Goal: Task Accomplishment & Management: Complete application form

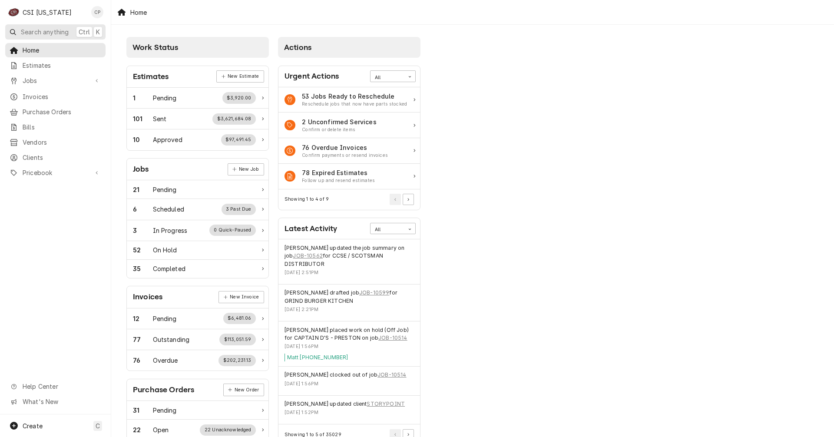
click at [37, 33] on span "Search anything" at bounding box center [45, 31] width 48 height 9
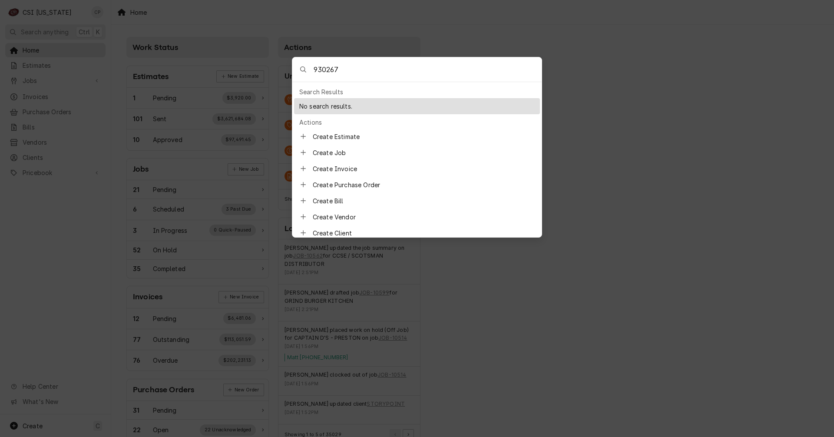
click at [314, 69] on input "930267" at bounding box center [428, 69] width 228 height 24
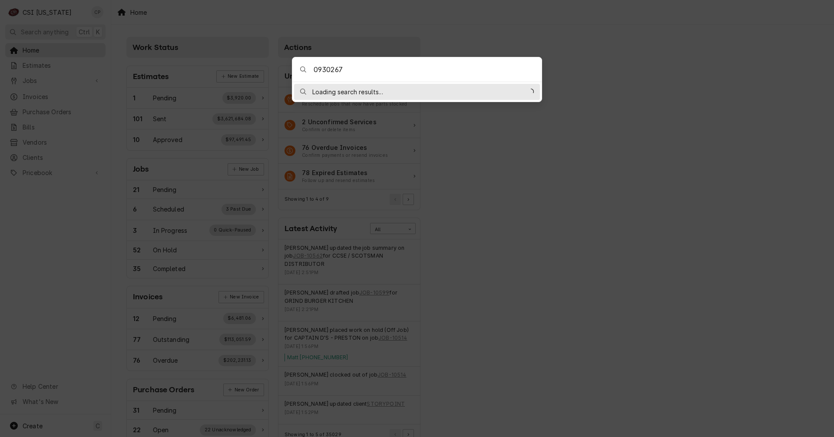
type input "00930267"
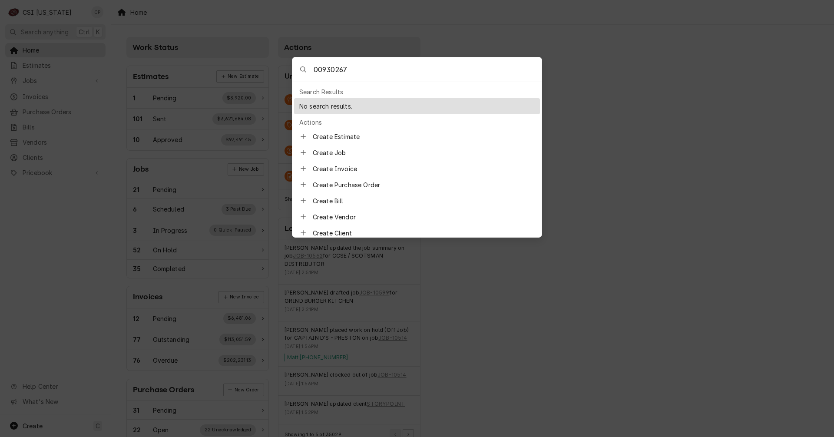
click at [667, 68] on body "C CSI Kentucky CP Search anything Ctrl K Home Estimates Jobs Jobs Job Series In…" at bounding box center [417, 218] width 834 height 437
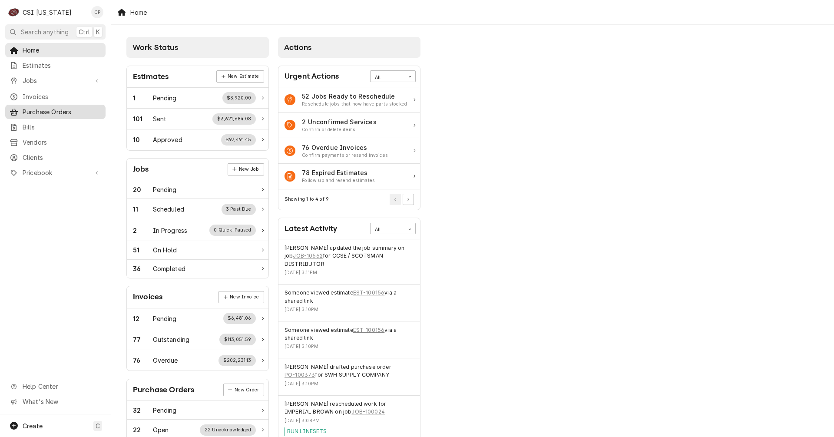
click at [59, 109] on span "Purchase Orders" at bounding box center [62, 111] width 79 height 9
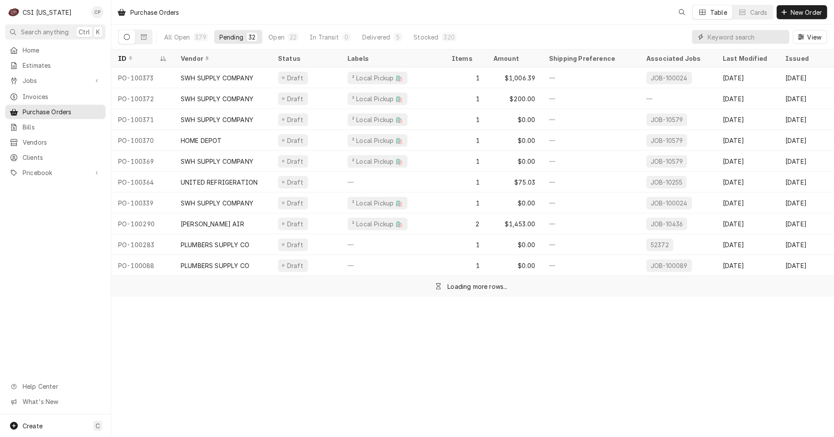
click at [713, 33] on input "Dynamic Content Wrapper" at bounding box center [745, 37] width 77 height 14
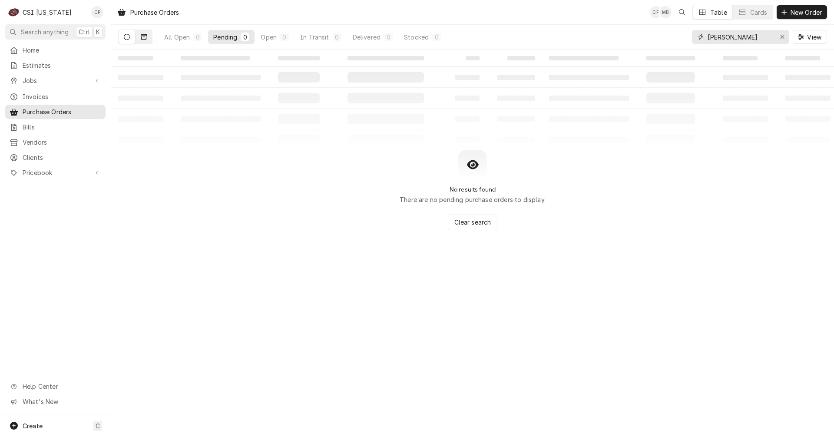
type input "[PERSON_NAME]"
click at [143, 40] on icon "Dynamic Content Wrapper" at bounding box center [144, 36] width 6 height 5
click at [133, 40] on button "Dynamic Content Wrapper" at bounding box center [127, 37] width 17 height 14
click at [784, 37] on div "Erase input" at bounding box center [782, 37] width 9 height 9
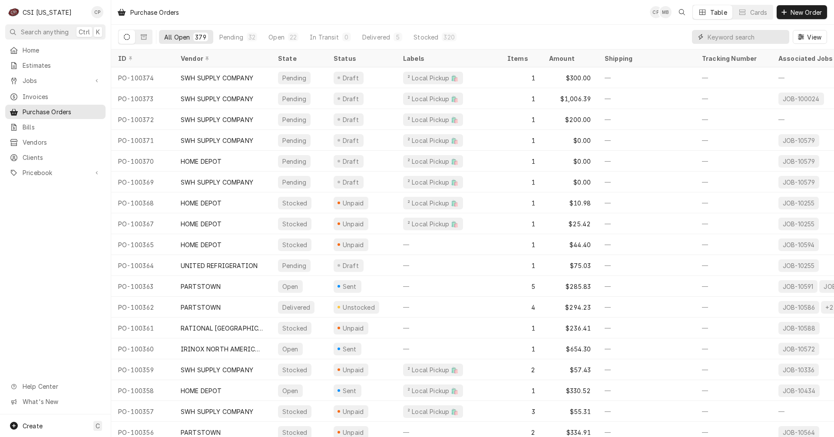
click at [726, 34] on input "Dynamic Content Wrapper" at bounding box center [745, 37] width 77 height 14
click at [751, 36] on input "Dynamic Content Wrapper" at bounding box center [745, 37] width 77 height 14
type input "100363"
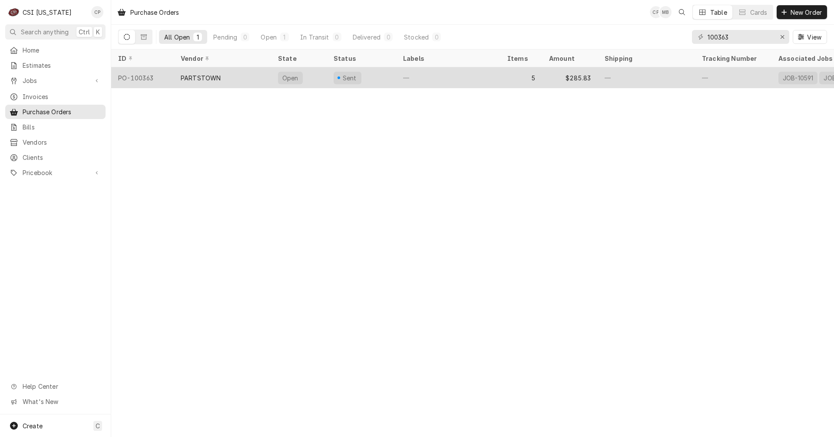
click at [263, 80] on div "PARTSTOWN" at bounding box center [222, 77] width 97 height 21
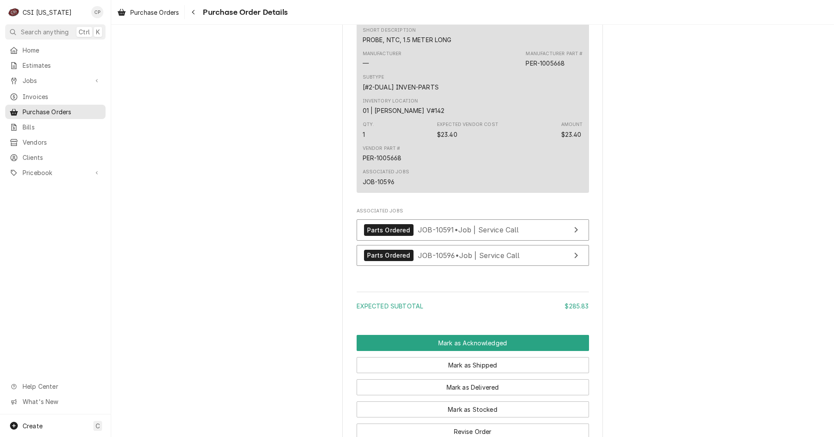
scroll to position [1259, 0]
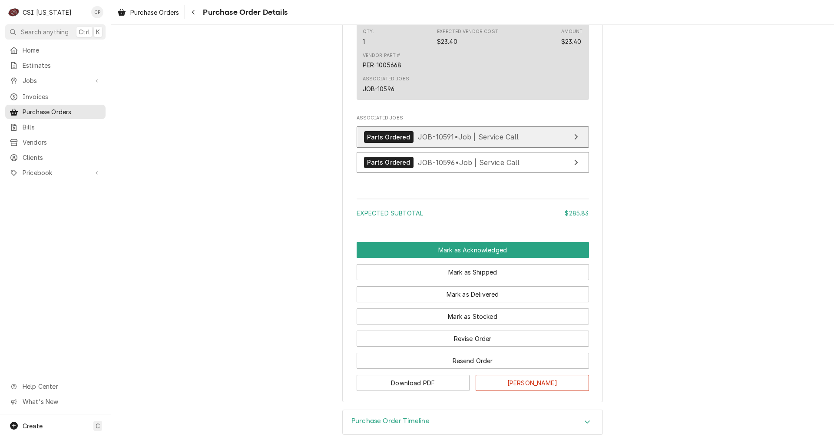
click at [544, 148] on link "Parts Ordered JOB-10591 • Job | Service Call" at bounding box center [473, 136] width 232 height 21
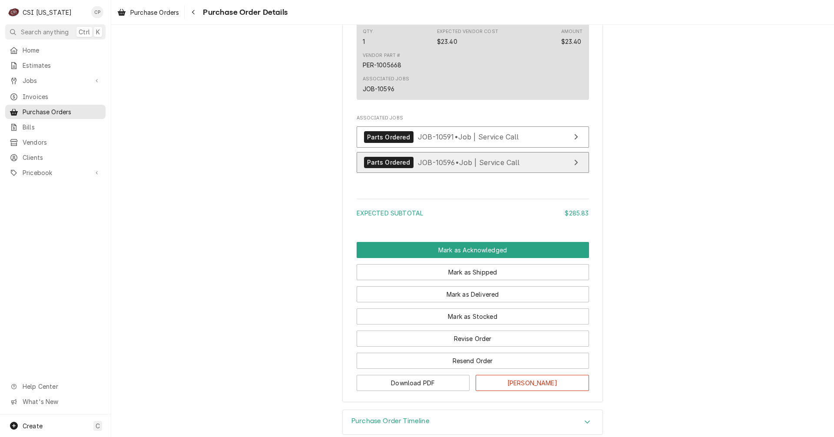
click at [543, 173] on link "Parts Ordered JOB-10596 • Job | Service Call" at bounding box center [473, 162] width 232 height 21
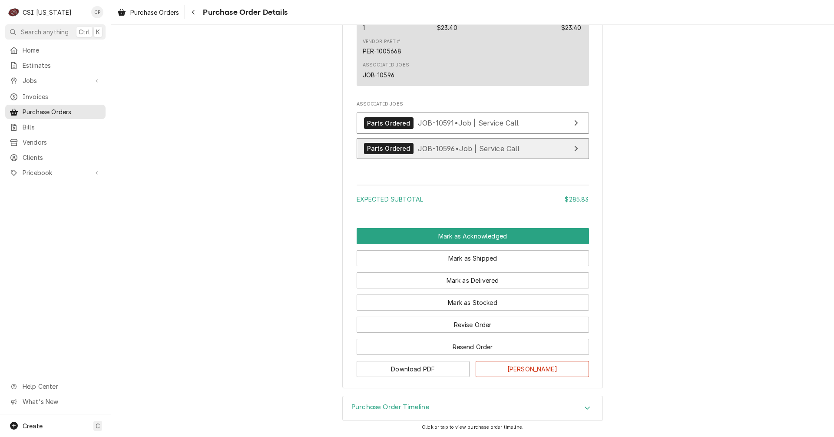
scroll to position [1301, 0]
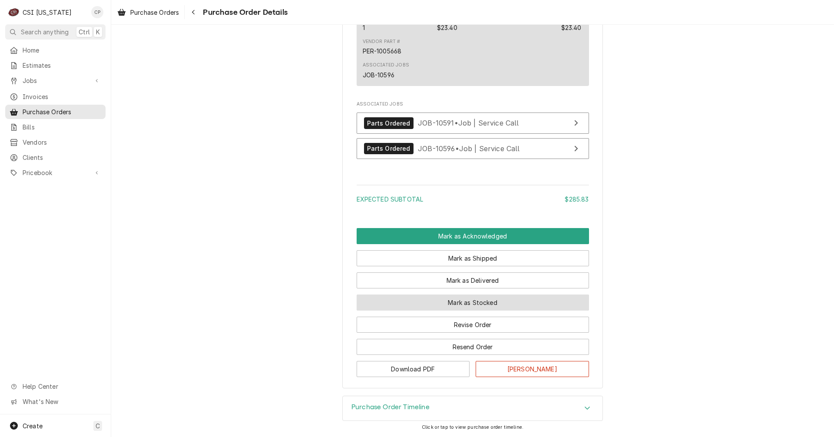
click at [484, 303] on button "Mark as Stocked" at bounding box center [473, 302] width 232 height 16
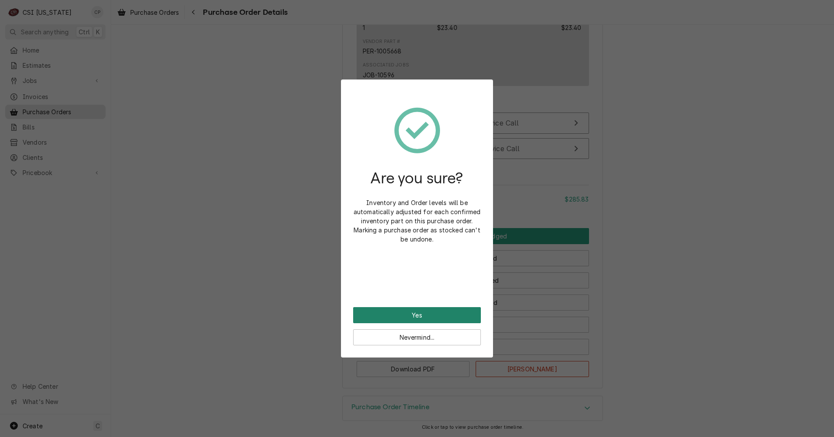
click at [463, 314] on button "Yes" at bounding box center [417, 315] width 128 height 16
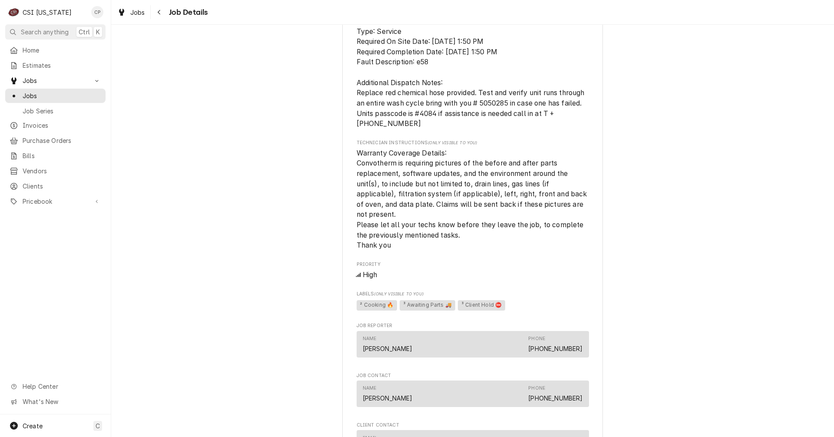
scroll to position [912, 0]
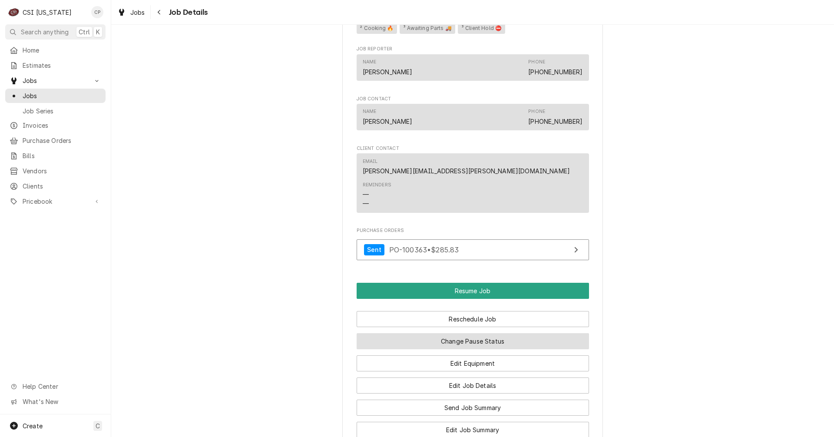
click at [469, 349] on button "Change Pause Status" at bounding box center [473, 341] width 232 height 16
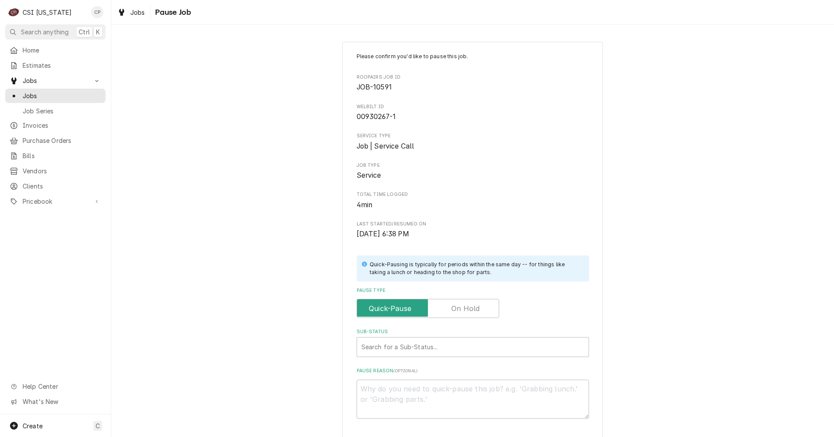
click at [474, 310] on label "Pause Type" at bounding box center [428, 308] width 142 height 19
click at [474, 310] on input "Pause Type" at bounding box center [427, 308] width 135 height 19
checkbox input "true"
click at [434, 344] on div "Sub-Status" at bounding box center [472, 347] width 223 height 16
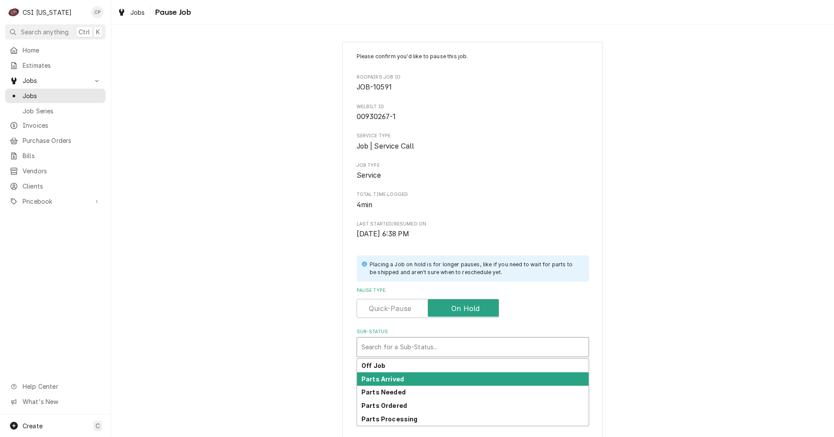
click at [406, 377] on div "Parts Arrived" at bounding box center [472, 378] width 231 height 13
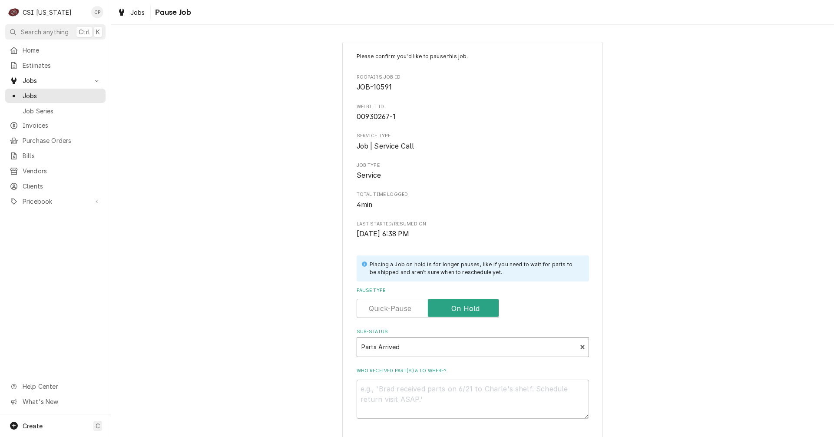
click at [404, 379] on div "Who received part(s) & to where?" at bounding box center [473, 392] width 232 height 51
click at [399, 388] on textarea "Who received part(s) & to where?" at bounding box center [473, 399] width 232 height 39
type textarea "x"
type textarea "P"
type textarea "x"
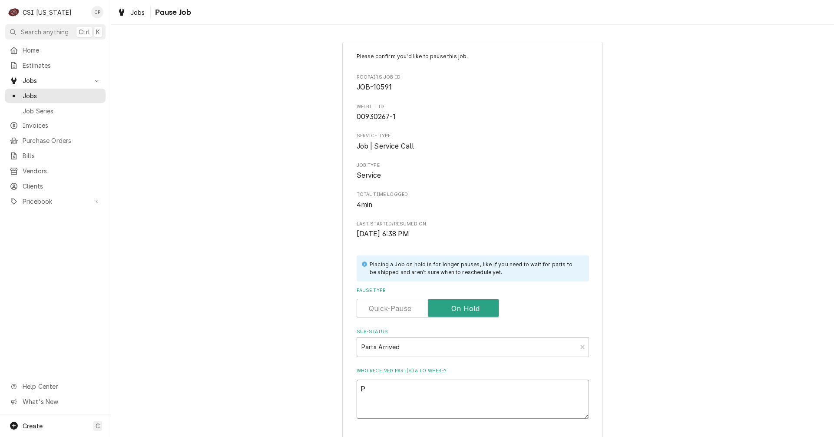
type textarea "Pa"
type textarea "x"
type textarea "Par"
type textarea "x"
type textarea "Part"
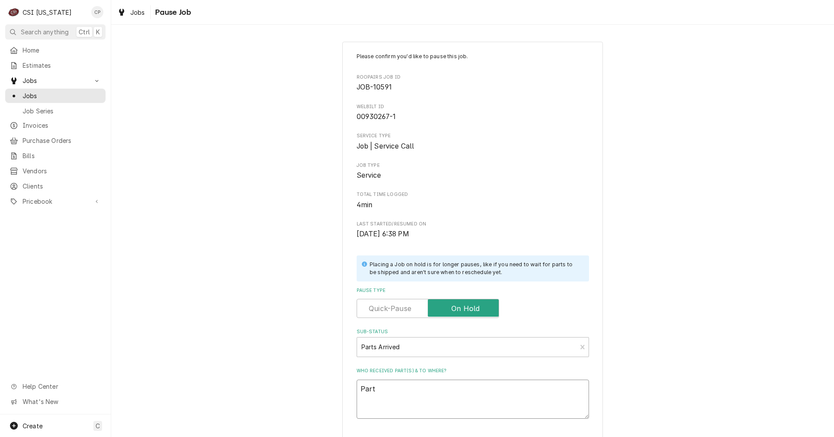
type textarea "x"
type textarea "Parts"
type textarea "x"
type textarea "Parts"
type textarea "x"
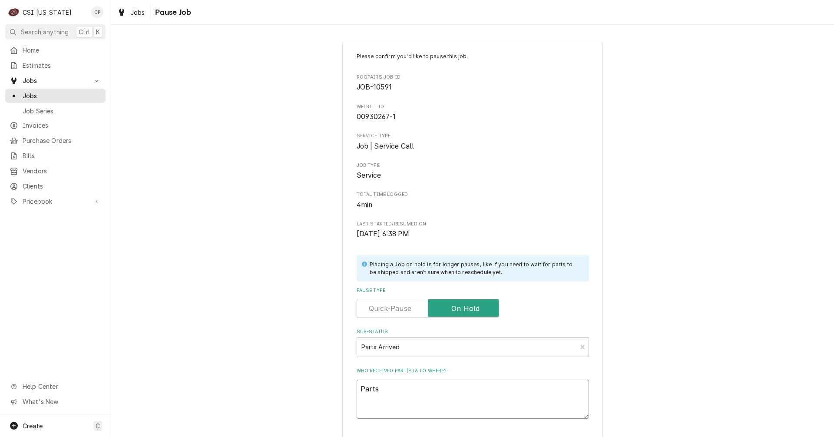
type textarea "Parts r"
type textarea "x"
type textarea "Parts re"
type textarea "x"
type textarea "Parts rec"
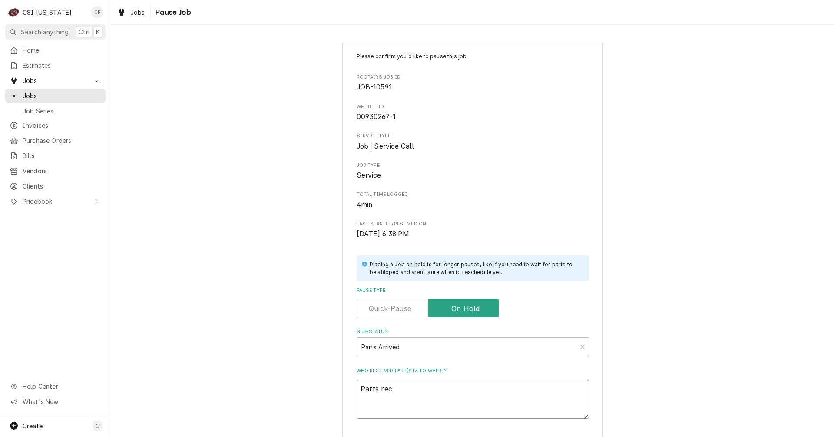
type textarea "x"
type textarea "Parts rece"
type textarea "x"
type textarea "Parts recei"
type textarea "x"
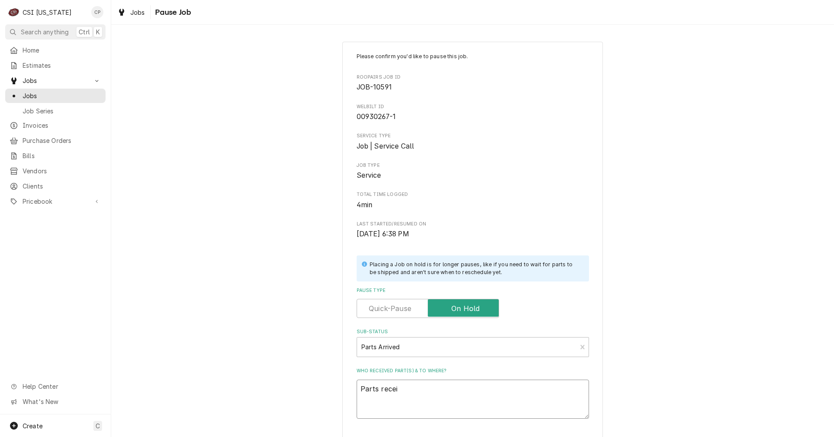
type textarea "Parts receiv"
type textarea "x"
type textarea "Parts receive"
type textarea "x"
type textarea "Parts received"
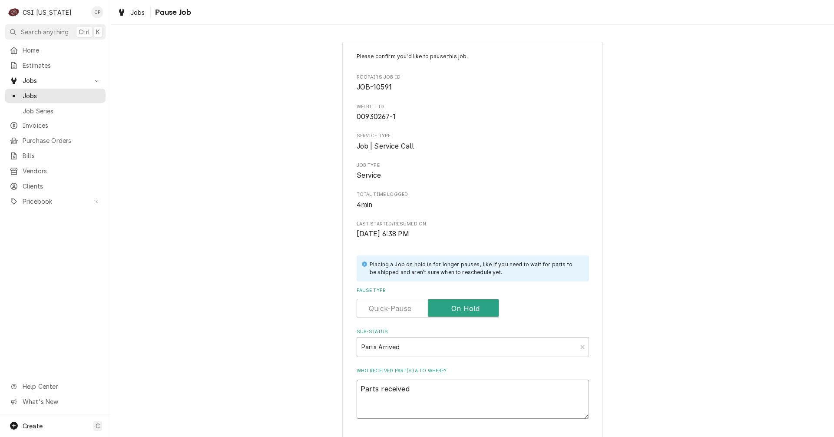
type textarea "x"
type textarea "Parts received"
type textarea "x"
type textarea "Parts received a"
type textarea "x"
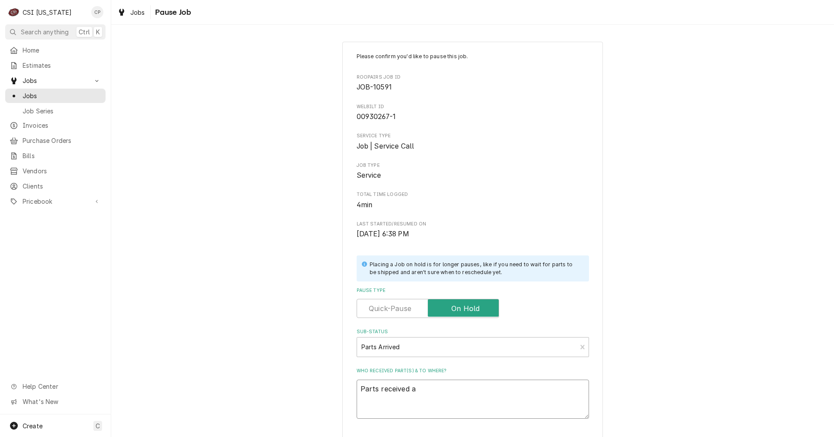
type textarea "Parts received an"
type textarea "x"
type textarea "Parts received and"
type textarea "x"
type textarea "Parts received and"
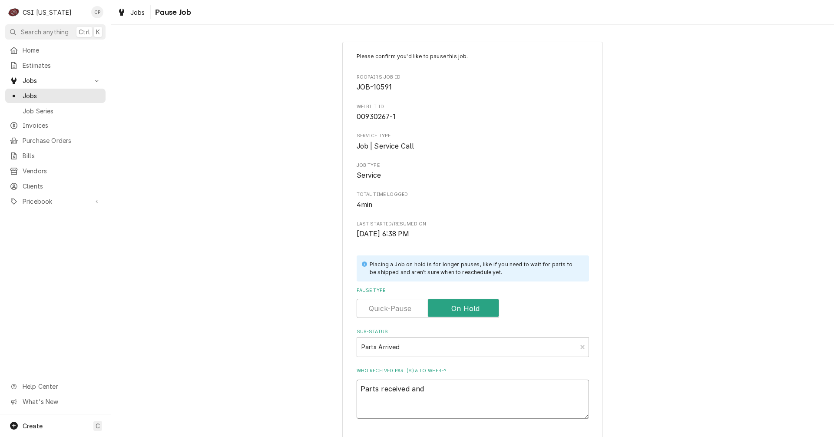
type textarea "x"
type textarea "Parts received and p"
type textarea "x"
type textarea "Parts received and pl"
type textarea "x"
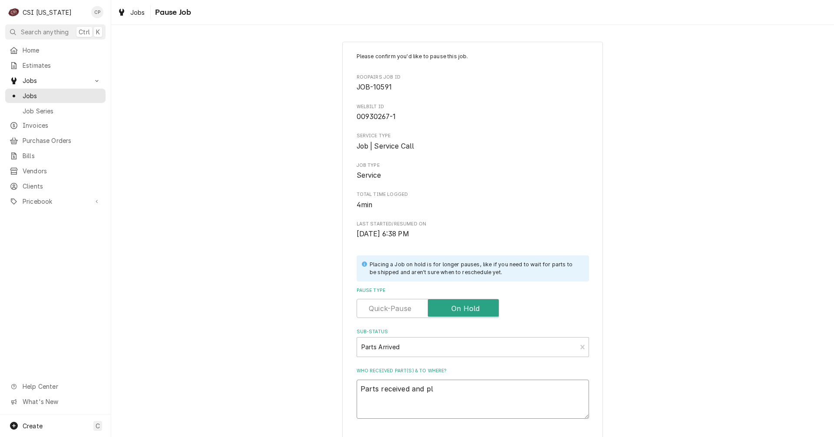
type textarea "Parts received and pla"
type textarea "x"
type textarea "Parts received and place"
type textarea "x"
type textarea "Parts received and placed"
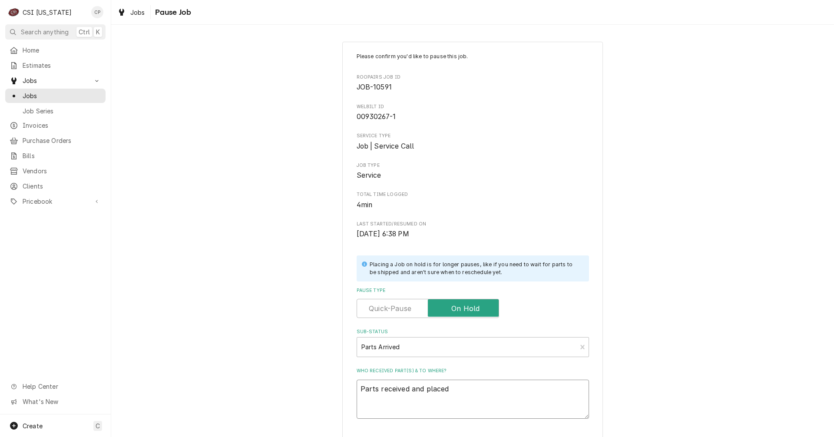
type textarea "x"
type textarea "Parts received and placed"
type textarea "x"
type textarea "Parts received and placed o"
type textarea "x"
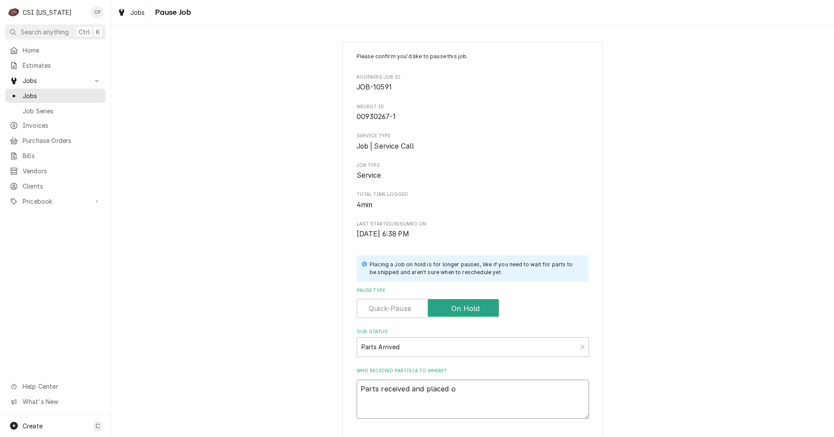
type textarea "Parts received and placed on"
type textarea "x"
type textarea "Parts received and placed on"
type textarea "x"
type textarea "Parts received and placed on M"
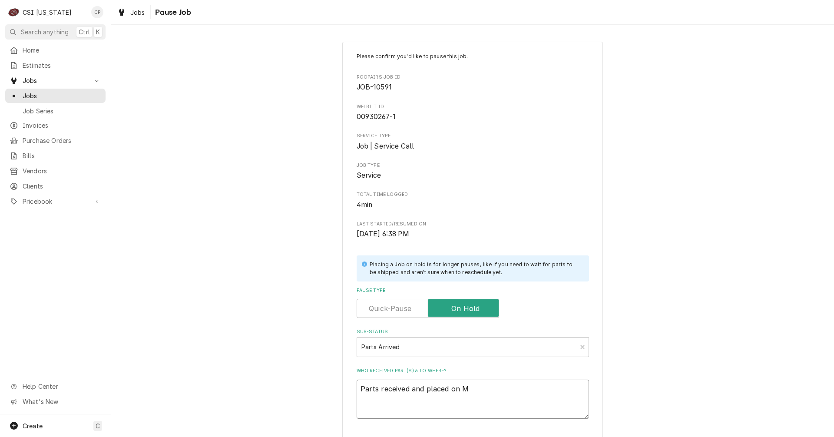
type textarea "x"
type textarea "Parts received and placed on Ma"
type textarea "x"
type textarea "Parts received and placed on Mat"
type textarea "x"
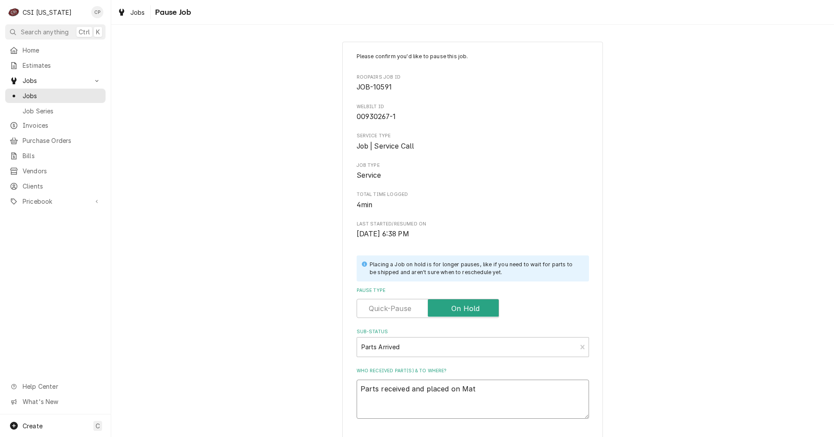
type textarea "Parts received and placed on Matt"
type textarea "x"
type textarea "Parts received and placed on Matts"
type textarea "x"
type textarea "Parts received and placed on Matts"
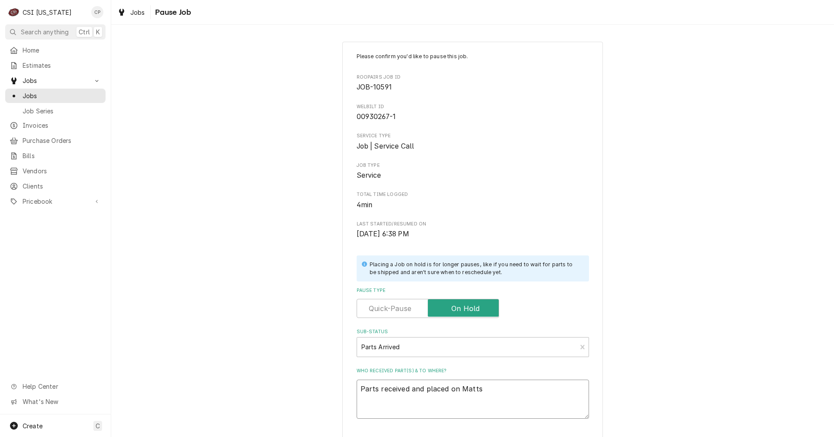
type textarea "x"
type textarea "Parts received and placed on Matts s"
type textarea "x"
type textarea "Parts received and placed on Matts sh"
type textarea "x"
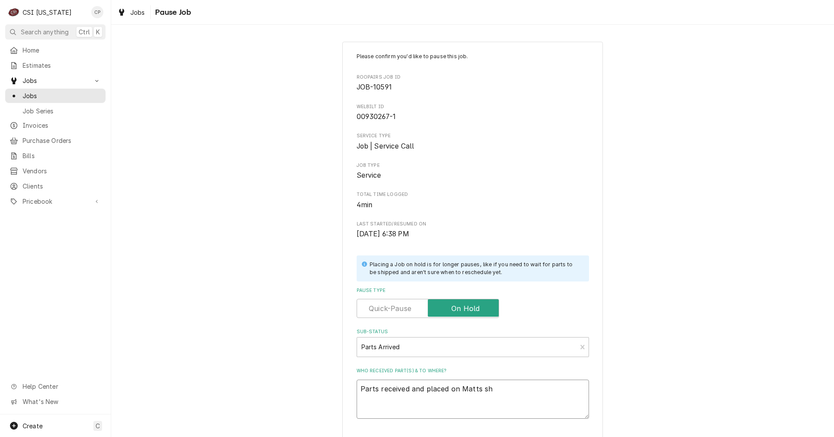
type textarea "Parts received and placed on Matts she"
type textarea "x"
type textarea "Parts received and placed on Matts shel"
type textarea "x"
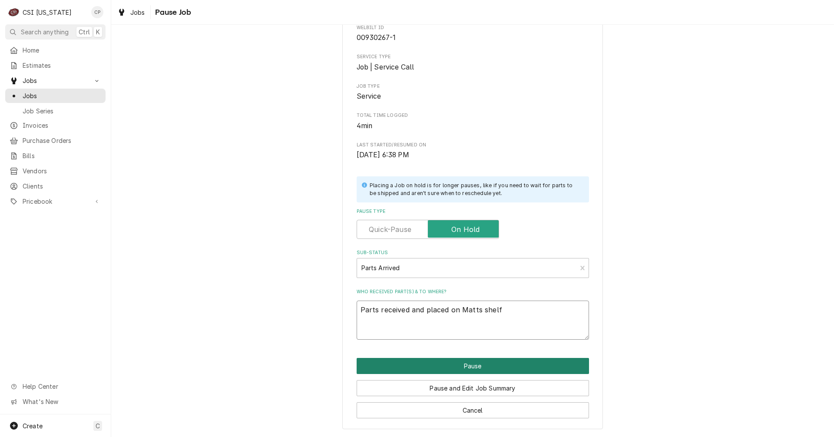
type textarea "Parts received and placed on Matts shelf"
click at [466, 367] on button "Pause" at bounding box center [473, 366] width 232 height 16
type textarea "x"
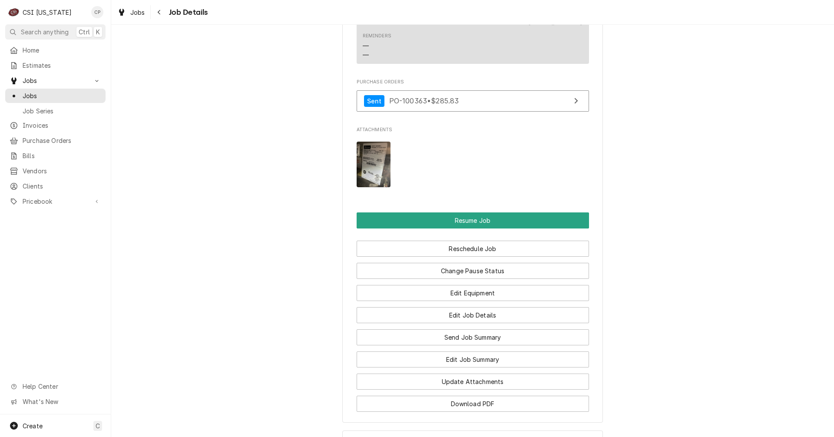
scroll to position [1086, 0]
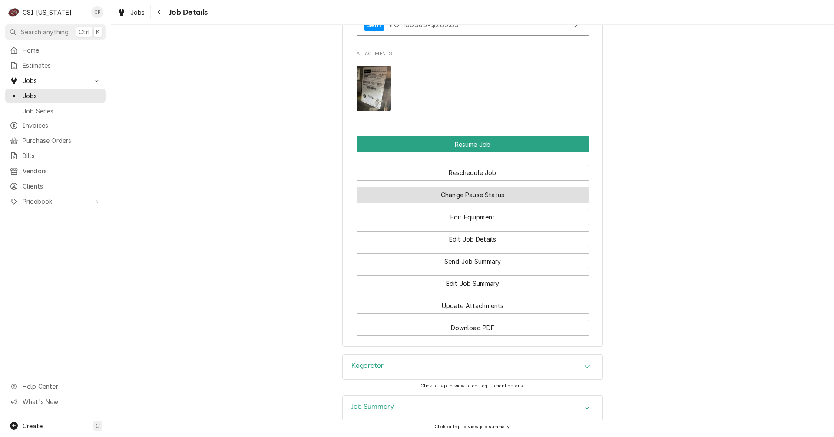
click at [470, 197] on button "Change Pause Status" at bounding box center [473, 195] width 232 height 16
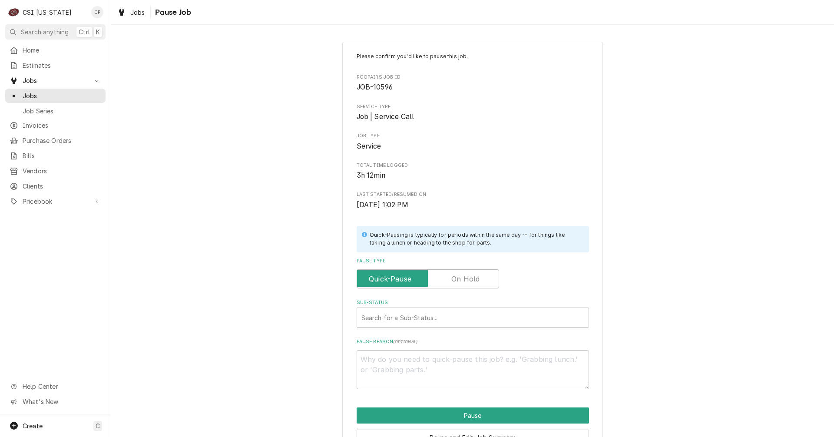
click at [463, 275] on label "Pause Type" at bounding box center [428, 278] width 142 height 19
click at [463, 275] on input "Pause Type" at bounding box center [427, 278] width 135 height 19
checkbox input "true"
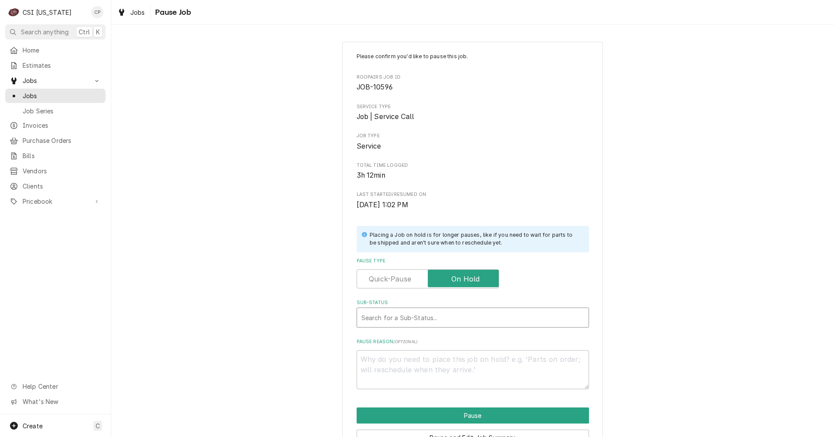
click at [441, 317] on div "Sub-Status" at bounding box center [472, 318] width 223 height 16
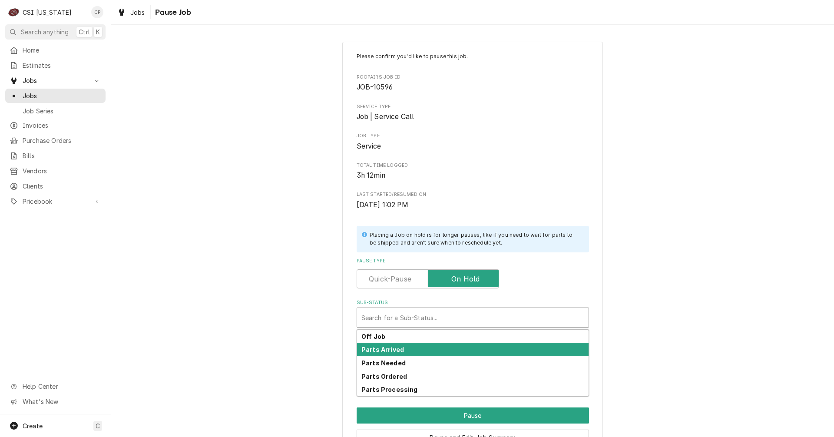
click at [412, 347] on div "Parts Arrived" at bounding box center [472, 349] width 231 height 13
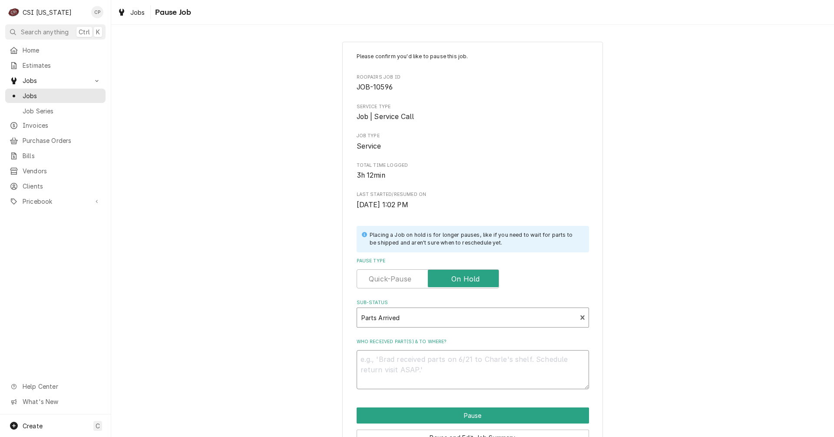
click at [406, 361] on textarea "Who received part(s) & to where?" at bounding box center [473, 369] width 232 height 39
type textarea "x"
type textarea "P"
type textarea "x"
type textarea "Pa"
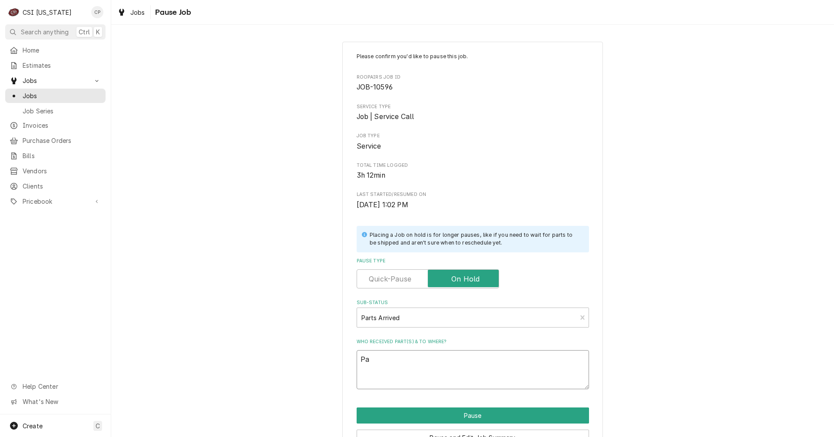
type textarea "x"
type textarea "Par"
type textarea "x"
type textarea "Part"
type textarea "x"
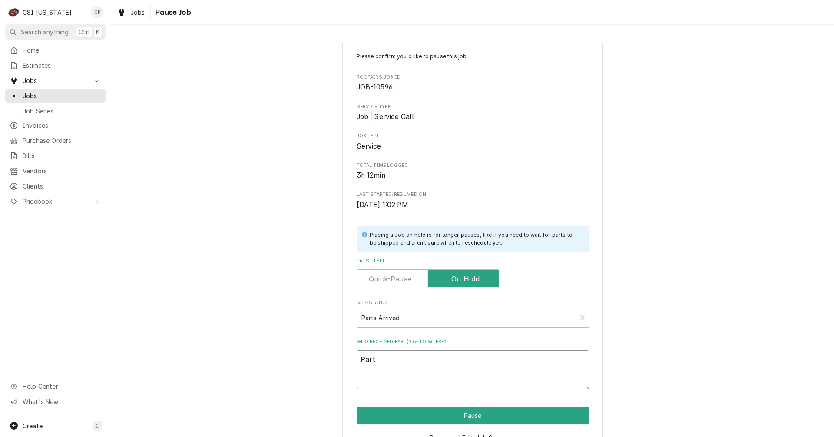
type textarea "Parts"
type textarea "x"
type textarea "Parts"
type textarea "x"
type textarea "Parts r"
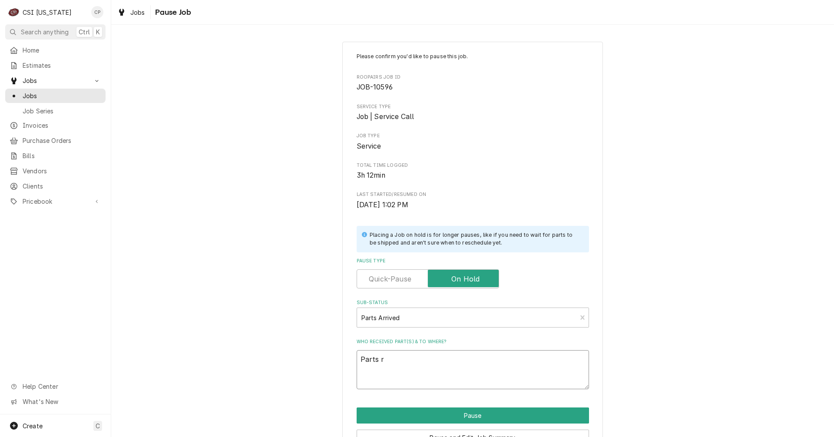
type textarea "x"
type textarea "Parts re"
type textarea "x"
type textarea "Parts rev"
type textarea "x"
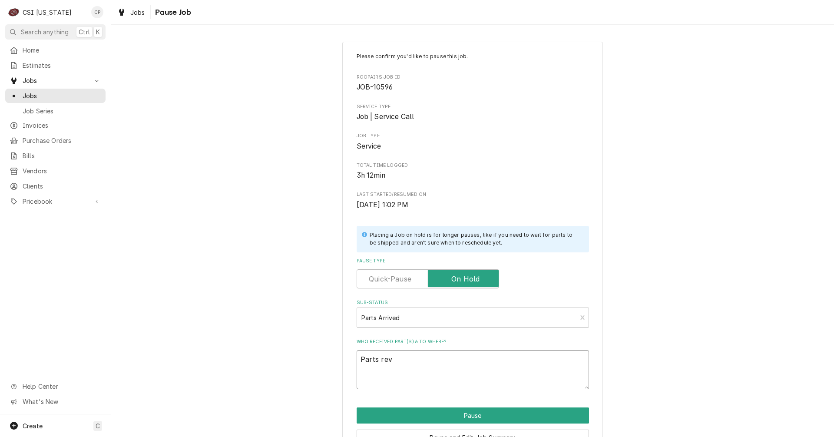
type textarea "Parts re"
type textarea "x"
type textarea "Parts rec"
type textarea "x"
type textarea "Parts rece"
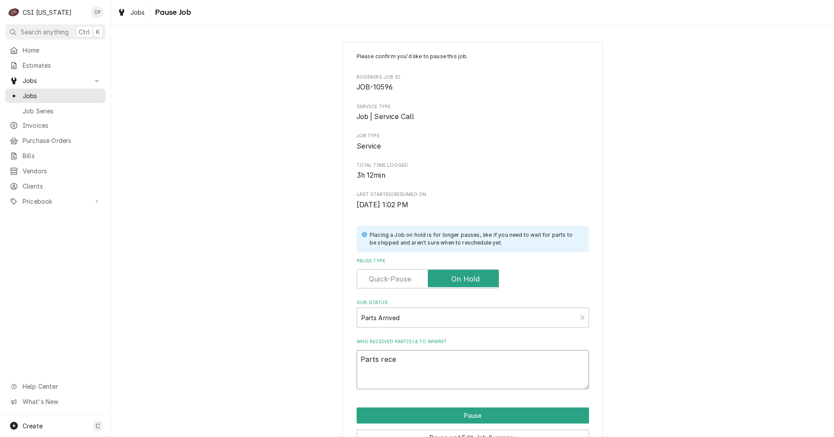
type textarea "x"
type textarea "Parts recei"
type textarea "x"
type textarea "Parts receiv"
type textarea "x"
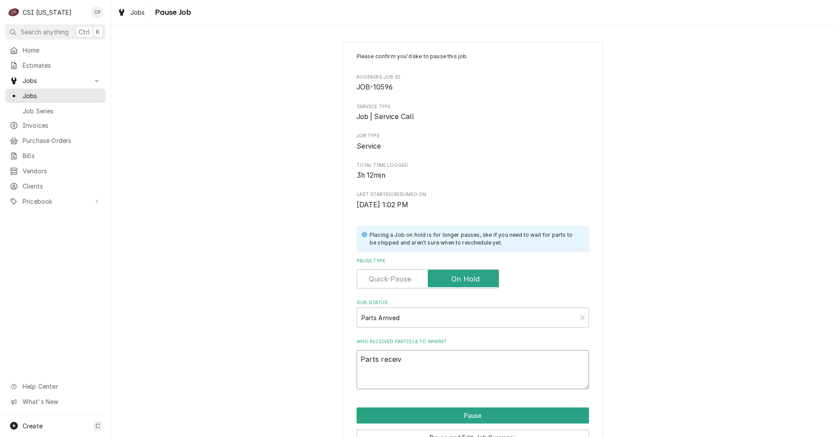
type textarea "Parts receive"
type textarea "x"
type textarea "Parts received"
type textarea "x"
type textarea "Parts received"
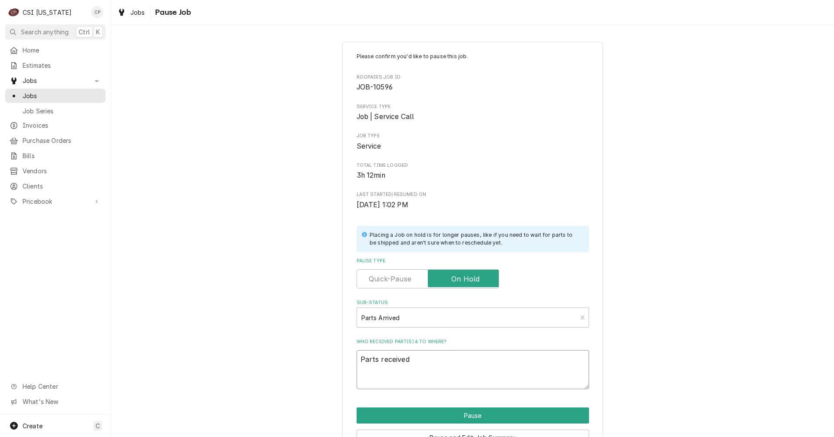
type textarea "x"
type textarea "Parts received a"
type textarea "x"
type textarea "Parts received an"
type textarea "x"
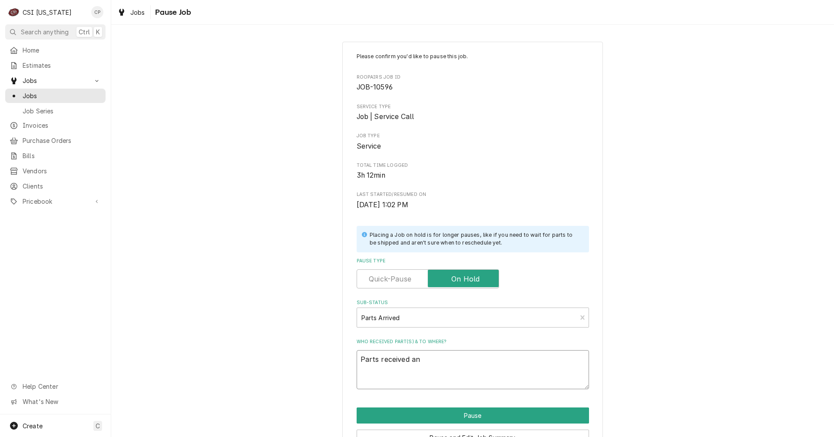
type textarea "Parts received and"
type textarea "x"
type textarea "Parts received and"
type textarea "x"
type textarea "Parts received and p"
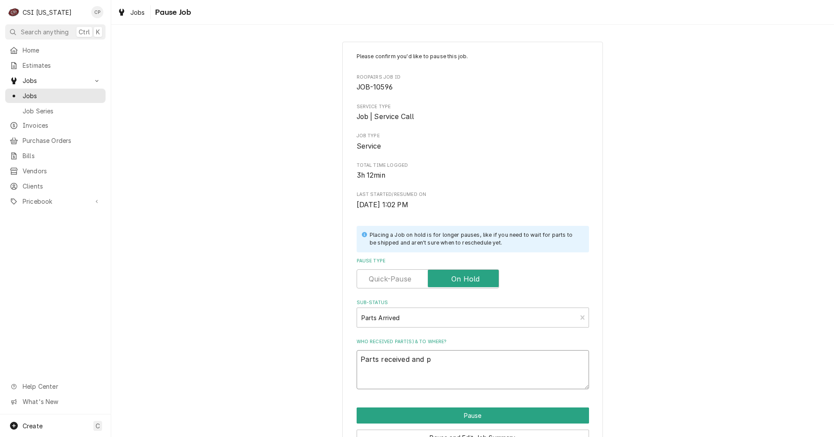
type textarea "x"
type textarea "Parts received and pa"
type textarea "x"
type textarea "Parts received and pal"
type textarea "x"
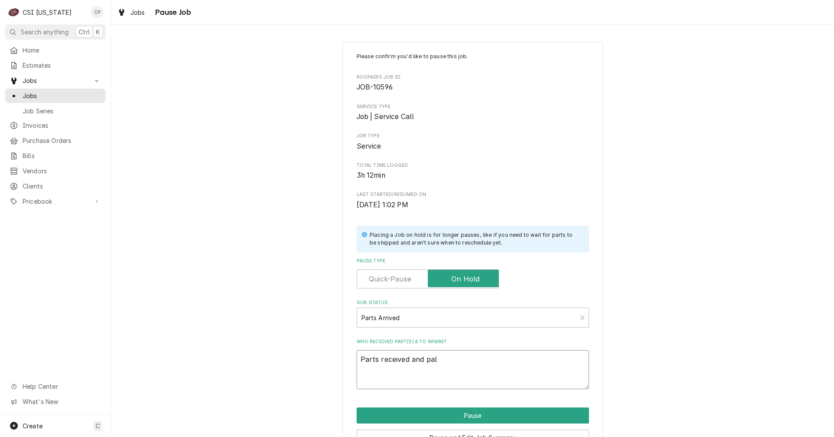
type textarea "Parts received and palc"
type textarea "x"
type textarea "Parts received and palce"
type textarea "x"
type textarea "Parts received and palced"
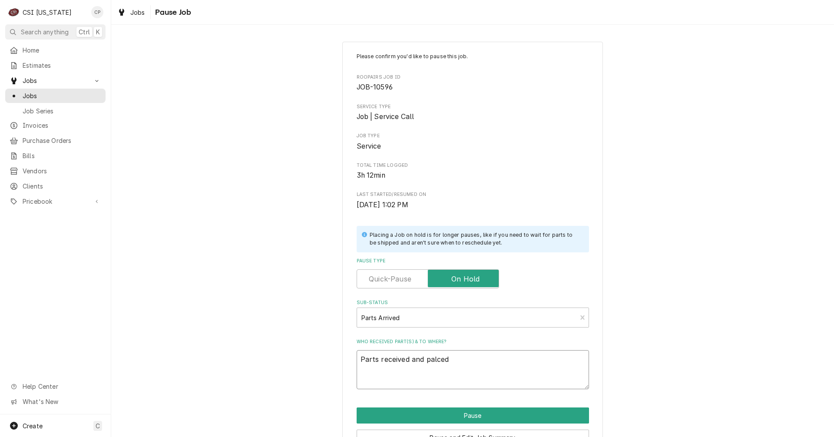
type textarea "x"
type textarea "Parts received and palce"
type textarea "x"
type textarea "Parts received and palc"
type textarea "x"
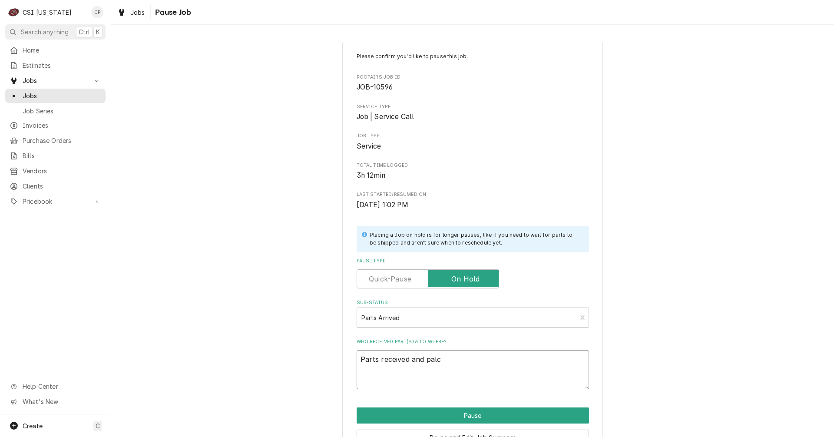
type textarea "Parts received and pal"
type textarea "x"
type textarea "Parts received and pa"
type textarea "x"
type textarea "Parts received and p"
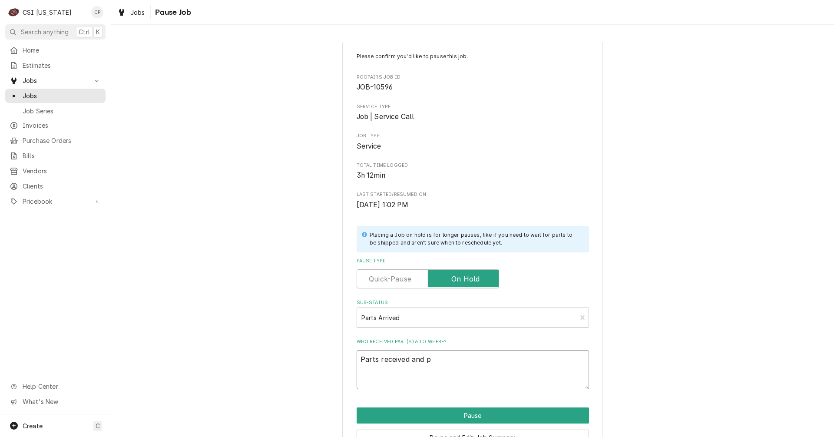
type textarea "x"
type textarea "Parts received and pl"
type textarea "x"
type textarea "Parts received and pla"
type textarea "x"
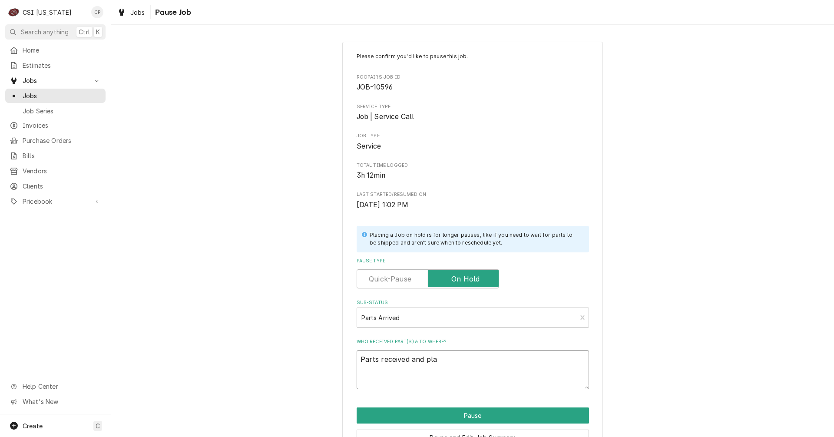
type textarea "Parts received and plac"
type textarea "x"
type textarea "Parts received and place"
type textarea "x"
type textarea "Parts received and placed"
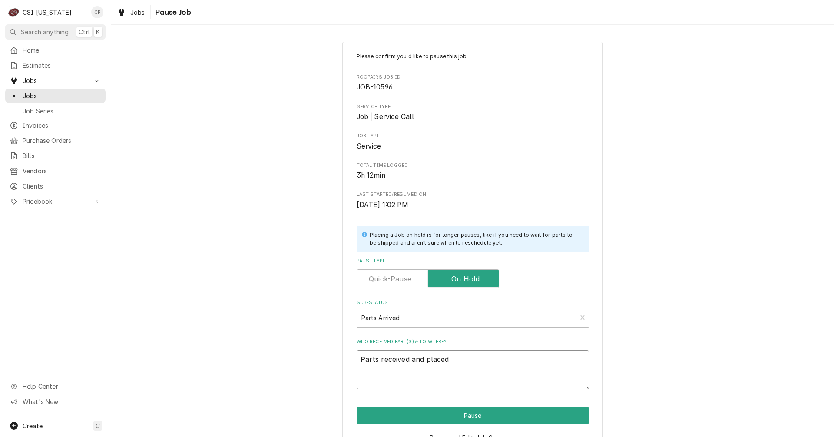
type textarea "x"
type textarea "Parts received and placed"
type textarea "x"
type textarea "Parts received and placed o"
type textarea "x"
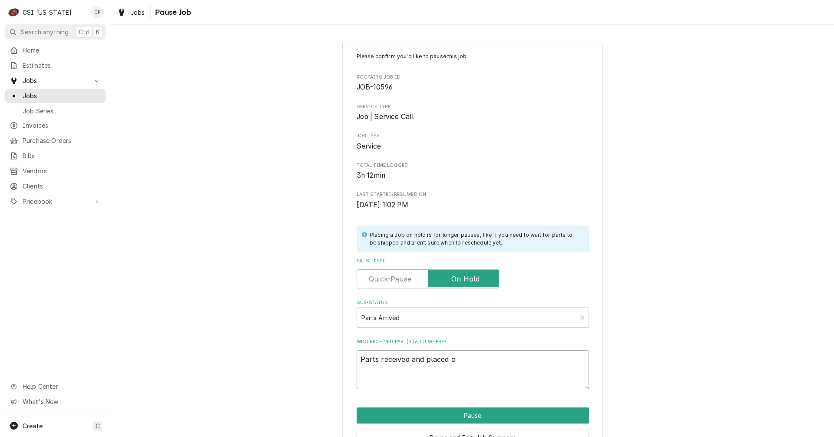
type textarea "Parts received and placed on"
type textarea "x"
type textarea "Parts received and placed on"
type textarea "x"
type textarea "Parts received and placed on B"
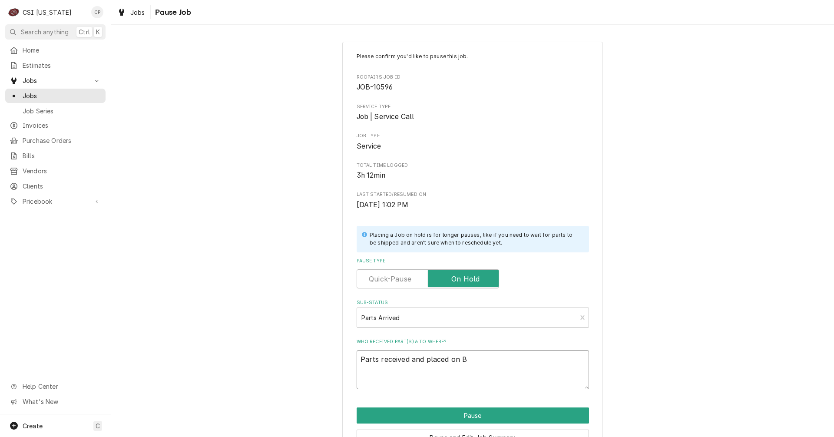
type textarea "x"
type textarea "Parts received and placed on Br"
type textarea "x"
type textarea "Parts received and placed on Bry"
type textarea "x"
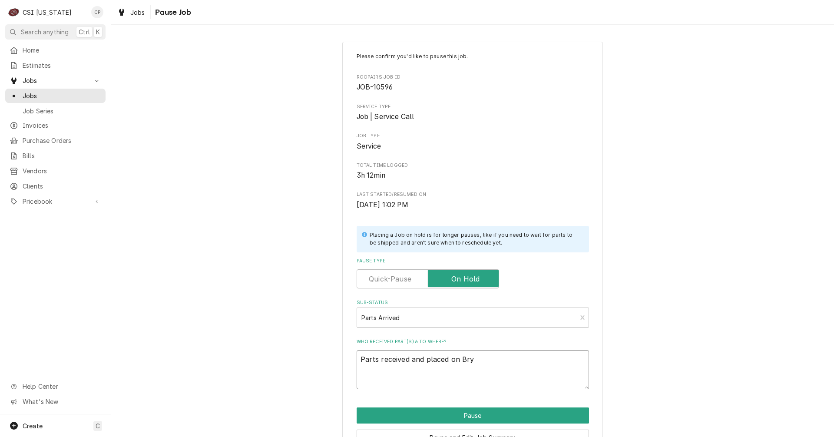
type textarea "Parts received and placed on Brya"
type textarea "x"
type textarea "Parts received and placed on Bryan"
type textarea "x"
type textarea "Parts received and placed on Bryant"
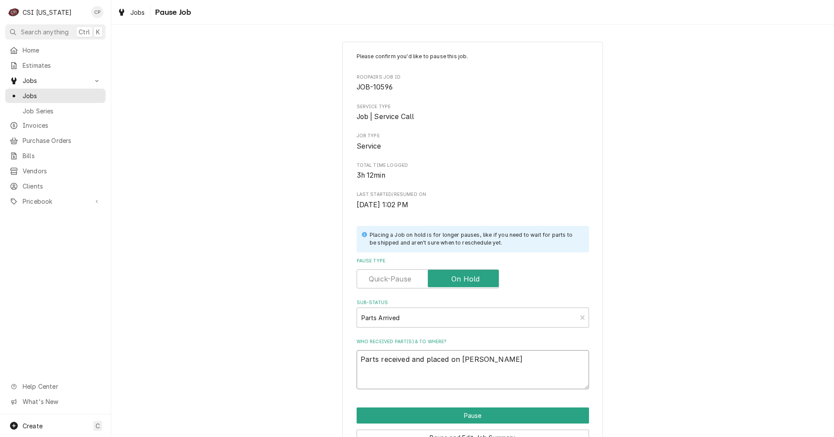
type textarea "x"
type textarea "Parts received and placed on Bryants"
type textarea "x"
type textarea "Parts received and placed on Bryants"
type textarea "x"
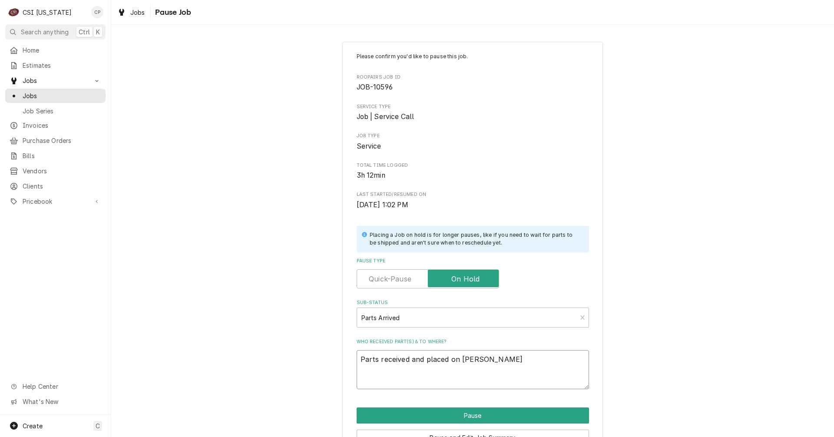
type textarea "Parts received and placed on Bryants s"
type textarea "x"
type textarea "Parts received and placed on Bryants sh"
type textarea "x"
type textarea "Parts received and placed on Bryants she"
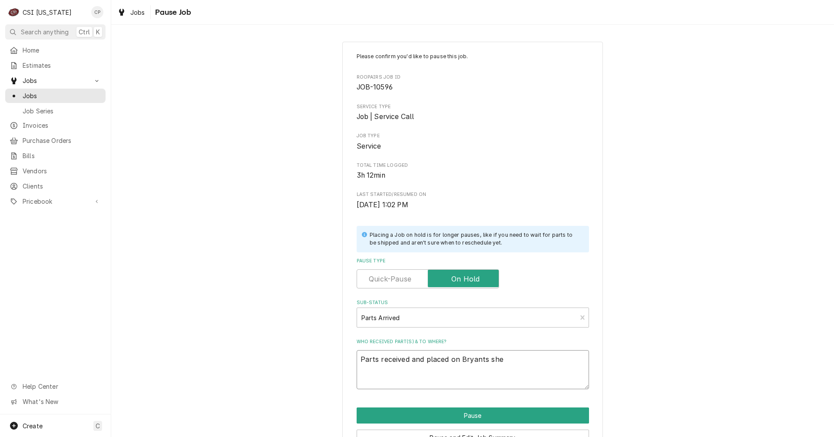
type textarea "x"
type textarea "Parts received and placed on Bryants shel"
type textarea "x"
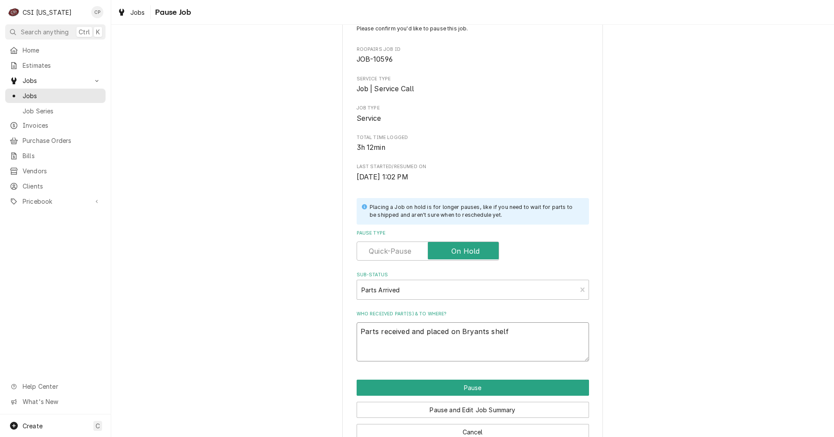
scroll to position [50, 0]
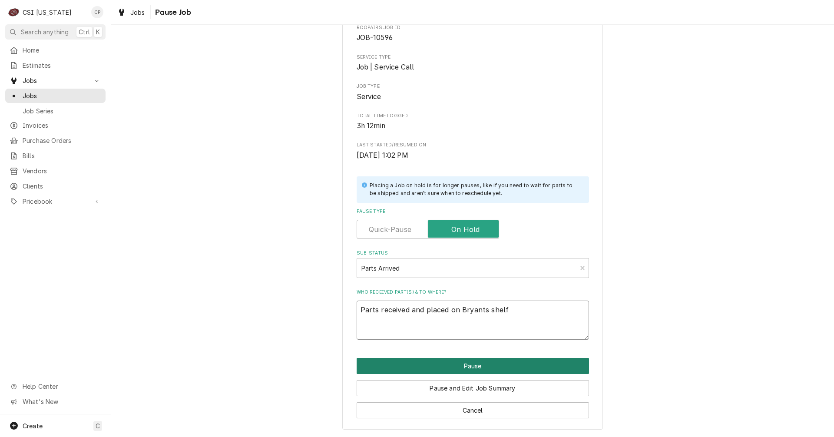
type textarea "Parts received and placed on Bryants shelf"
click at [466, 366] on button "Pause" at bounding box center [473, 366] width 232 height 16
type textarea "x"
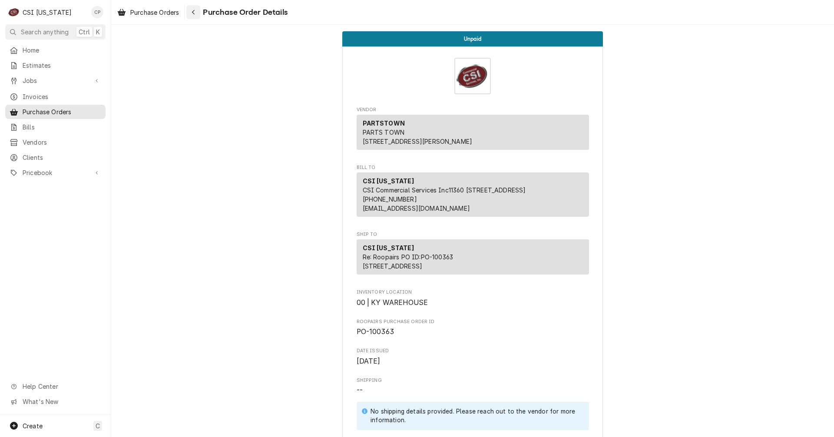
click at [194, 13] on icon "Navigate back" at bounding box center [193, 12] width 3 height 5
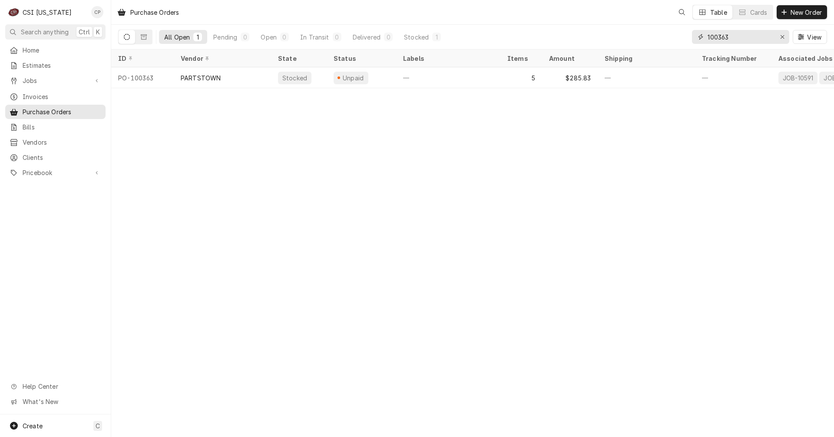
drag, startPoint x: 737, startPoint y: 36, endPoint x: 687, endPoint y: 40, distance: 50.2
click at [687, 40] on div "All Open 1 Pending 0 Open 0 In Transit 0 Delivered 0 Stocked 1 100363 View" at bounding box center [472, 37] width 709 height 24
type input "1"
click at [709, 37] on input "00360" at bounding box center [739, 37] width 65 height 14
type input "100360"
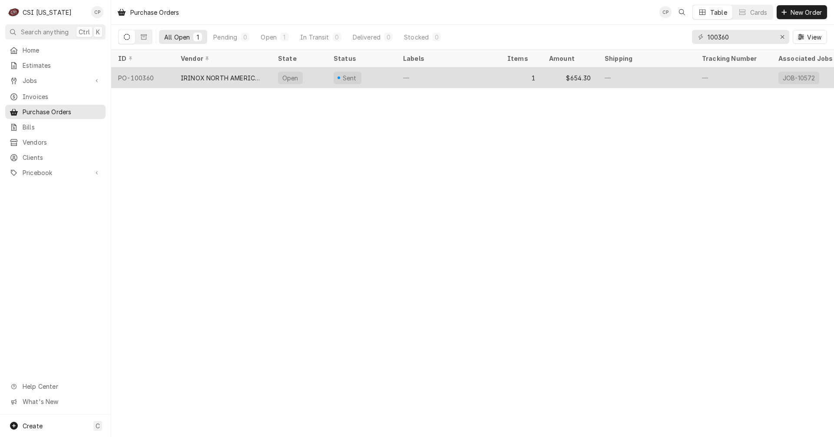
click at [311, 77] on div "Open" at bounding box center [299, 77] width 56 height 21
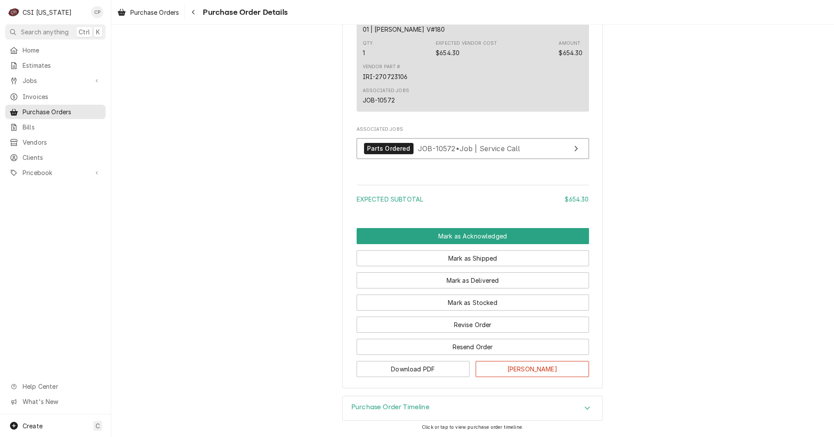
scroll to position [582, 0]
click at [548, 149] on link "Parts Ordered JOB-10572 • Job | Service Call" at bounding box center [473, 148] width 232 height 21
click at [457, 304] on button "Mark as Stocked" at bounding box center [473, 302] width 232 height 16
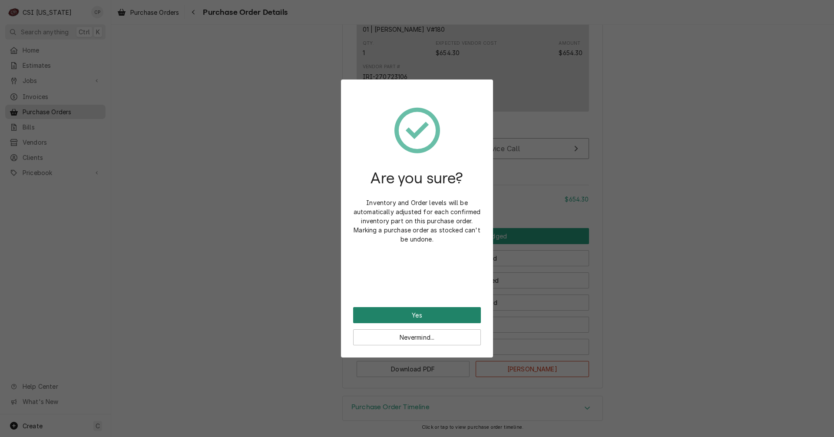
click at [433, 314] on button "Yes" at bounding box center [417, 315] width 128 height 16
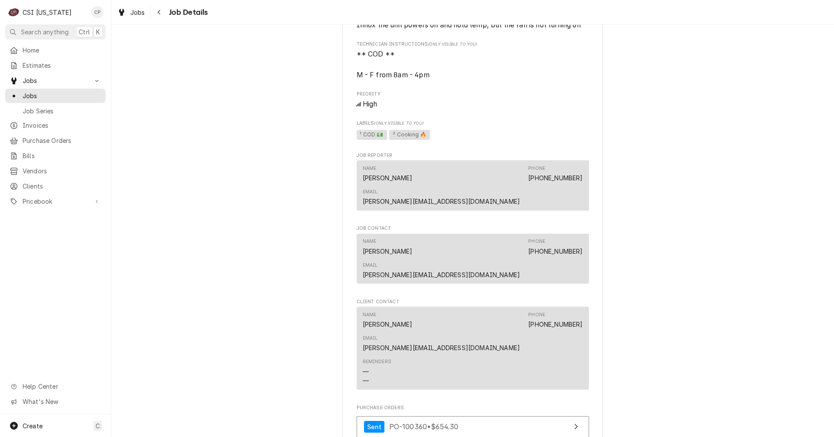
scroll to position [955, 0]
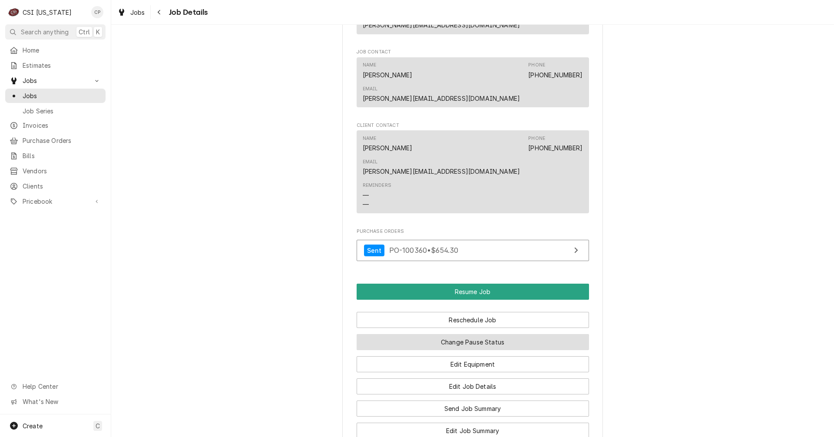
click at [473, 334] on button "Change Pause Status" at bounding box center [473, 342] width 232 height 16
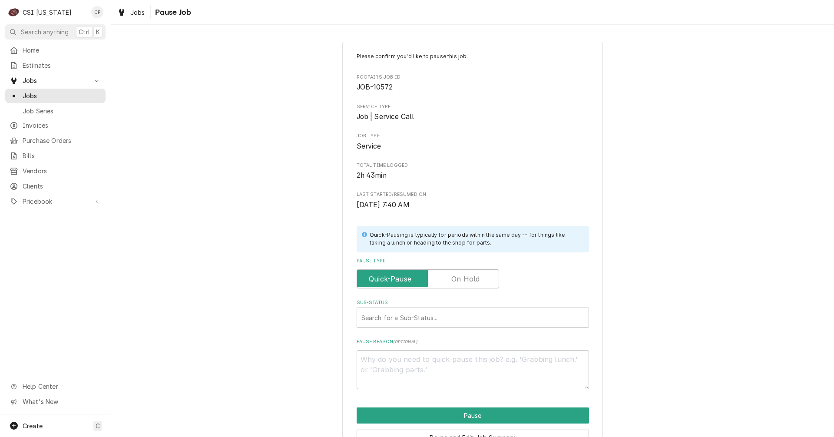
drag, startPoint x: 469, startPoint y: 278, endPoint x: 444, endPoint y: 303, distance: 35.3
click at [469, 278] on label "Pause Type" at bounding box center [428, 278] width 142 height 19
click at [469, 278] on input "Pause Type" at bounding box center [427, 278] width 135 height 19
checkbox input "true"
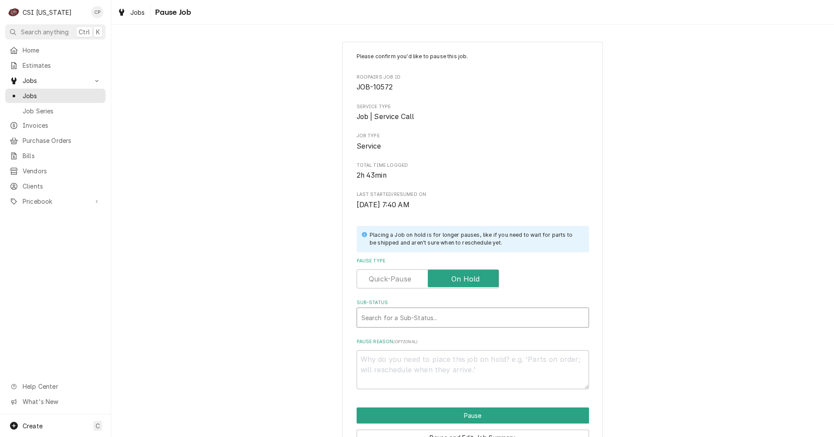
click at [424, 318] on div "Sub-Status" at bounding box center [472, 318] width 223 height 16
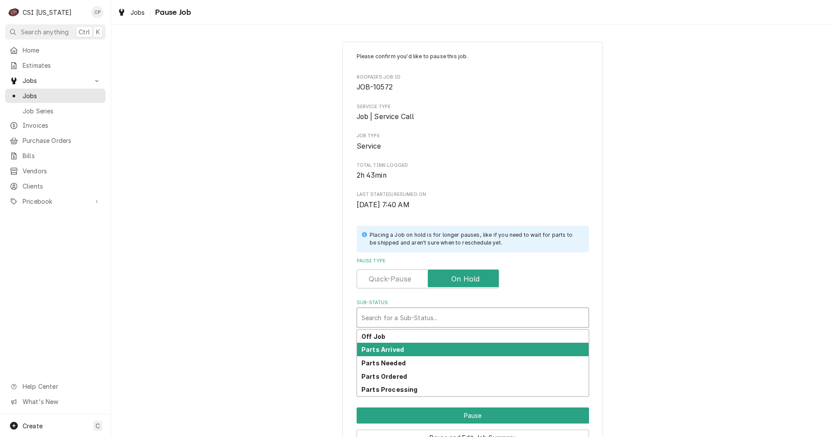
click at [384, 350] on strong "Parts Arrived" at bounding box center [382, 349] width 43 height 7
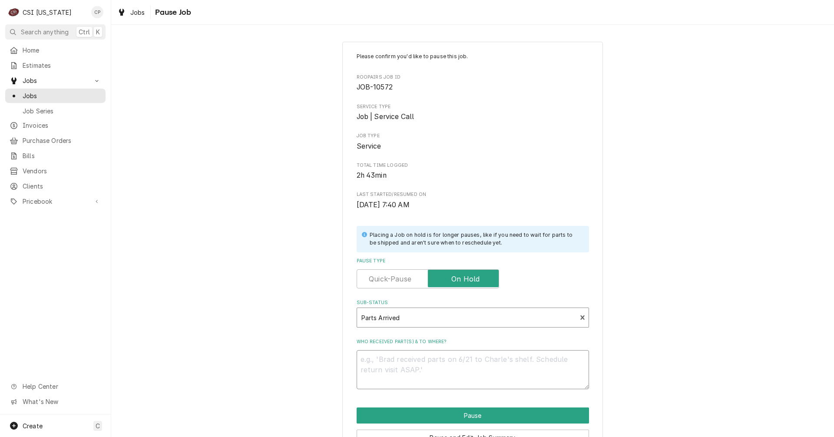
click at [386, 372] on textarea "Who received part(s) & to where?" at bounding box center [473, 369] width 232 height 39
type textarea "x"
type textarea "P"
type textarea "x"
type textarea "Pa"
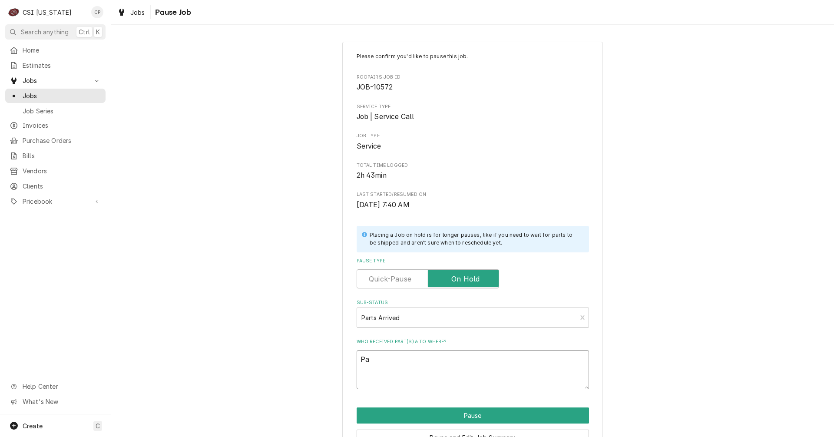
type textarea "x"
type textarea "Par"
type textarea "x"
type textarea "Part"
type textarea "x"
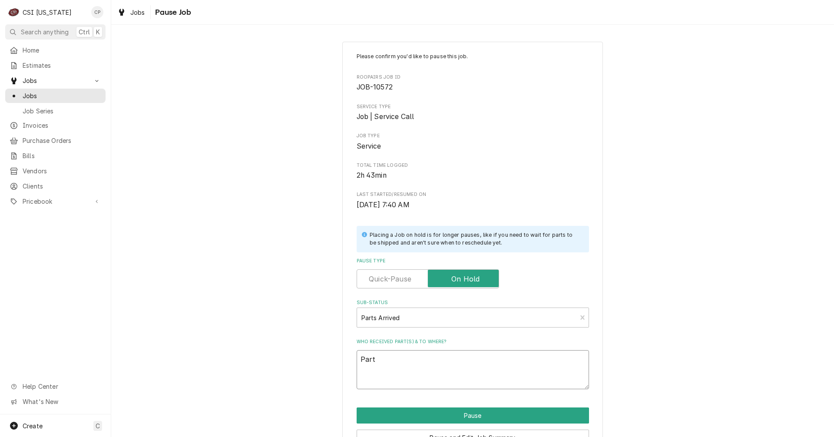
type textarea "Parts"
type textarea "x"
type textarea "Part"
type textarea "x"
type textarea "Part"
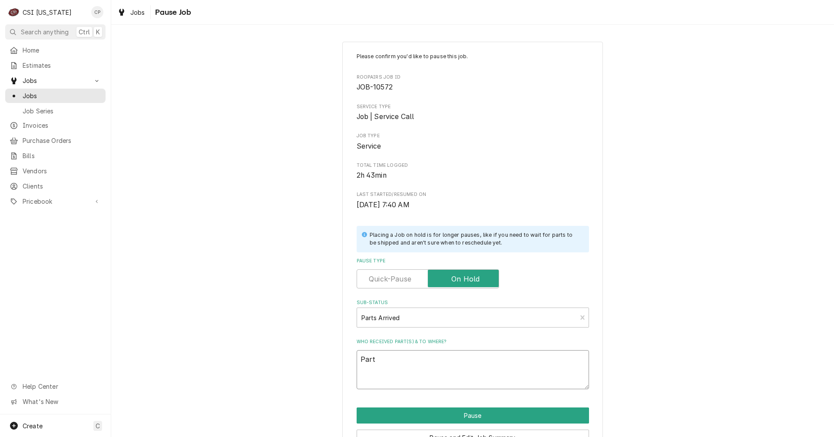
type textarea "x"
type textarea "Part a"
type textarea "x"
type textarea "Part ar"
type textarea "x"
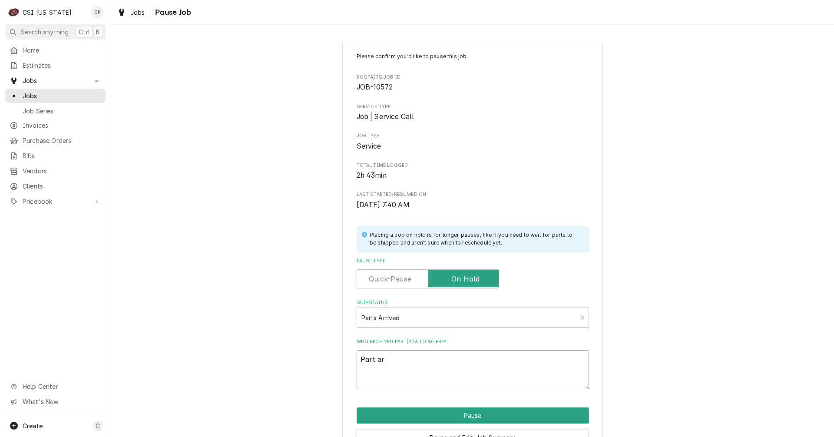
type textarea "Part arr"
type textarea "x"
type textarea "Part arri"
type textarea "x"
type textarea "Part arriv"
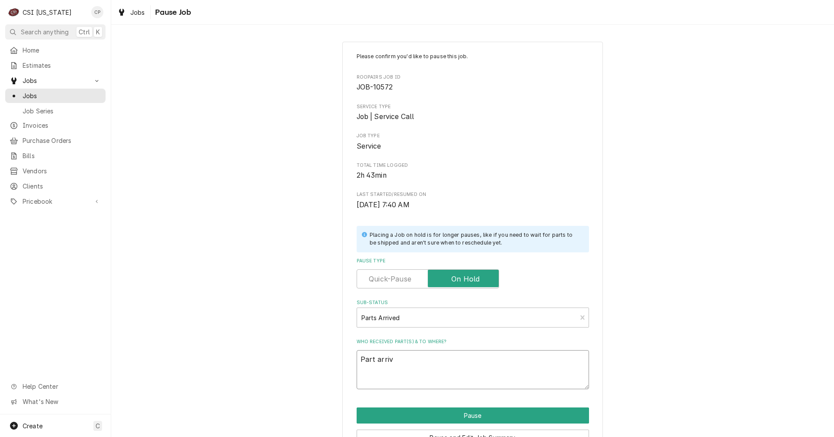
type textarea "x"
type textarea "Part arrive"
type textarea "x"
type textarea "Part arrived"
type textarea "x"
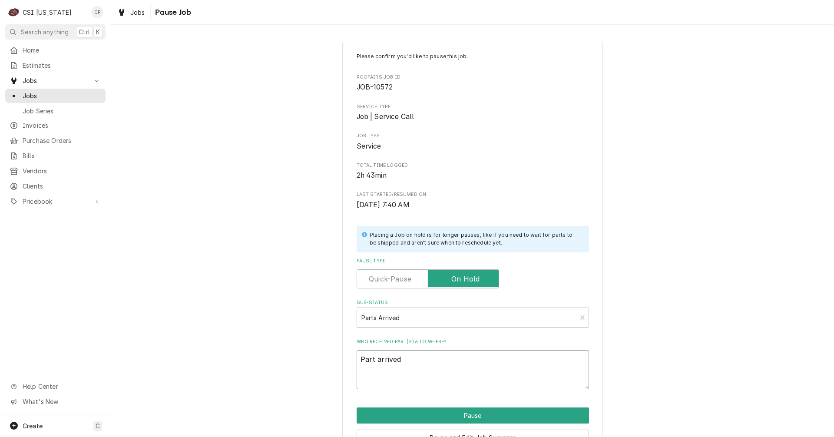
type textarea "Part arrived"
type textarea "x"
type textarea "Part arrived a"
type textarea "x"
type textarea "Part arrived an"
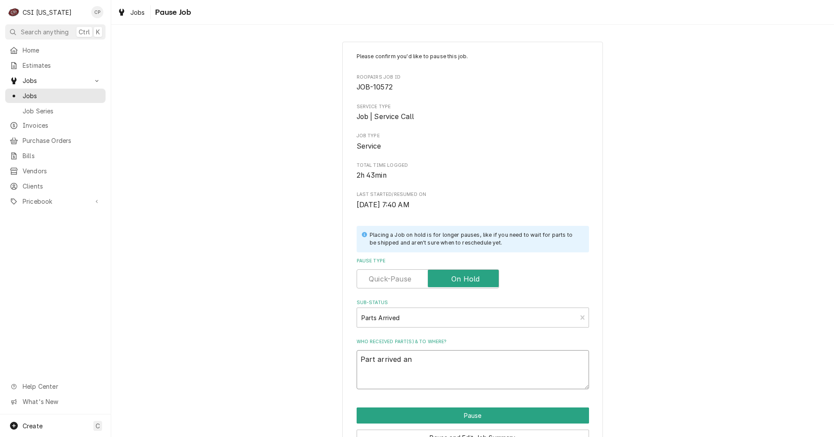
type textarea "x"
type textarea "Part arrived and"
type textarea "x"
type textarea "Part arrived and"
type textarea "x"
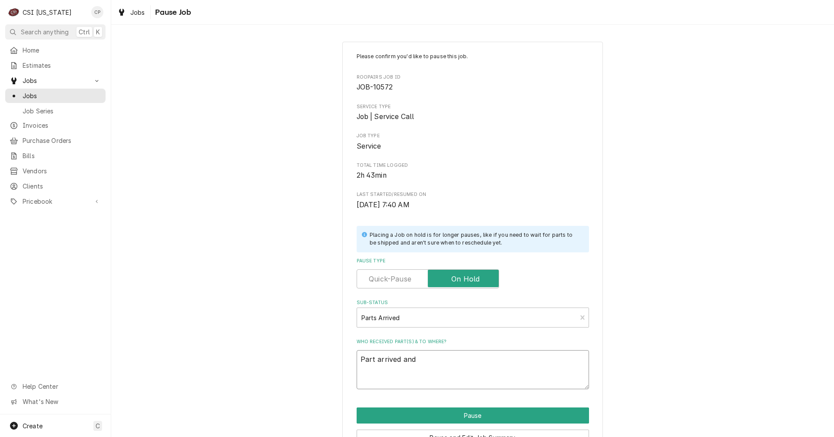
type textarea "Part arrived and p"
type textarea "x"
type textarea "Part arrived and pl"
type textarea "x"
type textarea "Part arrived and pla"
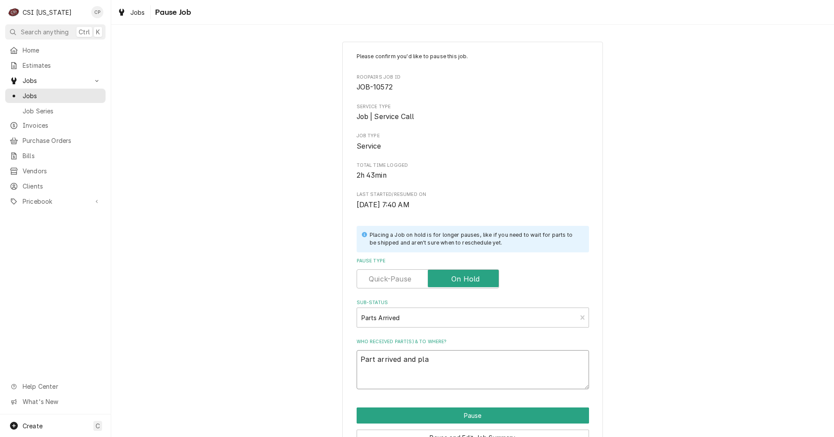
type textarea "x"
type textarea "Part arrived and plac"
type textarea "x"
type textarea "Part arrived and place"
type textarea "x"
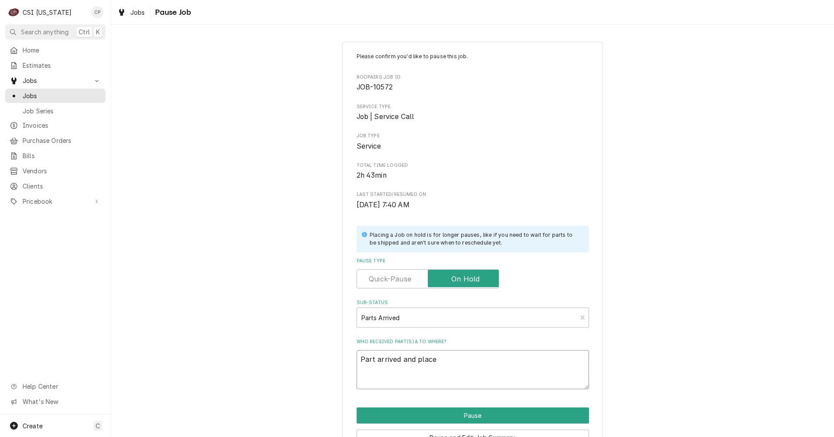
type textarea "Part arrived and placed"
type textarea "x"
type textarea "Part arrived and placed"
type textarea "x"
type textarea "Part arrived and placed o"
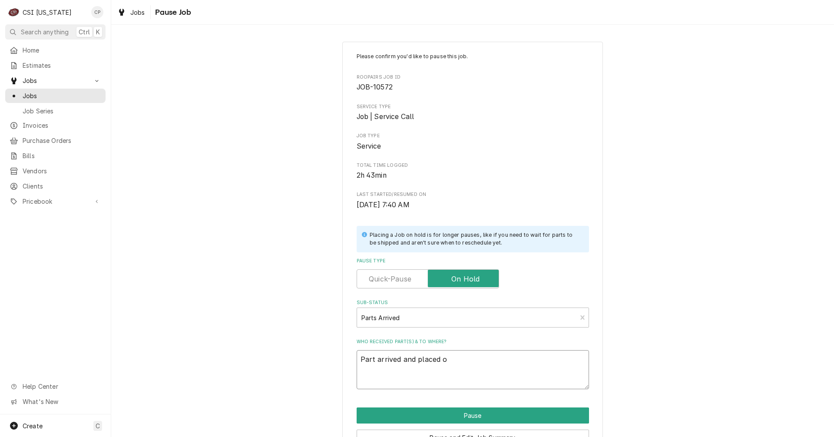
type textarea "x"
type textarea "Part arrived and placed on"
type textarea "x"
type textarea "Part arrived and placed on"
type textarea "x"
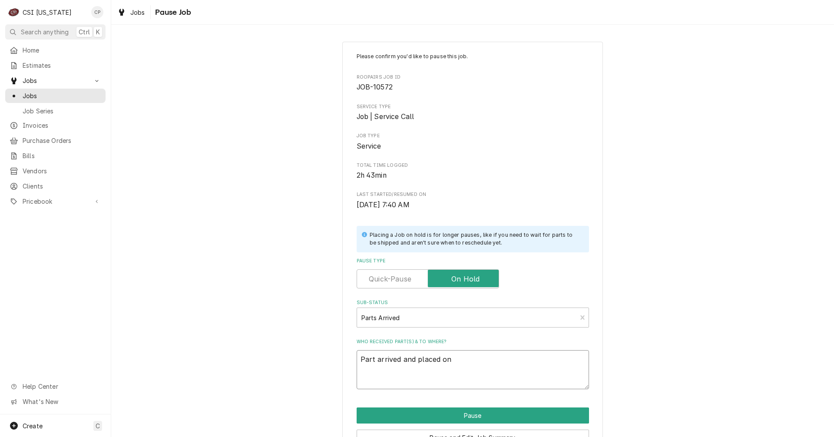
type textarea "Part arrived and placed on J"
type textarea "x"
type textarea "Part arrived and placed on Je"
type textarea "x"
type textarea "Part arrived and placed on Jef"
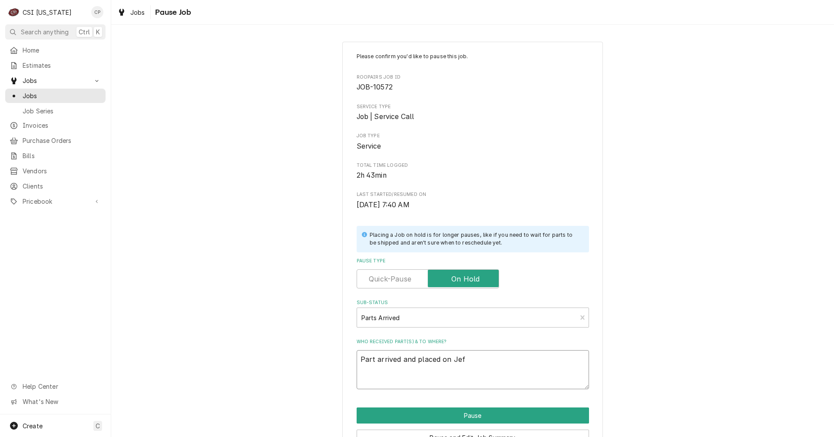
type textarea "x"
type textarea "Part arrived and placed on Jeff"
type textarea "x"
type textarea "Part arrived and placed on Jeff"
type textarea "x"
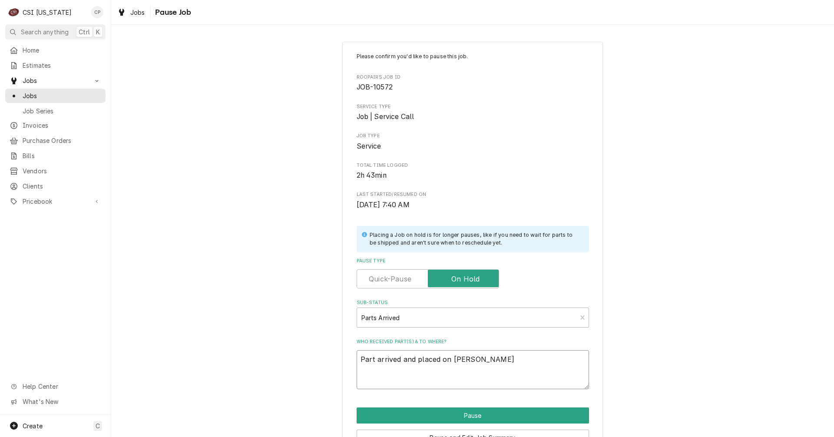
type textarea "Part arrived and placed on Jeff H"
type textarea "x"
type textarea "Part arrived and placed on Jeff H"
type textarea "x"
type textarea "Part arrived and placed on Jeff H s"
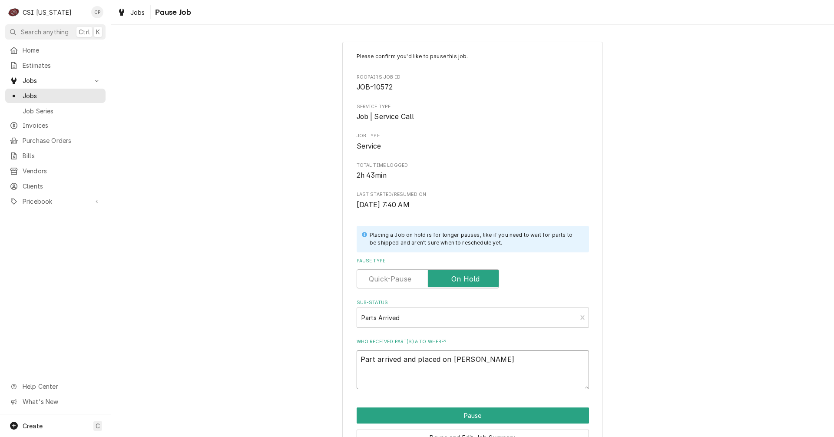
type textarea "x"
type textarea "Part arrived and placed on Jeff H sh"
type textarea "x"
type textarea "Part arrived and placed on Jeff H she"
type textarea "x"
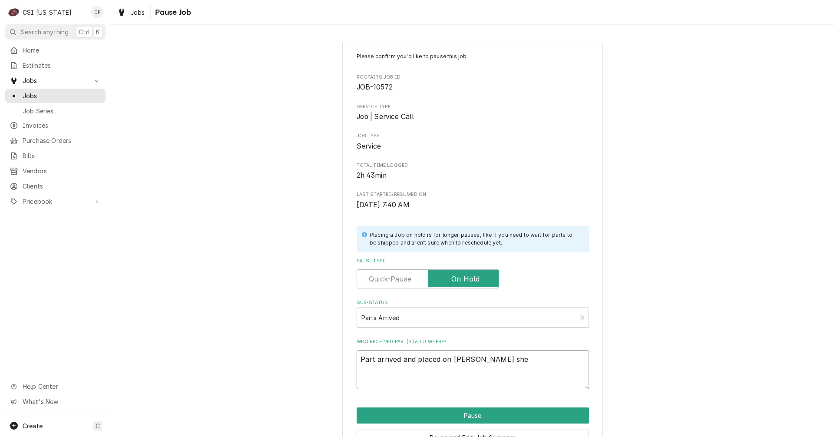
type textarea "Part arrived and placed on Jeff H shel"
type textarea "x"
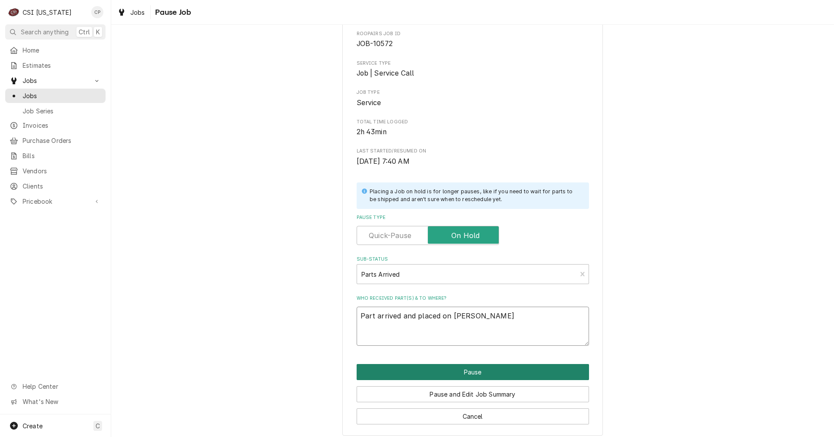
type textarea "Part arrived and placed on Jeff H shelf"
click at [474, 375] on button "Pause" at bounding box center [473, 372] width 232 height 16
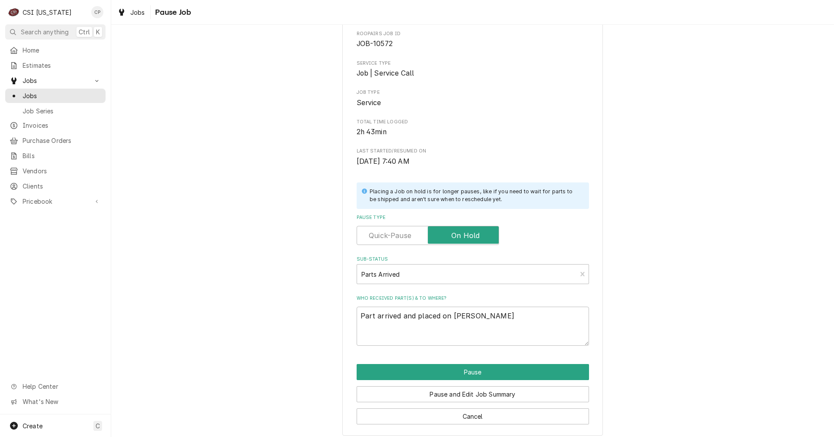
type textarea "x"
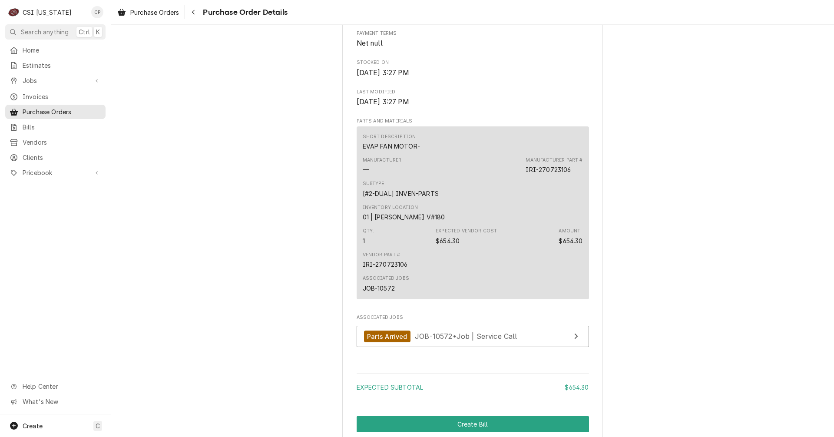
scroll to position [478, 0]
click at [195, 14] on icon "Navigate back" at bounding box center [194, 12] width 4 height 6
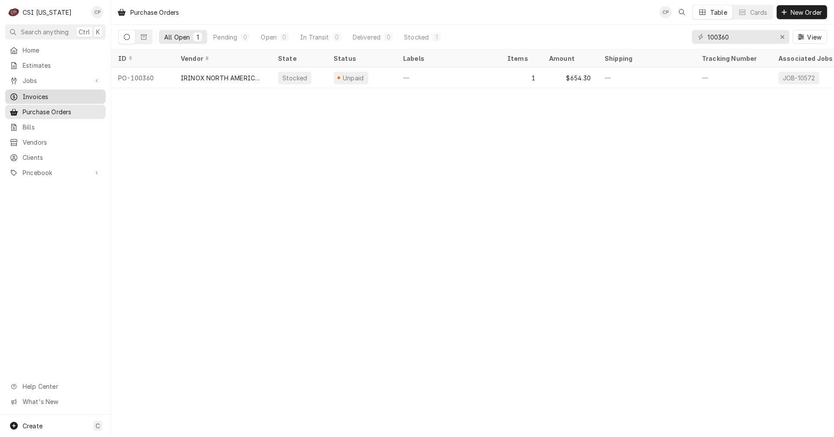
click at [39, 93] on span "Invoices" at bounding box center [62, 96] width 79 height 9
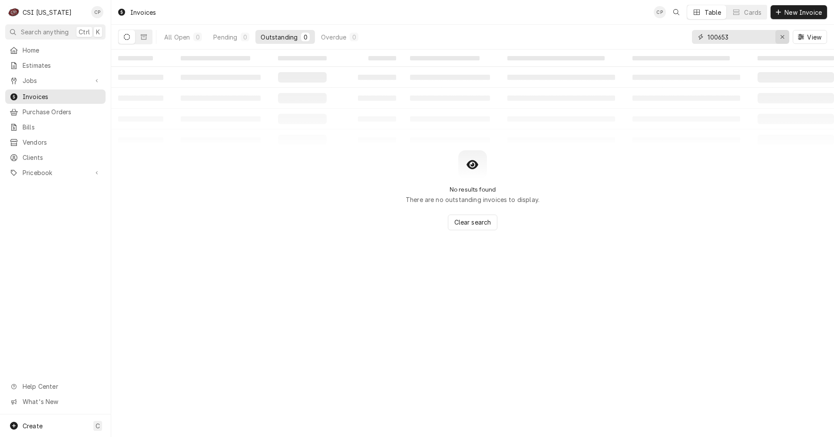
click at [783, 35] on icon "Erase input" at bounding box center [782, 37] width 5 height 6
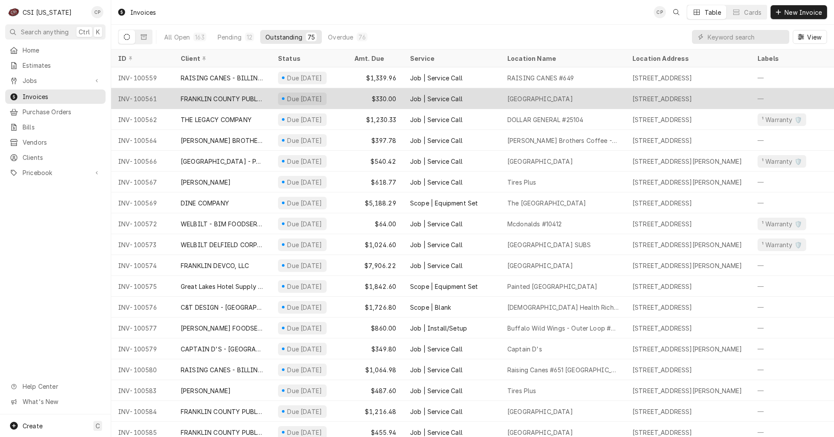
click at [443, 97] on div "Job | Service Call" at bounding box center [436, 98] width 53 height 9
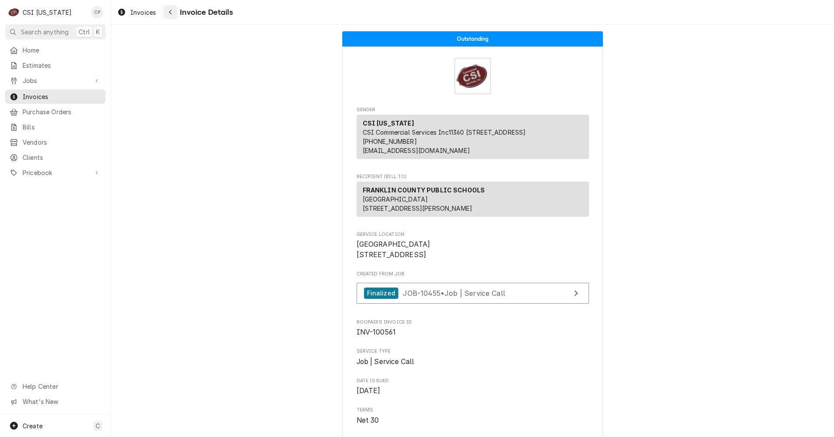
click at [173, 12] on div "Navigate back" at bounding box center [170, 12] width 9 height 9
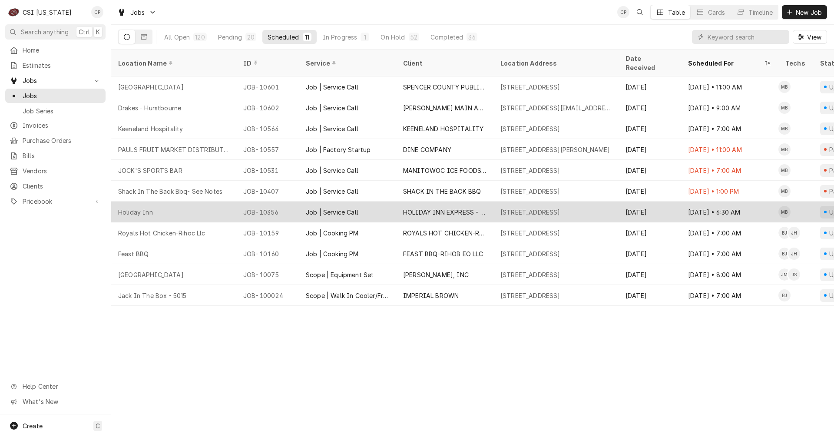
click at [441, 208] on div "HOLIDAY INN EXPRESS - [GEOGRAPHIC_DATA]" at bounding box center [444, 212] width 83 height 9
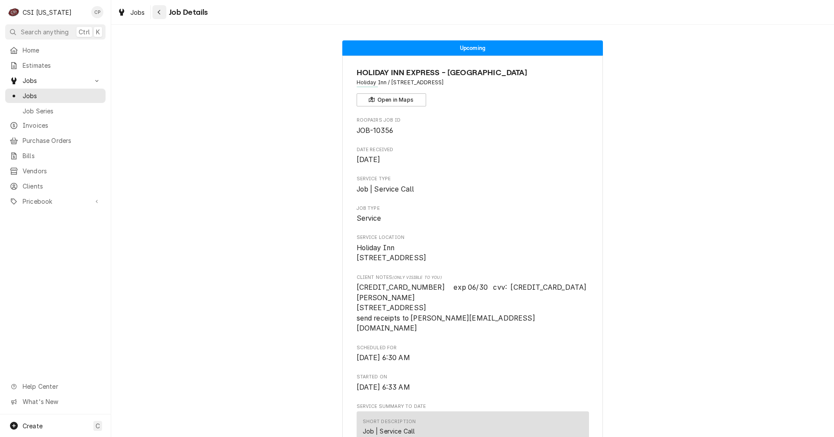
click at [160, 10] on icon "Navigate back" at bounding box center [159, 12] width 3 height 5
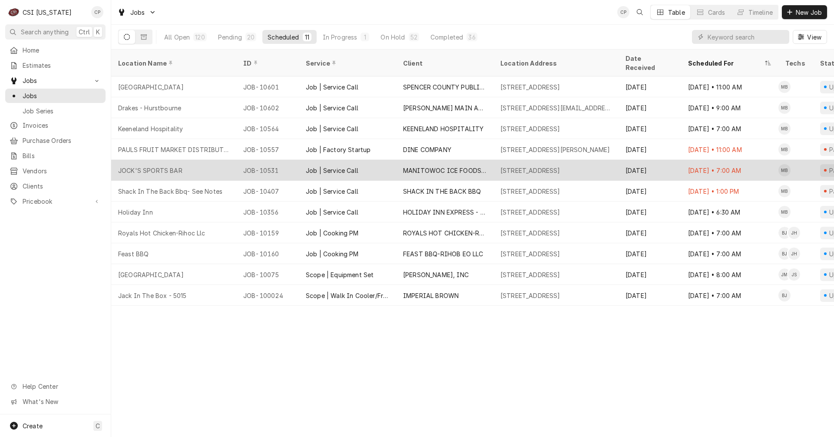
click at [434, 166] on div "MANITOWOC ICE FOODSERVICE" at bounding box center [444, 170] width 83 height 9
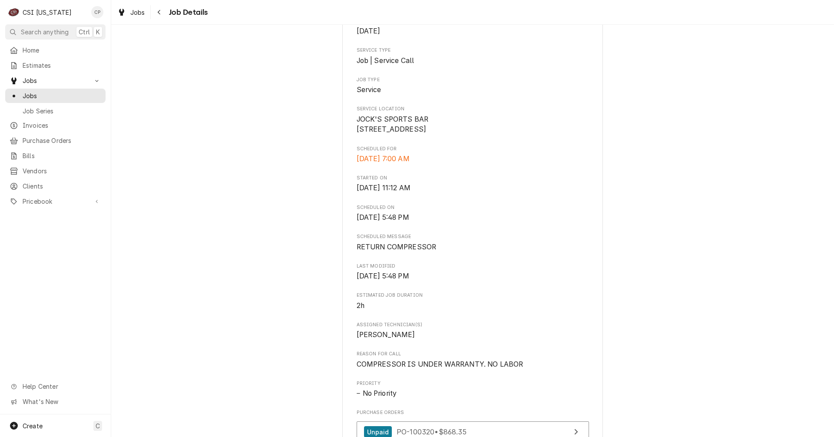
scroll to position [304, 0]
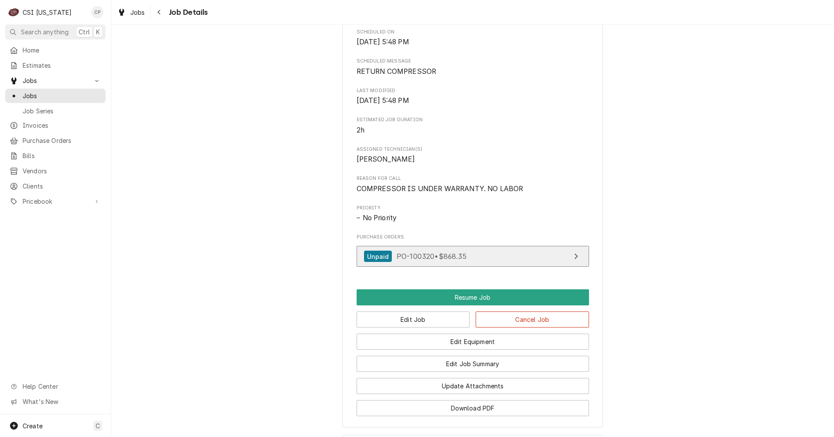
click at [529, 267] on link "Unpaid PO-100320 • $868.35" at bounding box center [473, 256] width 232 height 21
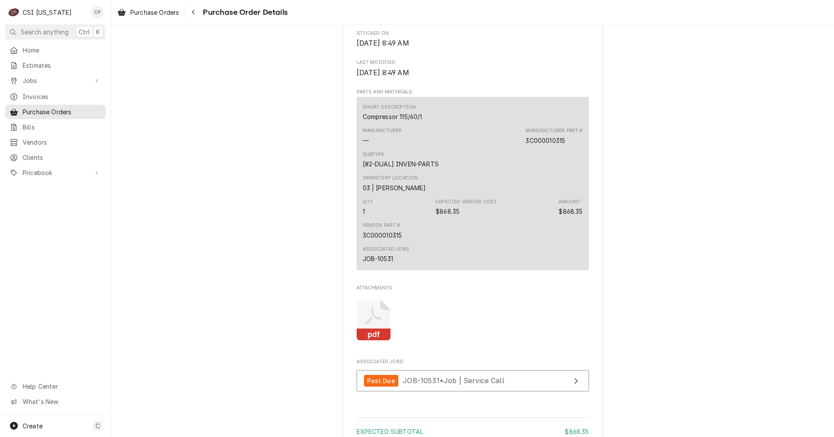
scroll to position [695, 0]
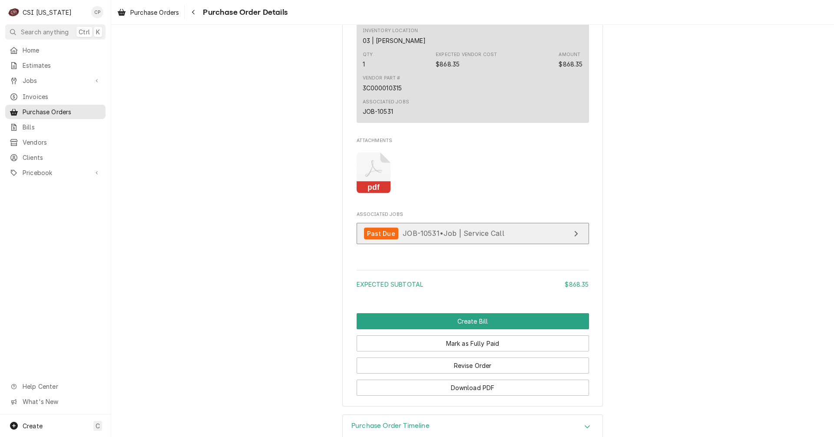
click at [520, 244] on link "Past Due JOB-10531 • Job | Service Call" at bounding box center [473, 233] width 232 height 21
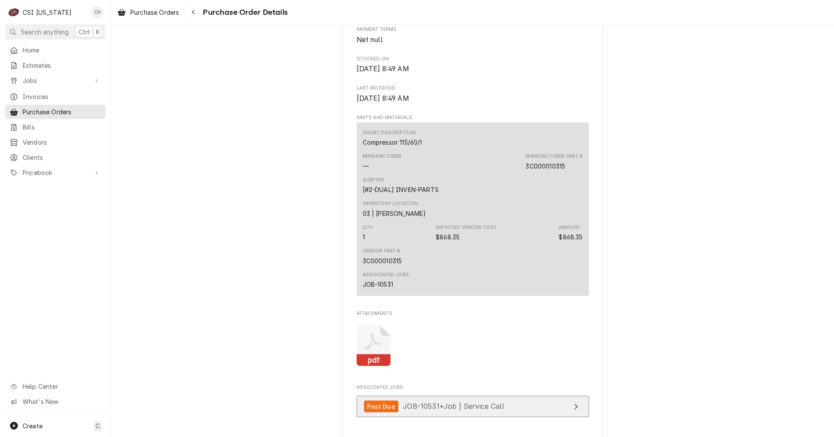
scroll to position [521, 0]
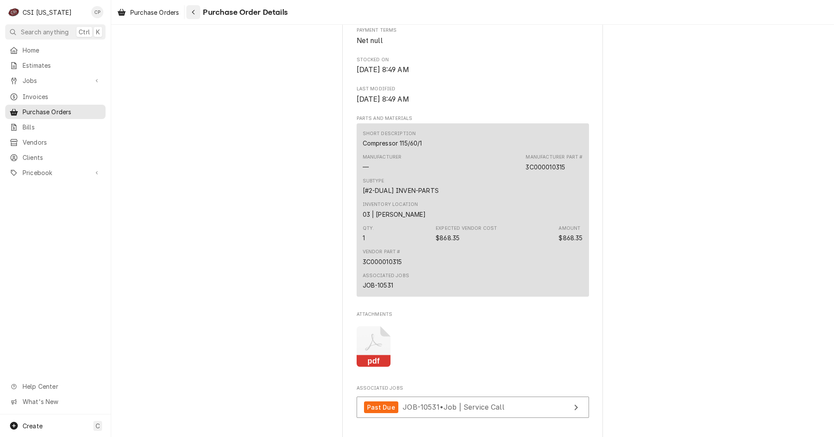
click at [196, 13] on div "Navigate back" at bounding box center [193, 12] width 9 height 9
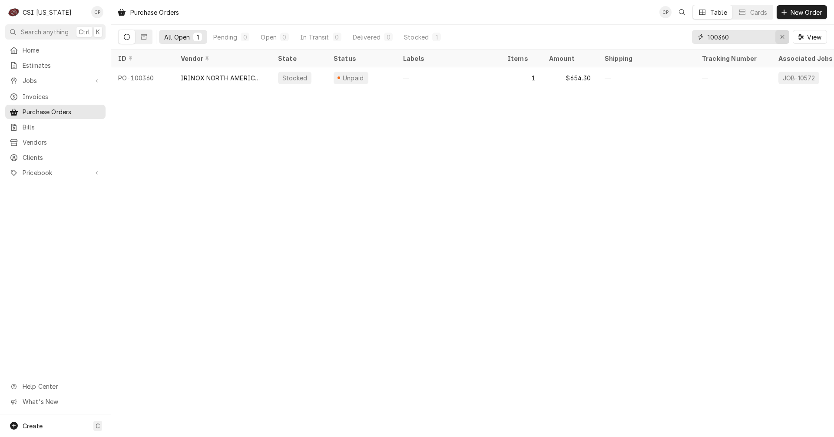
click at [785, 34] on div "Erase input" at bounding box center [782, 37] width 9 height 9
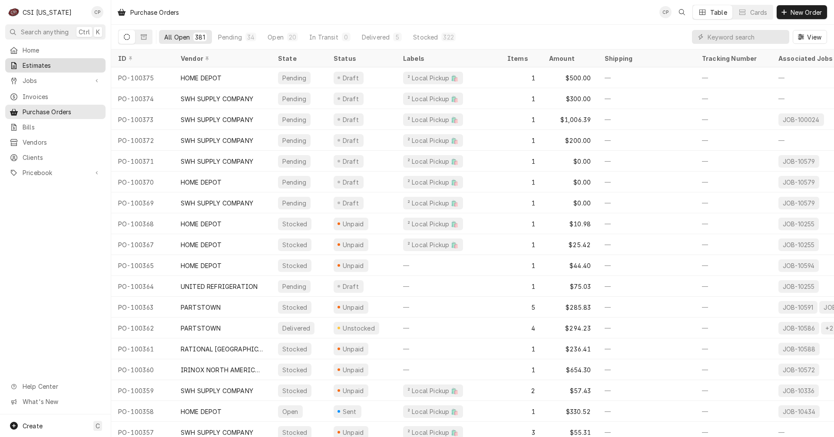
click at [37, 61] on span "Estimates" at bounding box center [62, 65] width 79 height 9
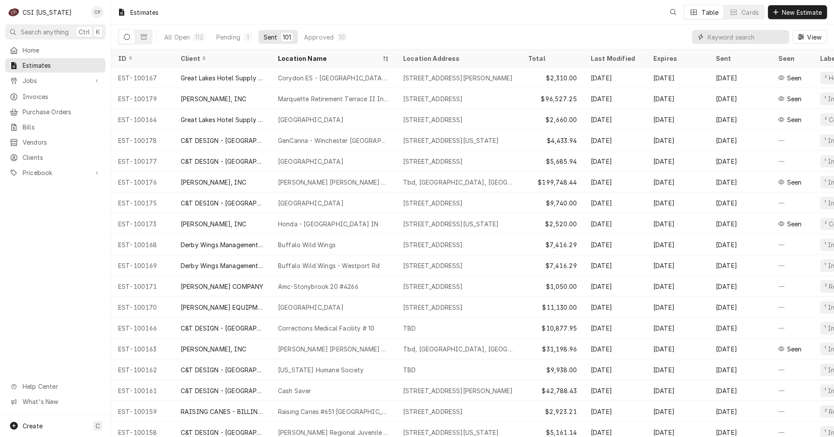
click at [730, 40] on input "Dynamic Content Wrapper" at bounding box center [745, 37] width 77 height 14
type input "local"
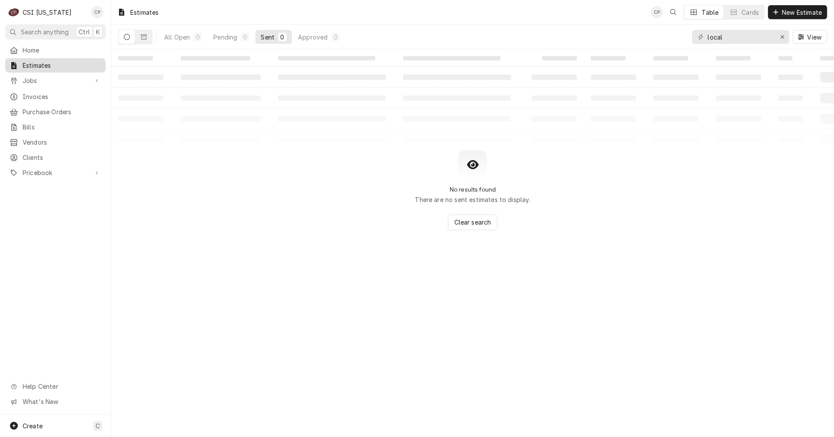
click at [45, 64] on span "Estimates" at bounding box center [62, 65] width 79 height 9
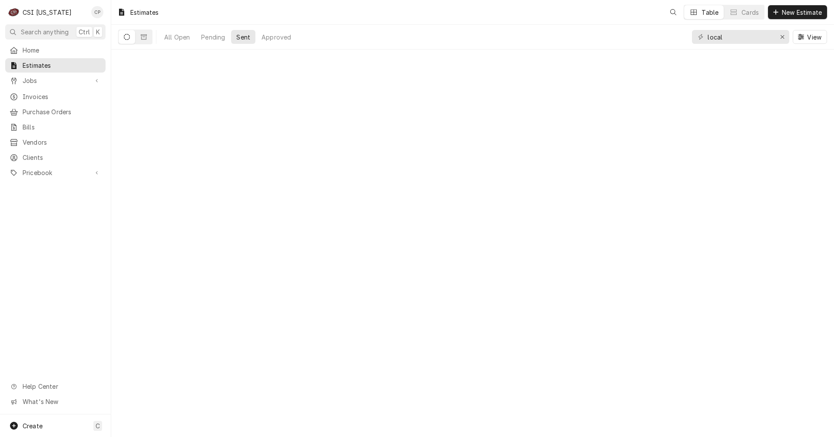
click at [798, 8] on span "New Estimate" at bounding box center [801, 12] width 43 height 9
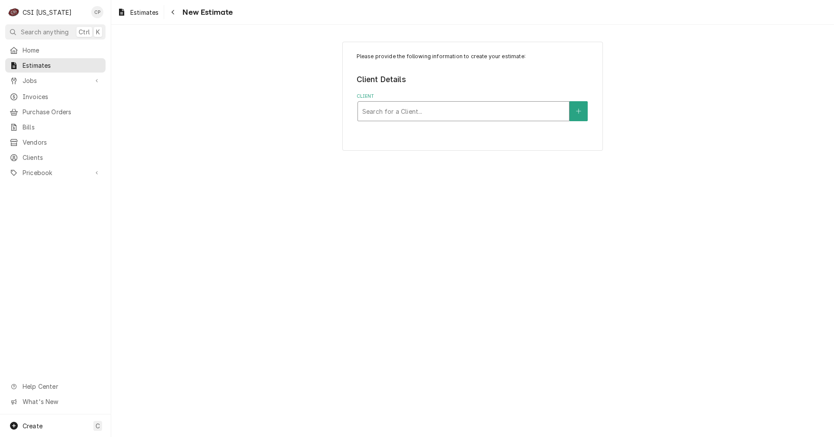
click at [383, 104] on div "Client" at bounding box center [463, 111] width 202 height 16
type input "locals"
click at [464, 110] on div "Client" at bounding box center [457, 111] width 191 height 16
type input "locals"
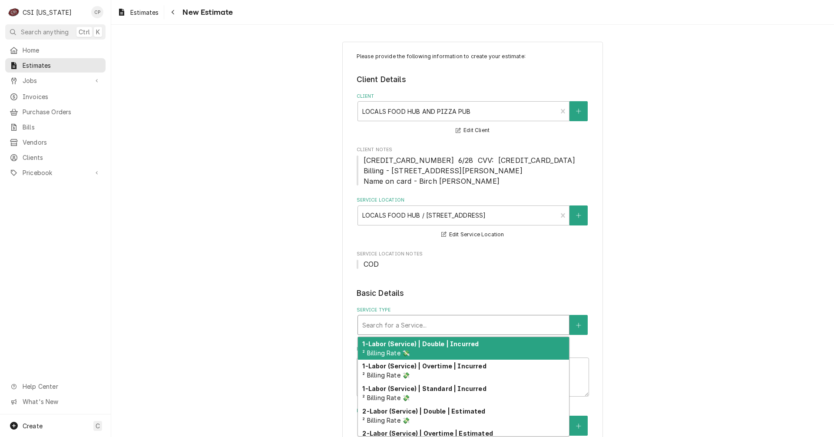
click at [399, 327] on div "Service Type" at bounding box center [463, 325] width 202 height 16
type textarea "x"
type input "i"
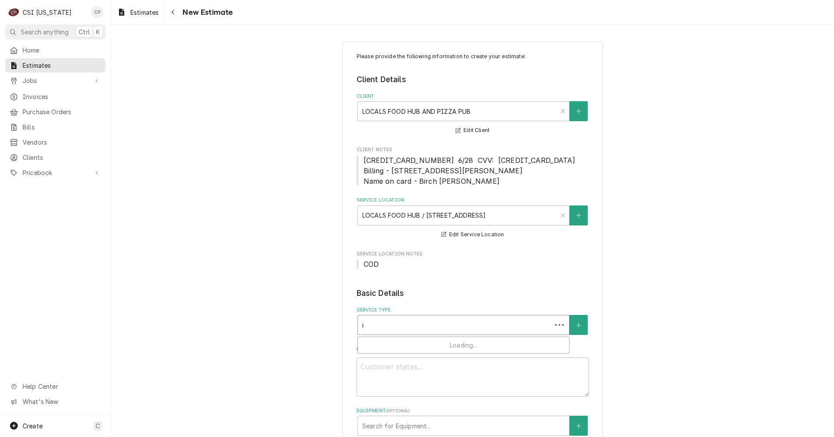
type textarea "x"
type input "in"
type textarea "x"
type input "ins"
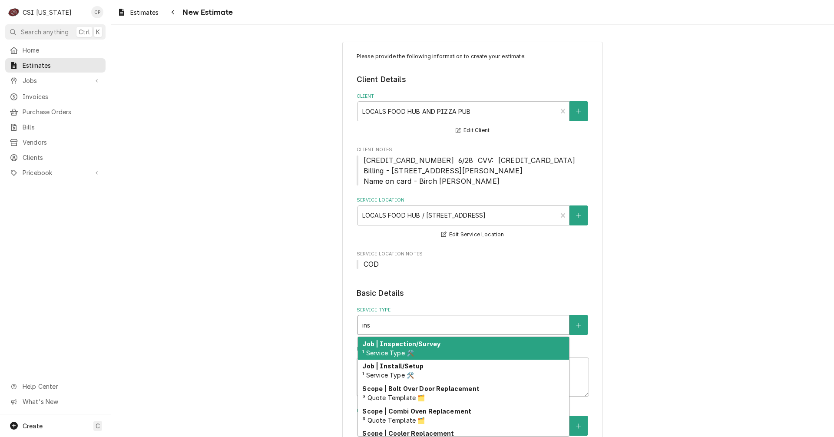
type textarea "x"
type input "inst"
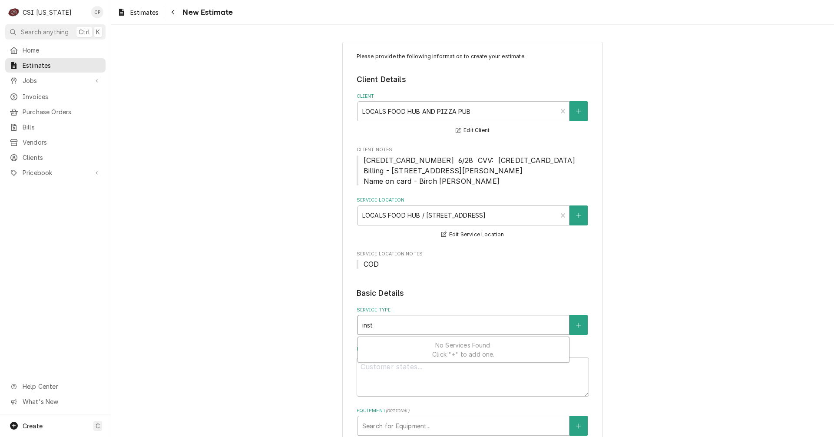
type textarea "x"
type input "insta"
type textarea "x"
type input "instal"
type textarea "x"
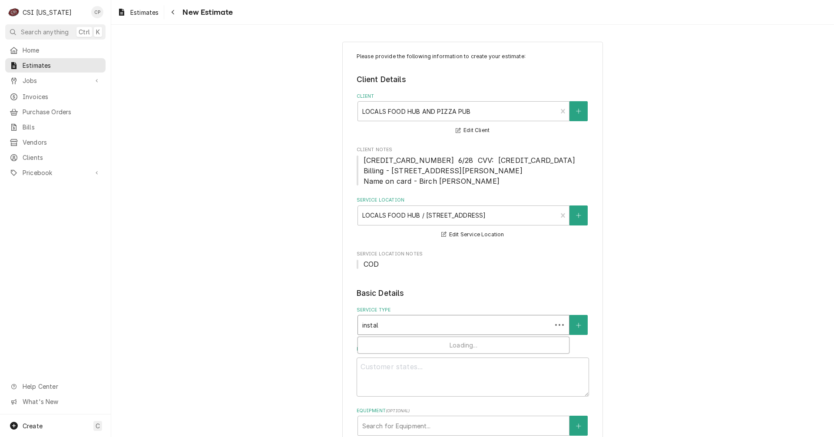
type input "install"
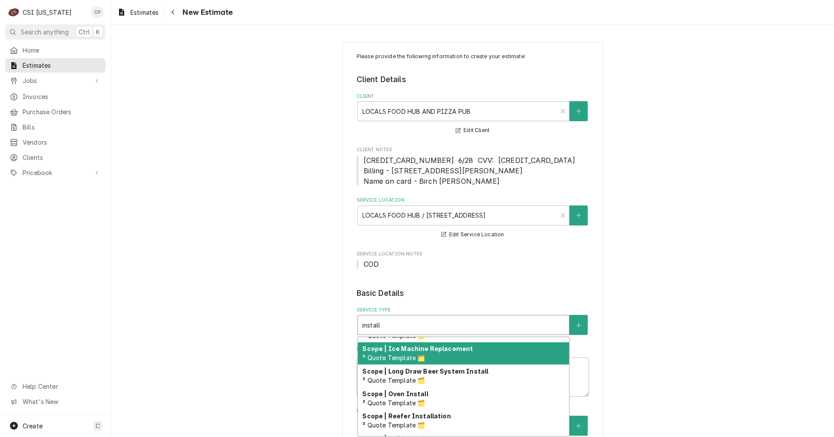
scroll to position [212, 0]
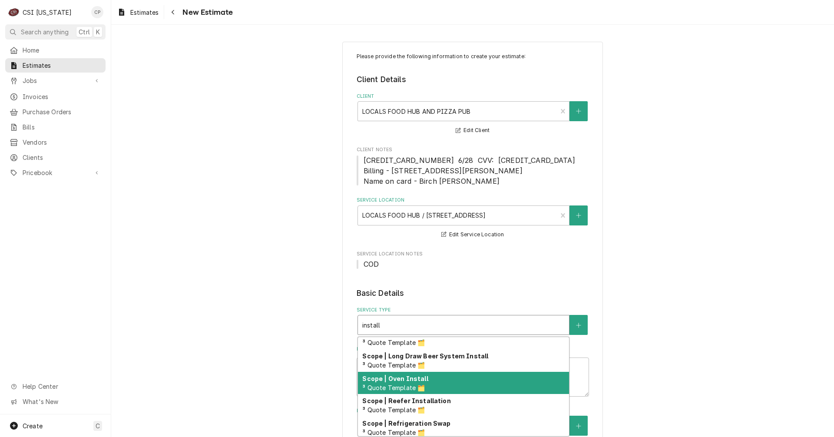
click at [447, 382] on div "Scope | Oven Install ³ Quote Template 🗂️" at bounding box center [463, 383] width 211 height 23
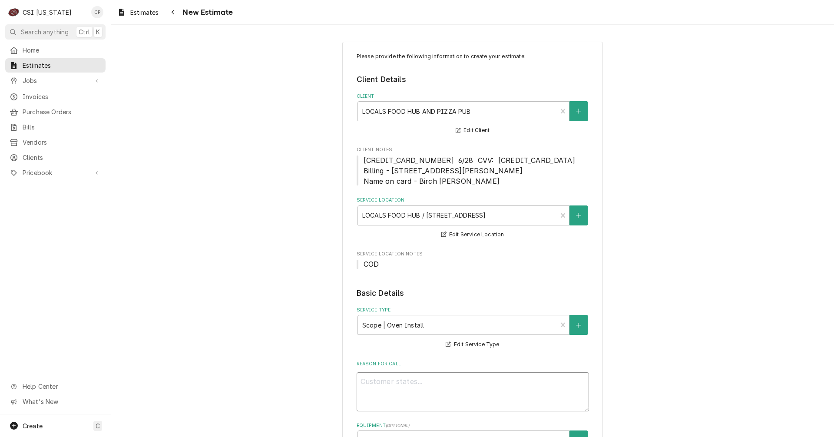
click at [432, 382] on textarea "Reason For Call" at bounding box center [473, 391] width 232 height 39
type textarea "x"
type textarea "i"
type textarea "x"
type textarea "in"
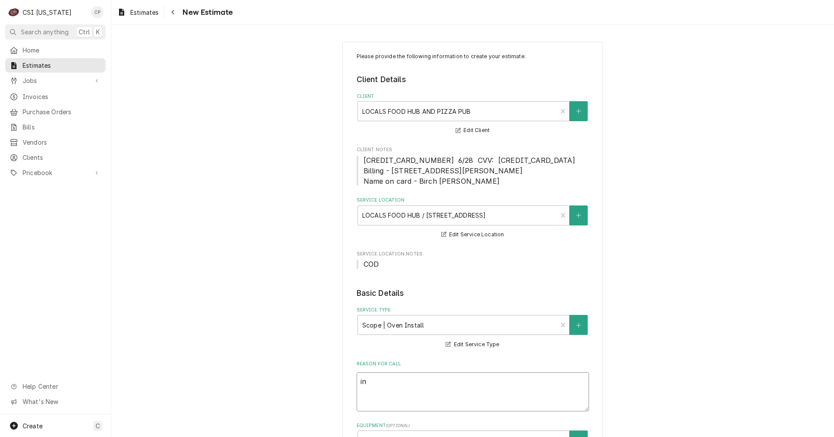
type textarea "x"
type textarea "ins"
type textarea "x"
type textarea "inst"
type textarea "x"
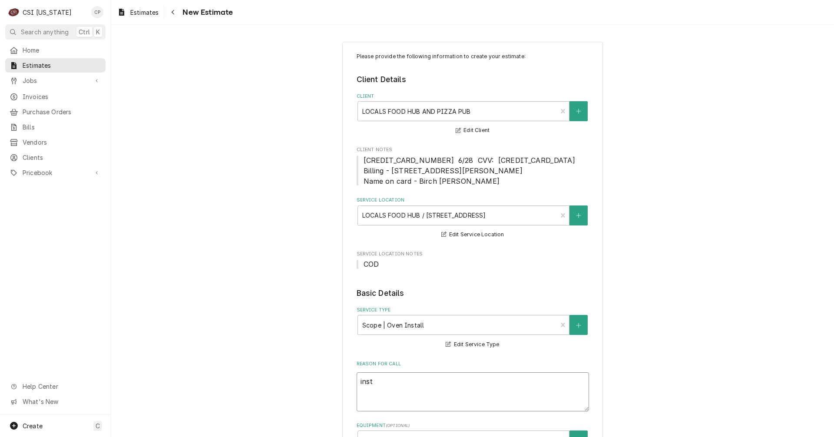
type textarea "insta"
type textarea "x"
type textarea "instal"
type textarea "x"
type textarea "install"
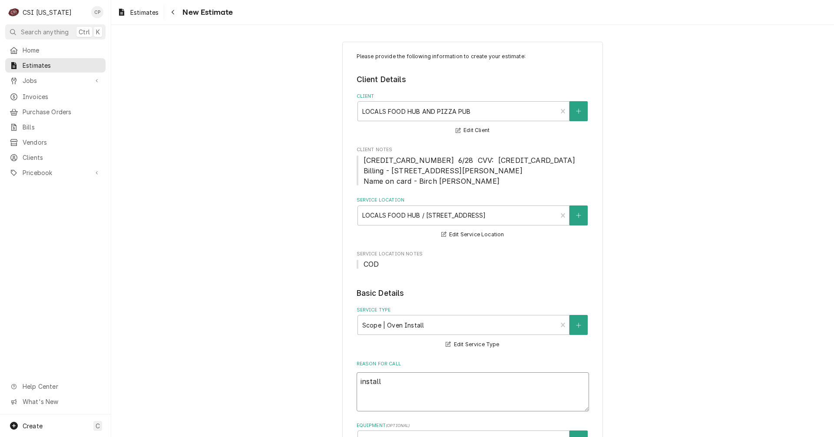
type textarea "x"
type textarea "install"
type textarea "x"
type textarea "install c"
type textarea "x"
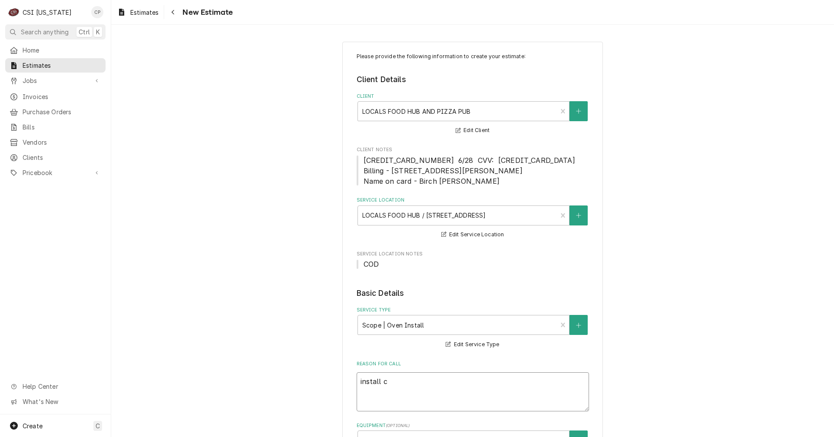
type textarea "install co"
type textarea "x"
type textarea "install com"
type textarea "x"
type textarea "install comb"
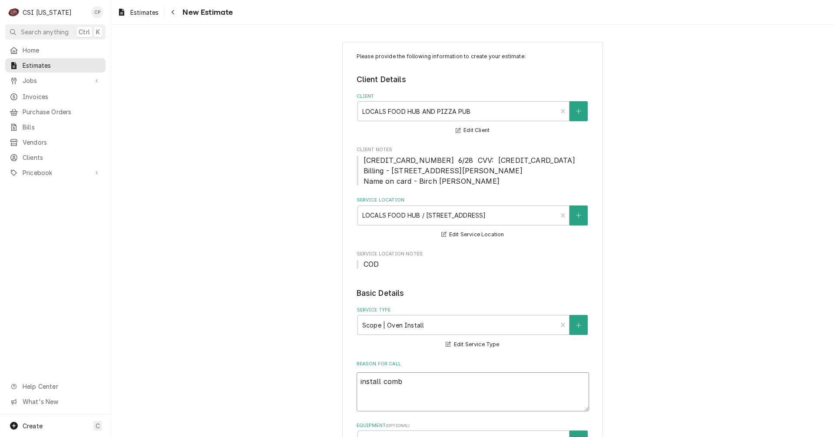
type textarea "x"
type textarea "install combi"
type textarea "x"
type textarea "install combi"
type textarea "x"
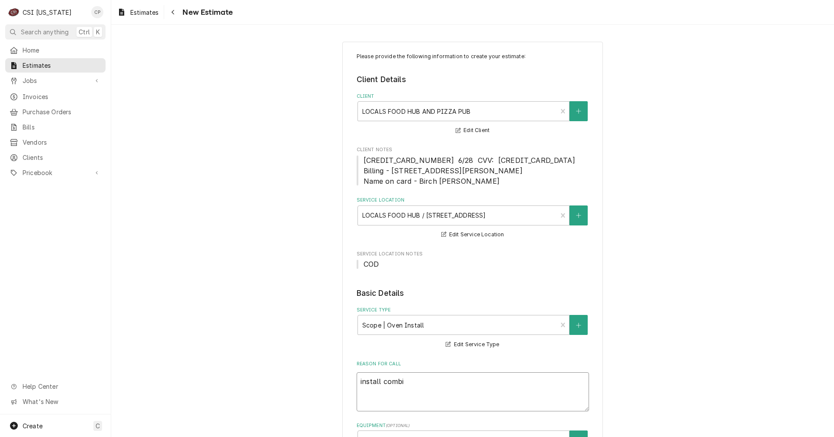
type textarea "install combi o"
type textarea "x"
type textarea "install combi ov"
type textarea "x"
type textarea "install combi ove"
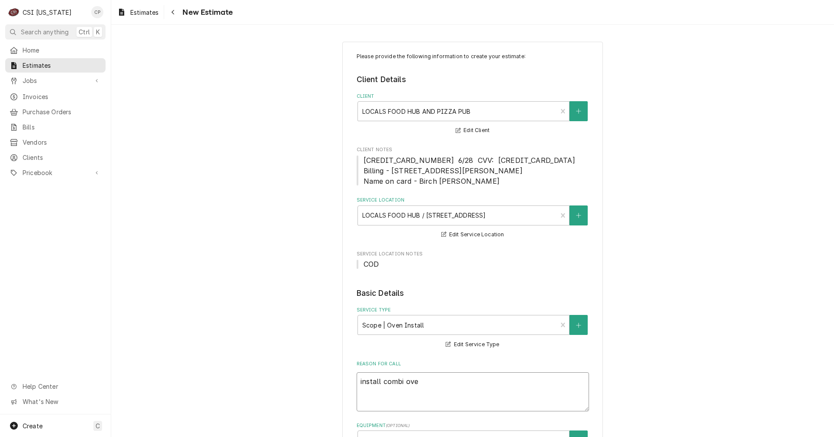
type textarea "x"
type textarea "install combi ove"
type textarea "x"
type textarea "install combi ove"
type textarea "x"
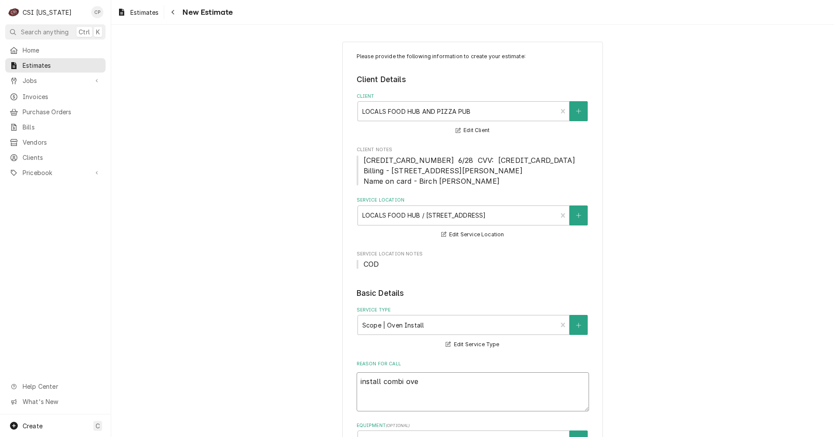
type textarea "install combi oven"
type textarea "x"
type textarea "install combi oven"
type textarea "x"
type textarea "install combi oven a"
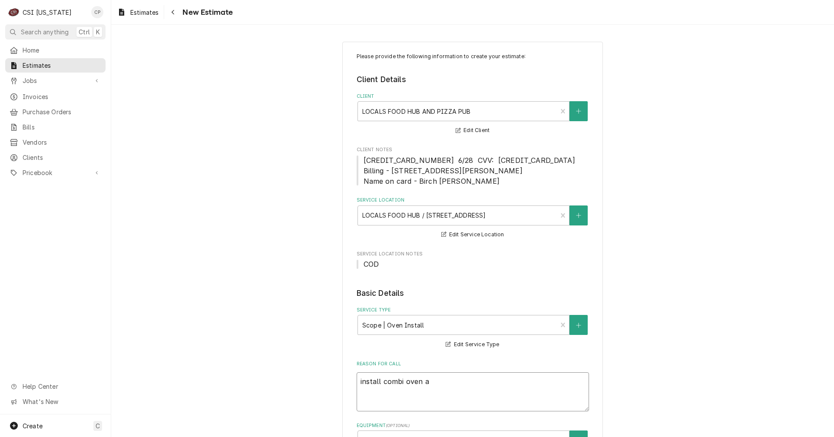
type textarea "x"
type textarea "install combi oven an"
type textarea "x"
type textarea "install combi oven and"
type textarea "x"
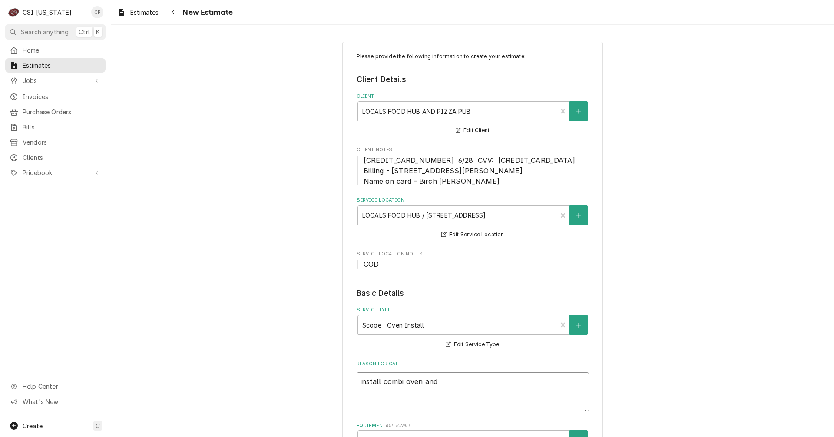
type textarea "install combi oven and"
type textarea "x"
type textarea "install combi oven and i"
type textarea "x"
type textarea "install combi oven and in"
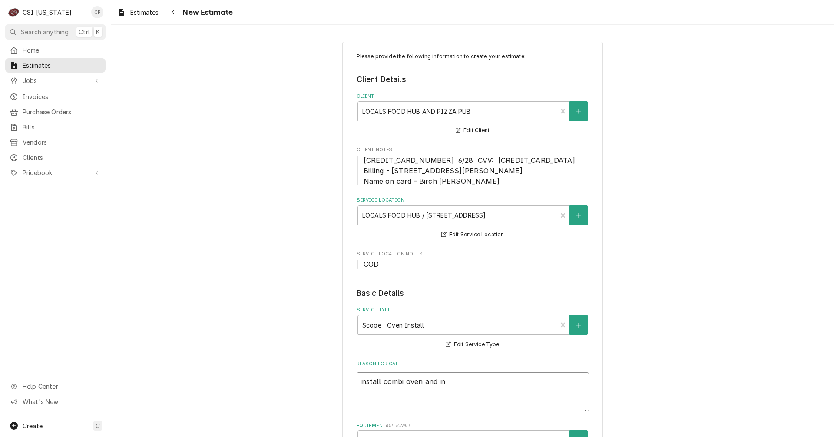
type textarea "x"
type textarea "install combi oven and ins"
type textarea "x"
type textarea "install combi oven and inst"
type textarea "x"
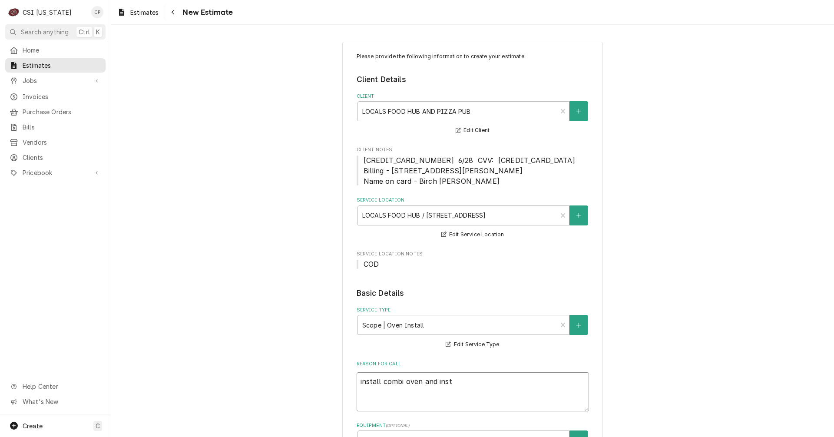
type textarea "install combi oven and insta"
type textarea "x"
type textarea "install combi oven and instal"
type textarea "x"
type textarea "install combi oven and install"
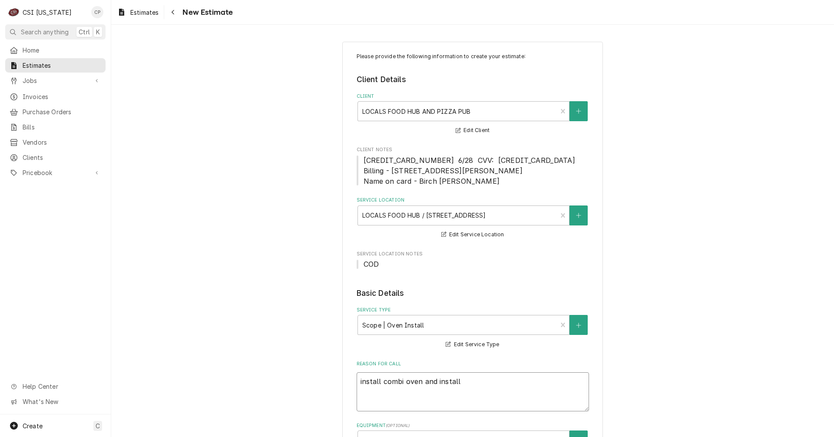
type textarea "x"
type textarea "install combi oven and install"
type textarea "x"
type textarea "install combi oven and install k"
type textarea "x"
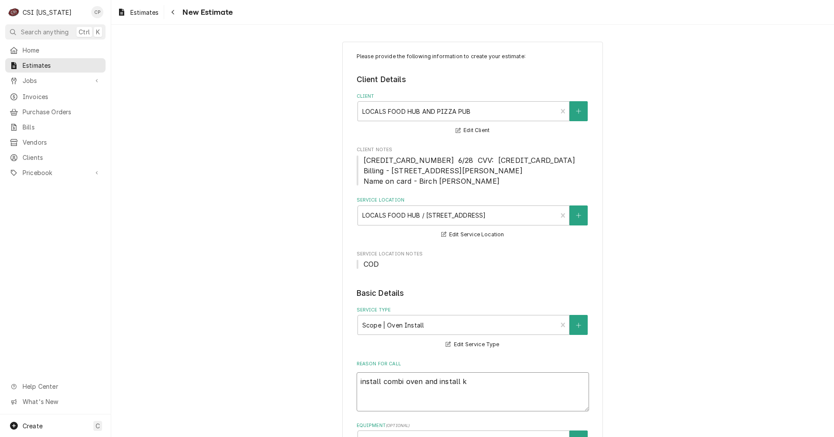
type textarea "install combi oven and install ke"
type textarea "x"
type textarea "install combi oven and install ket"
type textarea "x"
type textarea "install combi oven and install kett"
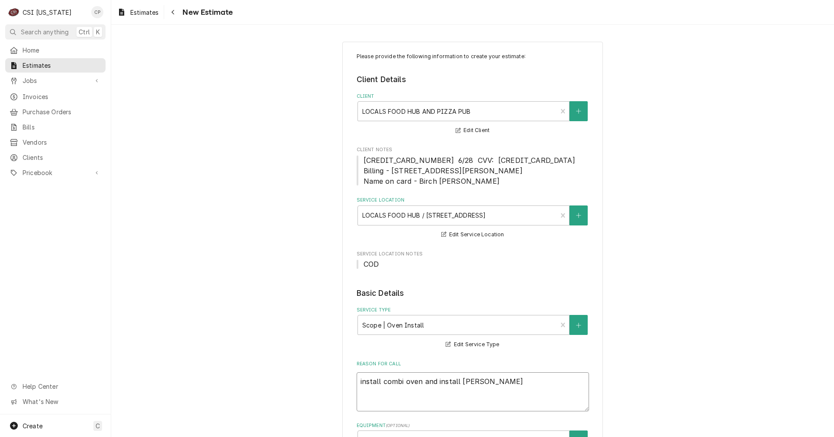
type textarea "x"
type textarea "install combi oven and install kette"
type textarea "x"
type textarea "install combi oven and install kettel"
type textarea "x"
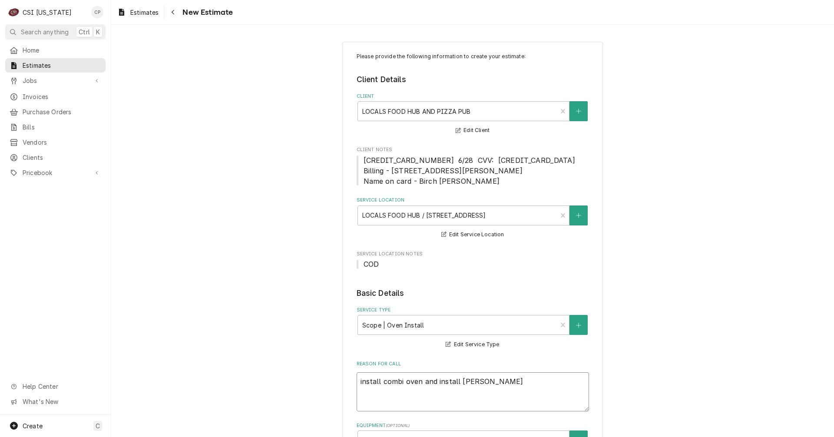
type textarea "install combi oven and install kette"
type textarea "x"
type textarea "install combi oven and install kett"
type textarea "x"
type textarea "install combi oven and install kettl"
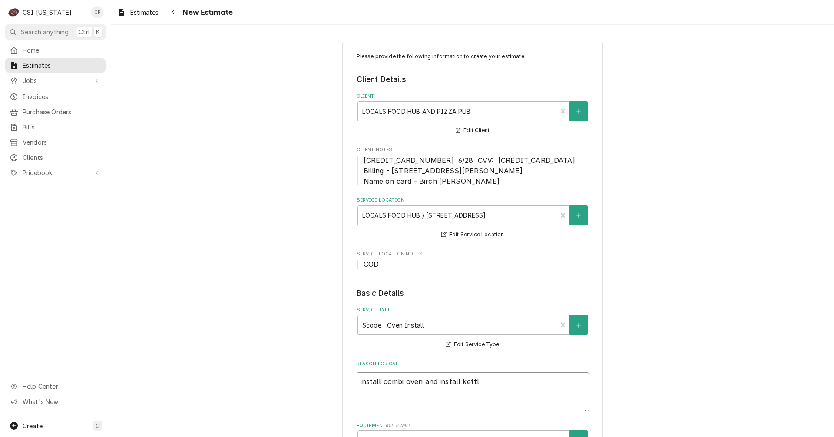
type textarea "x"
type textarea "install combi oven and install kettle"
type textarea "x"
type textarea "install combi oven and install kettle"
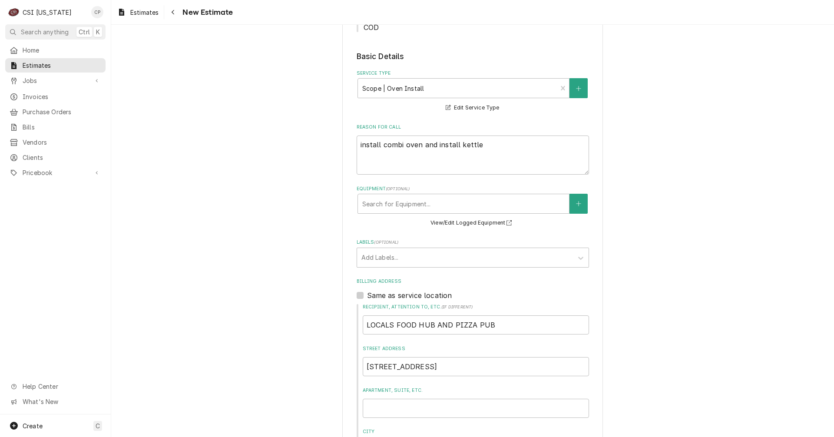
scroll to position [261, 0]
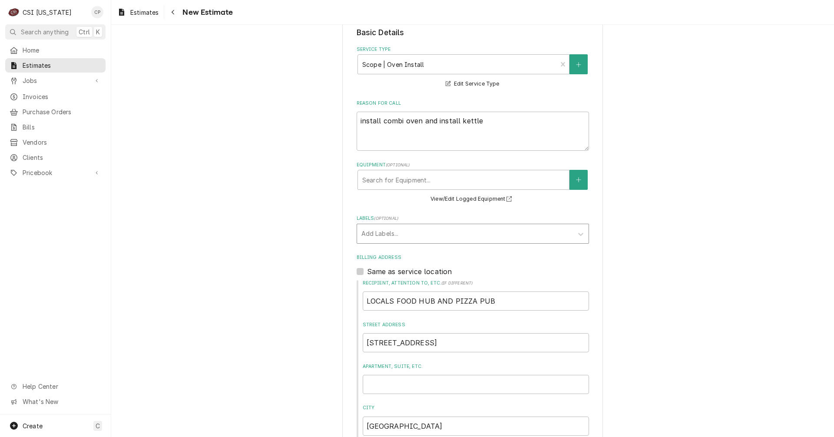
click at [390, 234] on div "Labels" at bounding box center [464, 234] width 207 height 16
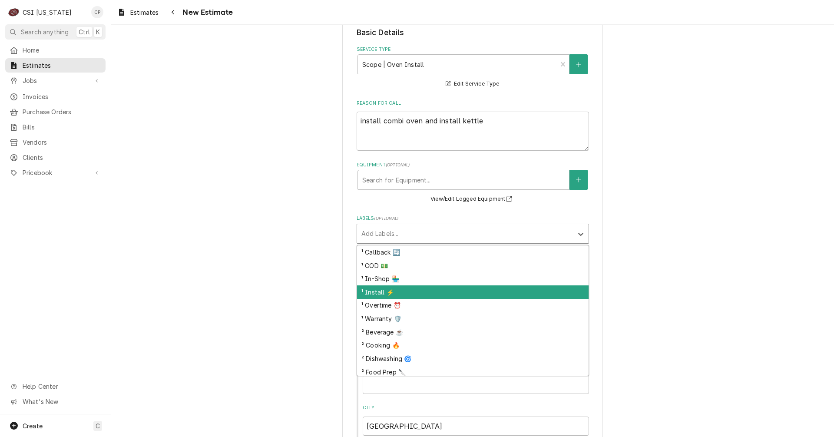
click at [377, 294] on div "¹ Install ⚡️" at bounding box center [472, 291] width 231 height 13
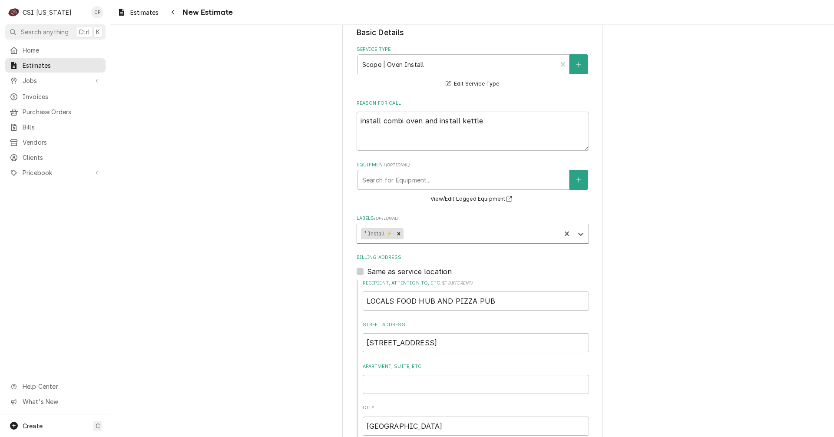
type textarea "x"
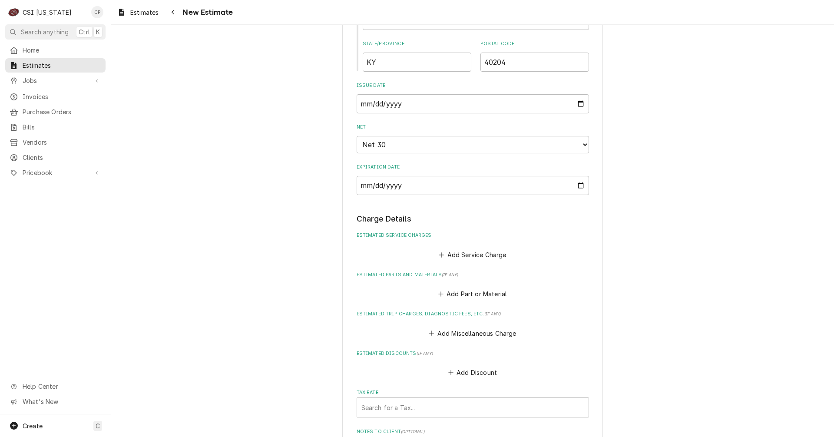
scroll to position [695, 0]
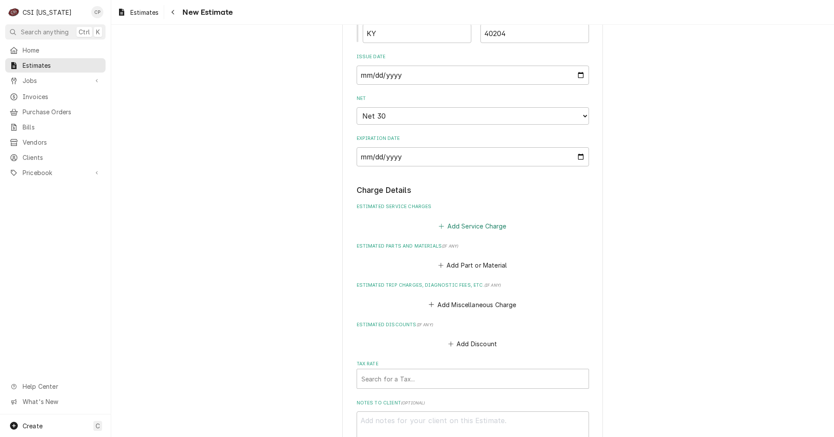
click at [471, 228] on button "Add Service Charge" at bounding box center [472, 226] width 70 height 12
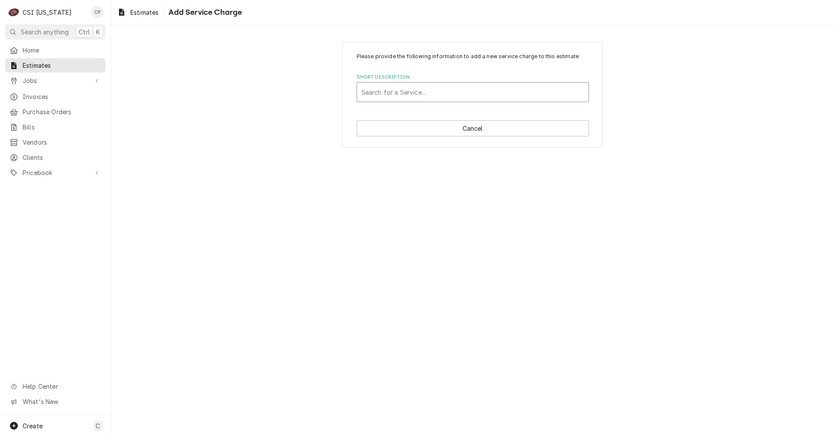
click at [413, 92] on div "Short Description" at bounding box center [472, 92] width 223 height 16
type input "lo"
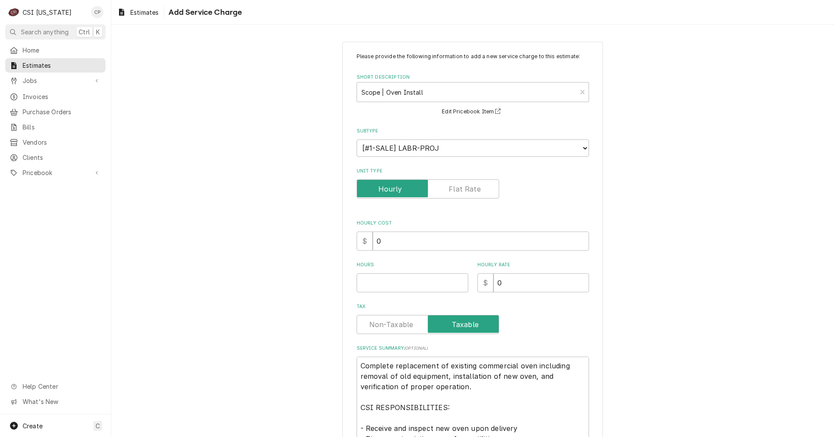
type textarea "x"
click at [463, 192] on label "Unit Type" at bounding box center [428, 188] width 142 height 19
click at [463, 192] on input "Unit Type" at bounding box center [427, 188] width 135 height 19
checkbox input "true"
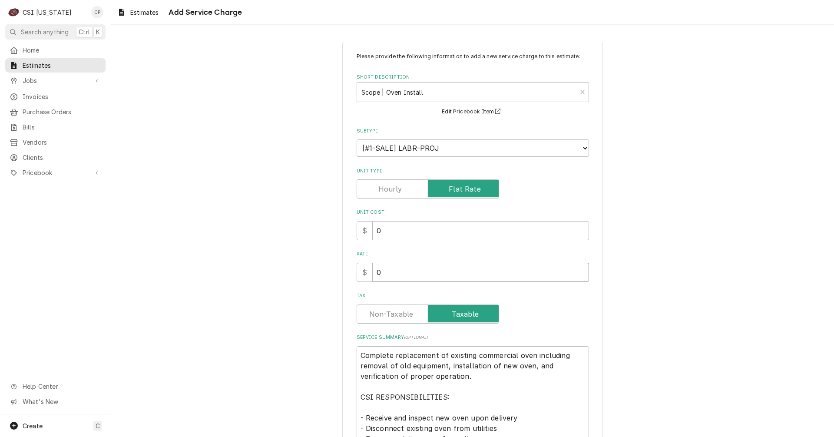
drag, startPoint x: 398, startPoint y: 275, endPoint x: 357, endPoint y: 269, distance: 41.3
click at [357, 269] on div "$ 0" at bounding box center [473, 272] width 232 height 19
click at [409, 276] on input "0" at bounding box center [481, 272] width 216 height 19
drag, startPoint x: 396, startPoint y: 273, endPoint x: 344, endPoint y: 278, distance: 53.2
click at [344, 278] on div "Please provide the following information to add a new service charge to this es…" at bounding box center [472, 367] width 261 height 650
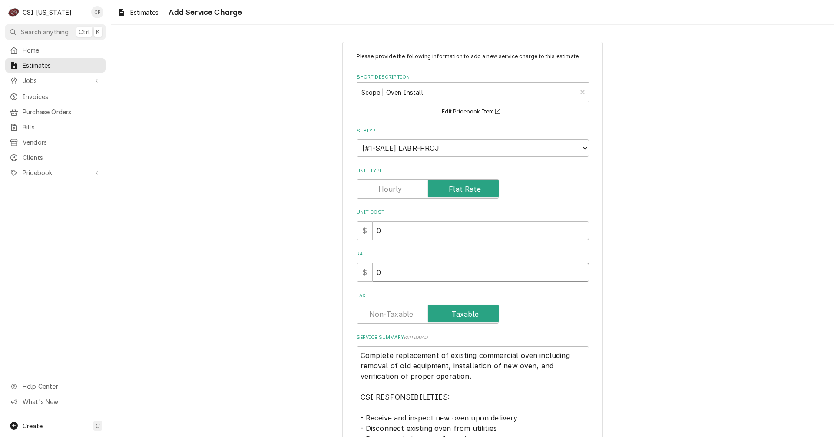
type textarea "x"
type input "1"
type textarea "x"
type input "18"
type textarea "x"
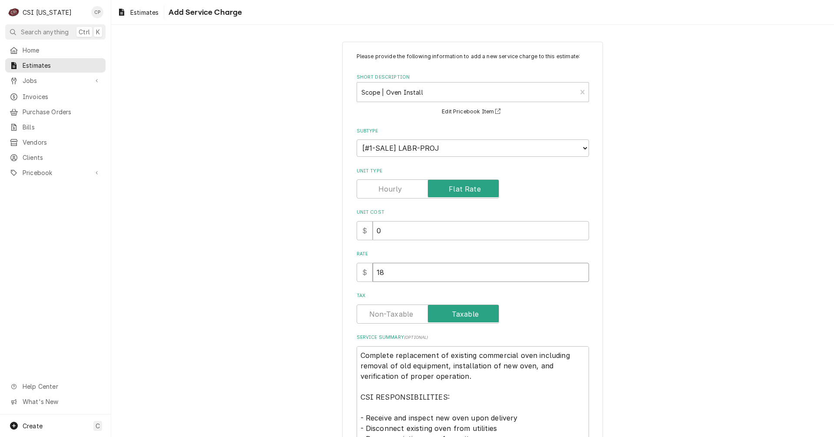
type input "182"
type textarea "x"
type input "1820"
type textarea "x"
type input "1820.0"
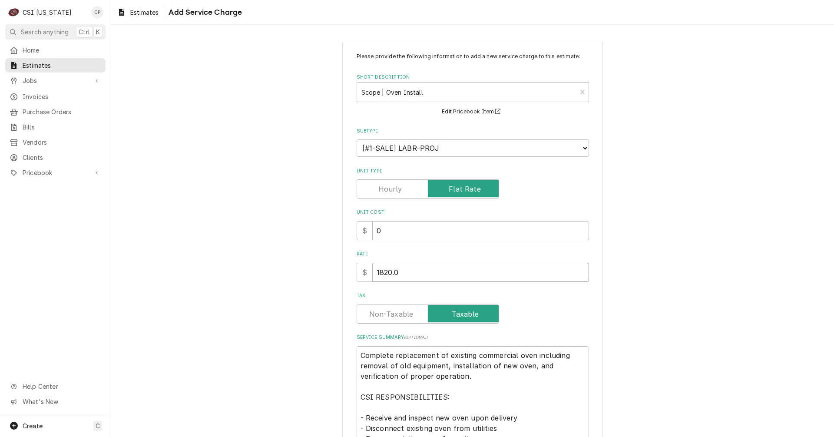
type textarea "x"
type input "1820.00"
type textarea "x"
type input "1820.00"
click at [400, 311] on label "Tax" at bounding box center [428, 313] width 142 height 19
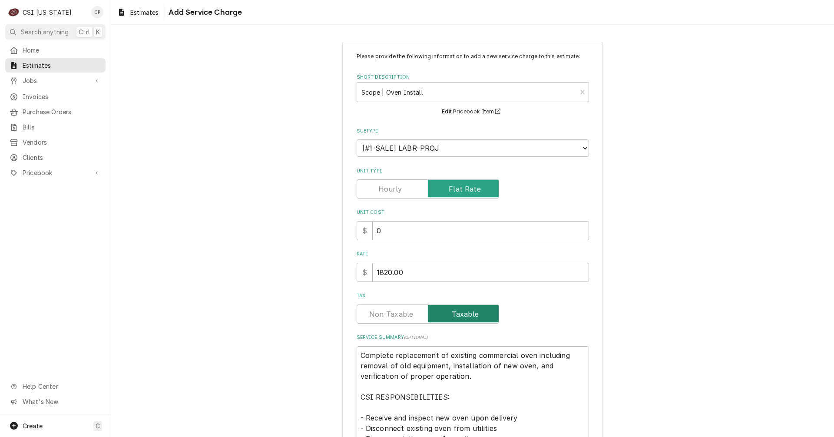
click at [400, 311] on input "Tax" at bounding box center [427, 313] width 135 height 19
checkbox input "false"
drag, startPoint x: 446, startPoint y: 354, endPoint x: 474, endPoint y: 354, distance: 28.2
type textarea "x"
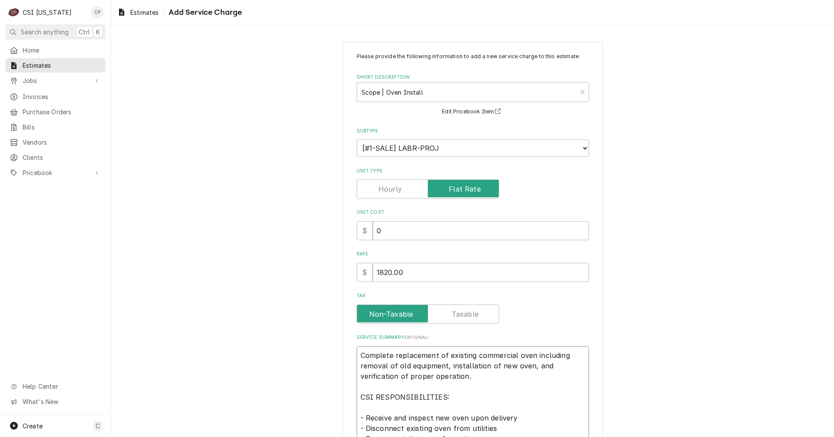
type textarea "Complete replacement of commercial oven including removal of old equipment, ins…"
type textarea "x"
type textarea "Complete replacement of commercial oven aincluding removal of old equipment, in…"
type textarea "x"
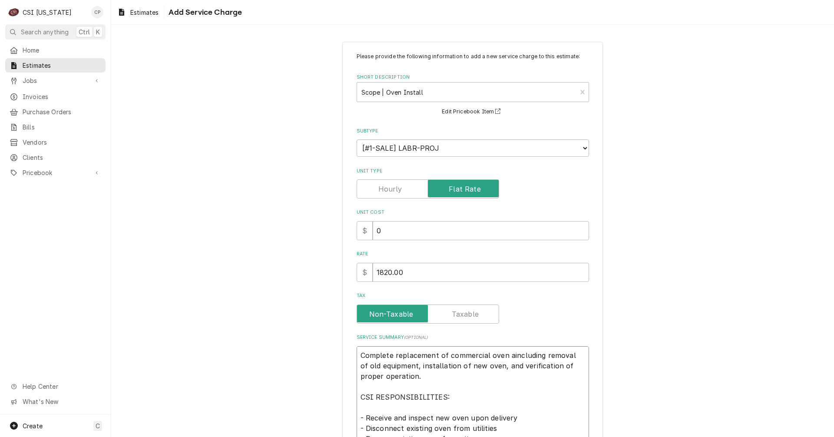
type textarea "Complete replacement of commercial oven anincluding removal of old equipment, i…"
type textarea "x"
type textarea "Complete replacement of commercial oven andincluding removal of old equipment, …"
type textarea "x"
type textarea "Complete replacement of commercial oven and including removal of old equipment,…"
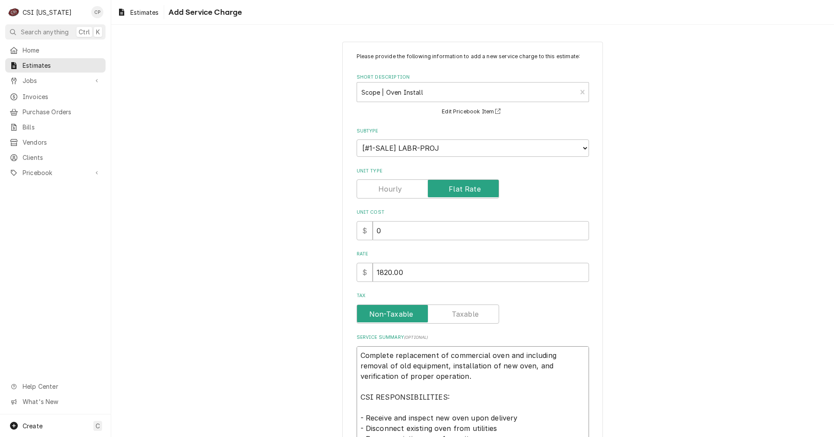
type textarea "x"
type textarea "Complete replacement of commercial oven andincluding removal of old equipment, …"
type textarea "x"
type textarea "Complete replacement of commercial oven anincluding removal of old equipment, i…"
type textarea "x"
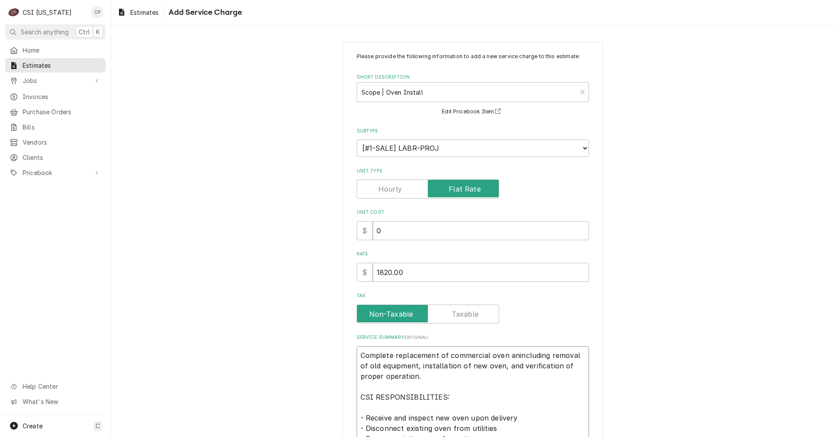
type textarea "Complete replacement of commercial oven aincluding removal of old equipment, in…"
type textarea "x"
type textarea "Complete replacement of commercial oven including removal of old equipment, ins…"
drag, startPoint x: 537, startPoint y: 354, endPoint x: 406, endPoint y: 367, distance: 131.8
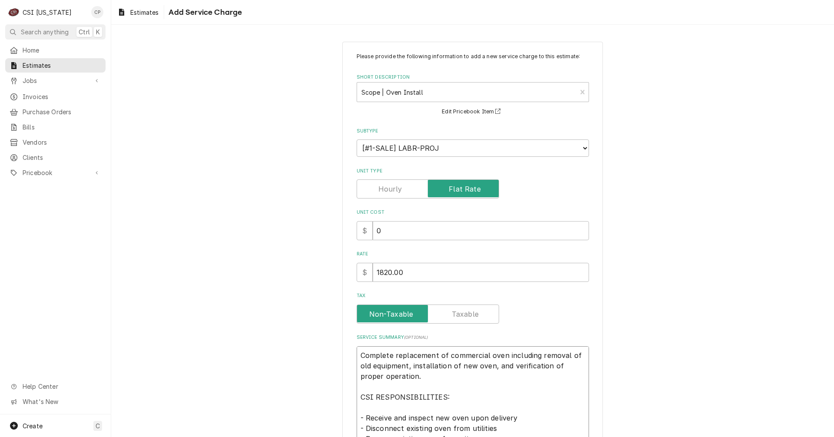
type textarea "x"
type textarea "Complete replacement of commercial oven including , installation of new oven, a…"
type textarea "x"
type textarea "Complete replacement of commercial oven including, installation of new oven, an…"
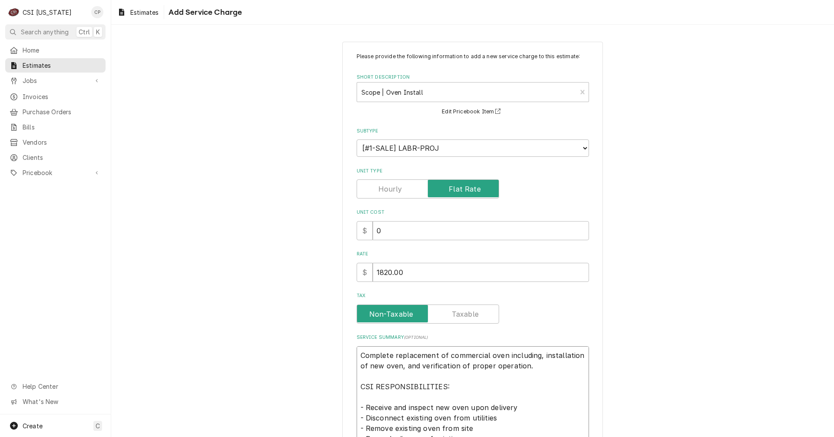
type textarea "x"
type textarea "Complete replacement of commercial coven including, installation of new oven, a…"
type textarea "x"
type textarea "Complete replacement of commercial cooven including, installation of new oven, …"
type textarea "x"
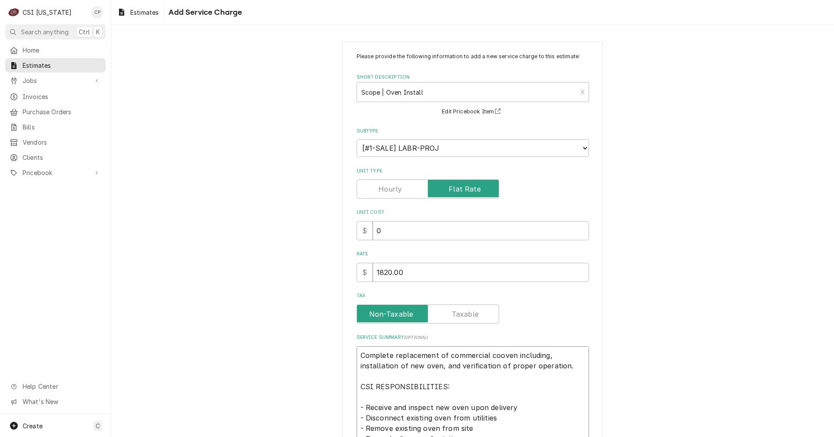
type textarea "Complete replacement of commercial comoven including, installation of new oven,…"
type textarea "x"
type textarea "Complete replacement of commercial comboven including, installation of new oven…"
type textarea "x"
type textarea "Complete replacement of commercial combioven including, installation of new ove…"
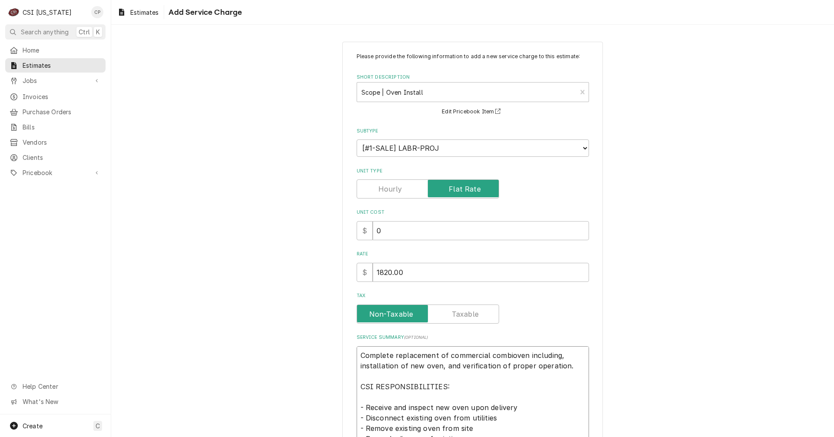
type textarea "x"
type textarea "Complete replacement of commercial combi oven including, installation of new ov…"
type textarea "x"
type textarea "Complete replacement of commercial combi oven including, installation of new ov…"
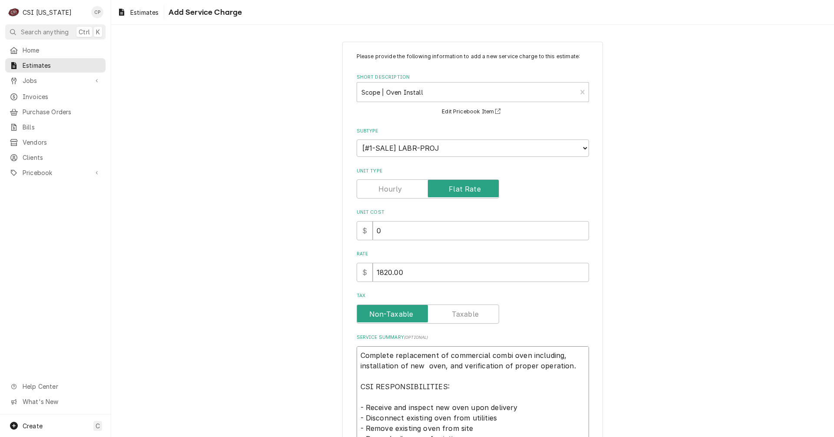
type textarea "x"
type textarea "Complete replacement of commercial combi oven including, installation of new c …"
type textarea "x"
type textarea "Complete replacement of commercial combi oven including, installation of new co…"
type textarea "x"
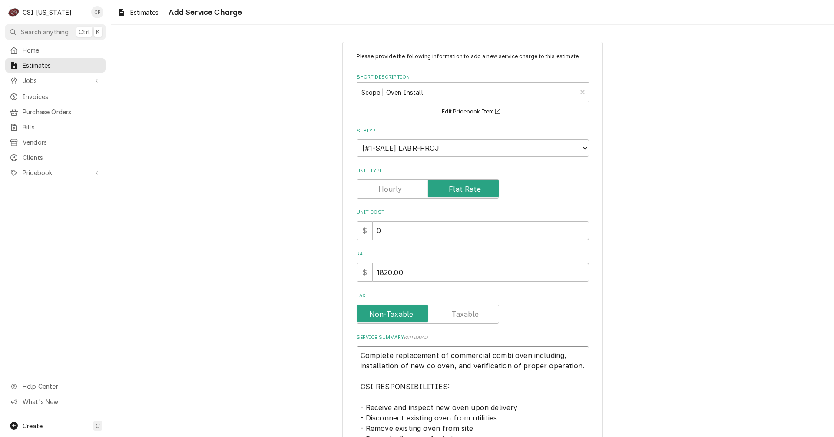
type textarea "Complete replacement of commercial combi oven including, installation of new co…"
type textarea "x"
type textarea "Complete replacement of commercial combi oven including, installation of new co…"
type textarea "x"
type textarea "Complete replacement of commercial combi oven including, installation of new co…"
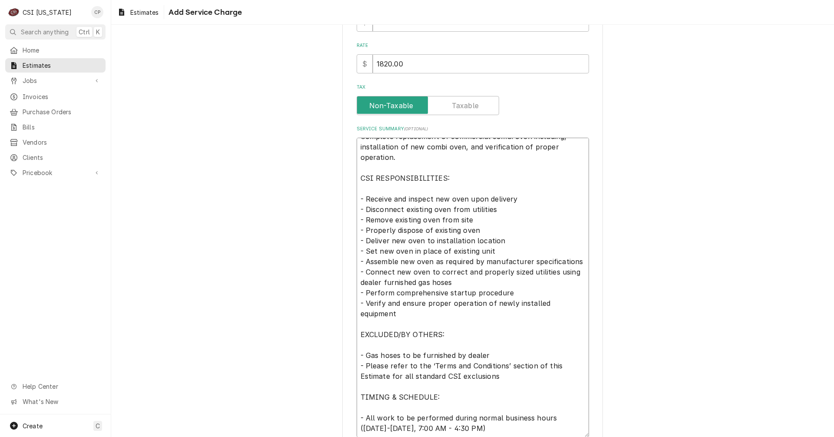
scroll to position [217, 0]
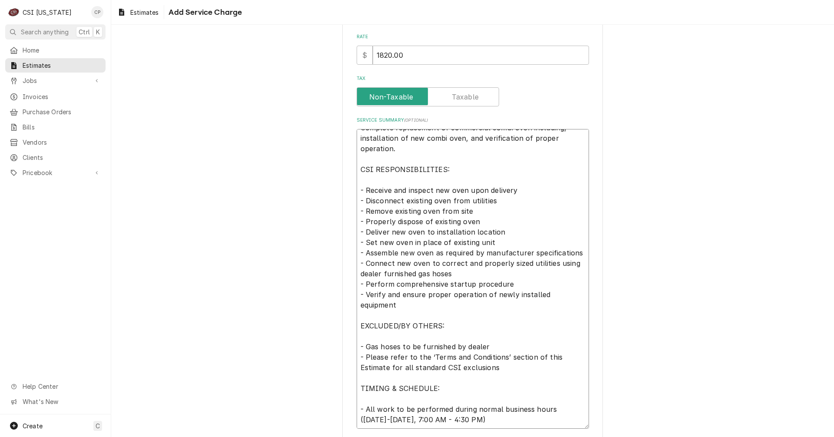
drag, startPoint x: 358, startPoint y: 189, endPoint x: 516, endPoint y: 241, distance: 166.2
click at [516, 241] on textarea "Complete replacement of commercial combi oven including, installation of new co…" at bounding box center [473, 279] width 232 height 300
type textarea "x"
type textarea "Complete replacement of commercial combi oven including, installation of new co…"
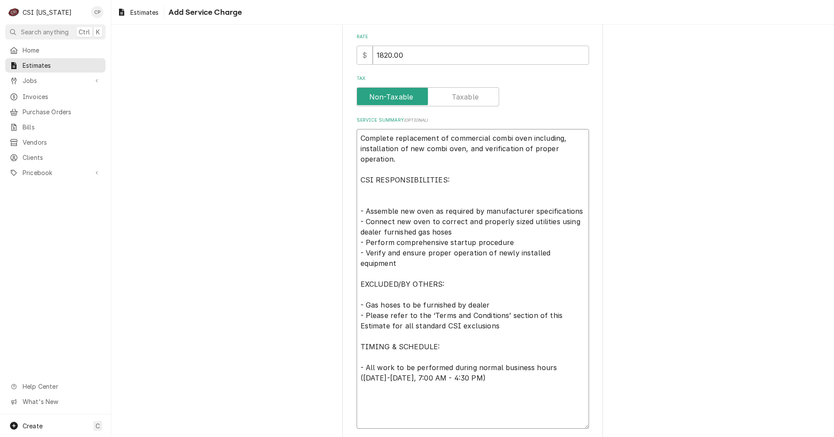
scroll to position [0, 0]
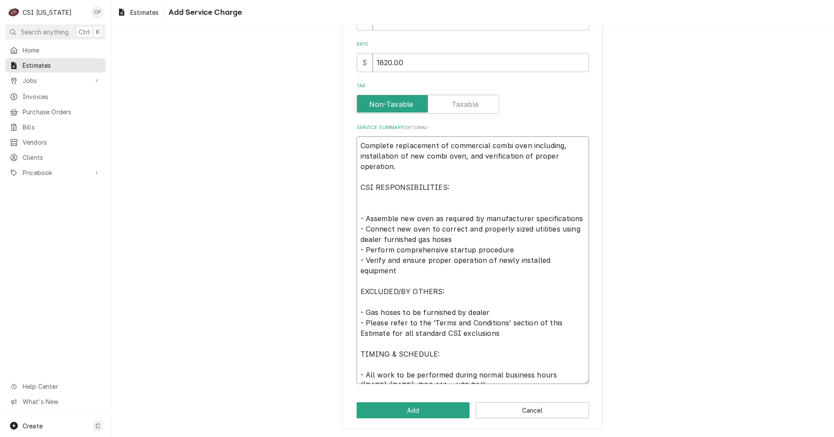
type textarea "x"
type textarea "Complete replacement of commercial combi oven including, installation of new co…"
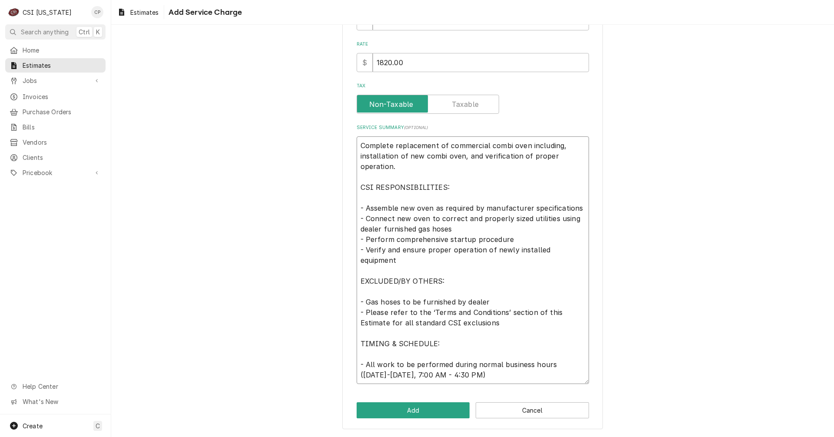
scroll to position [199, 0]
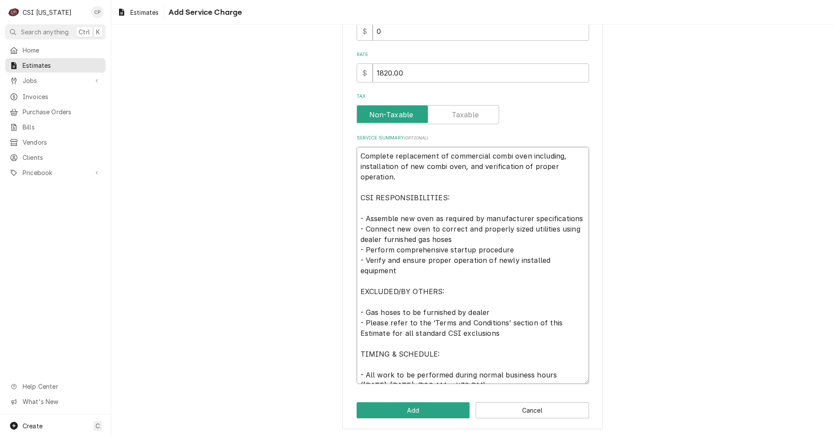
drag, startPoint x: 357, startPoint y: 217, endPoint x: 578, endPoint y: 218, distance: 221.5
click at [578, 218] on textarea "Complete replacement of commercial combi oven including, installation of new co…" at bounding box center [473, 265] width 232 height 237
type textarea "x"
type textarea "Complete replacement of commercial combi oven including, installation of new co…"
type textarea "x"
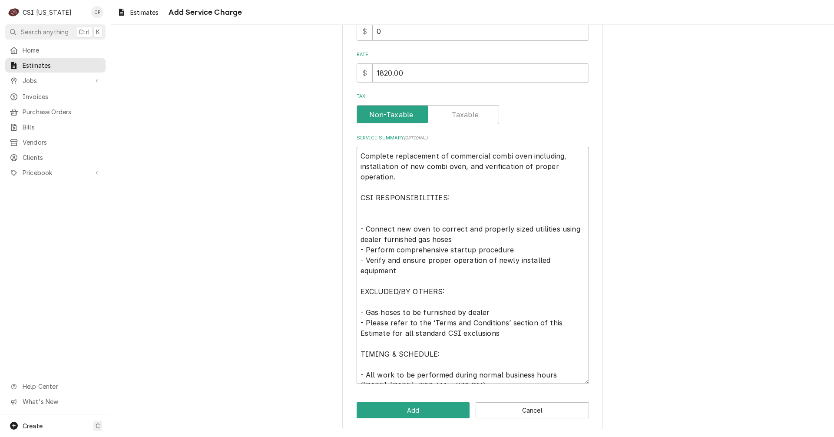
type textarea "Complete replacement of commercial combi oven including, installation of new co…"
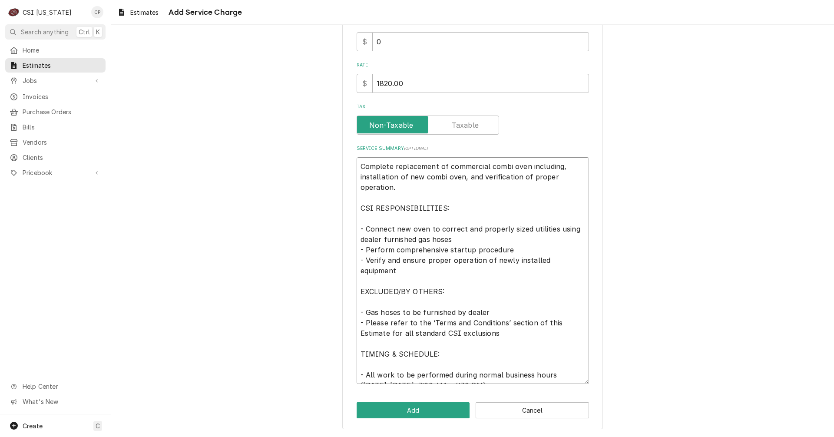
scroll to position [189, 0]
drag, startPoint x: 436, startPoint y: 165, endPoint x: 392, endPoint y: 165, distance: 43.9
click at [392, 165] on textarea "Complete replacement of commercial combi oven including, installation of new co…" at bounding box center [473, 270] width 232 height 227
type textarea "x"
type textarea "Complete iof commercial combi oven including, installation of new combi oven, a…"
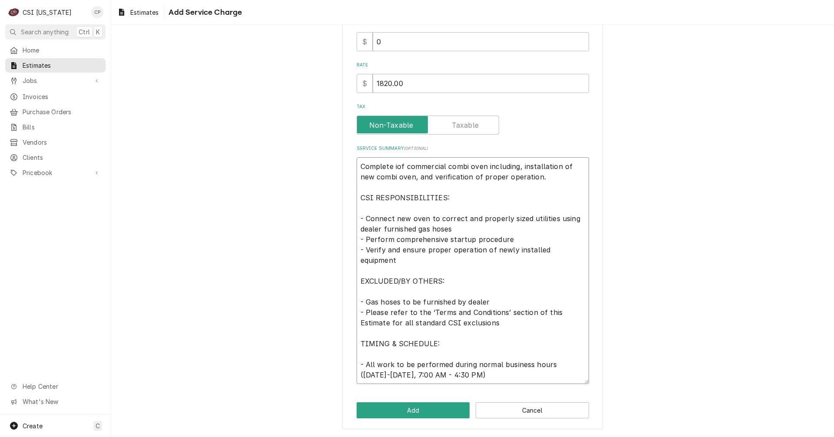
scroll to position [178, 0]
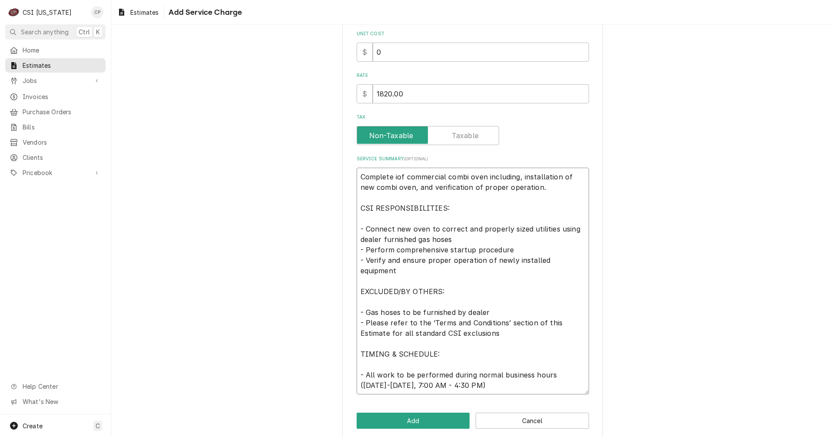
type textarea "x"
type textarea "Complete inof commercial combi oven including, installation of new combi oven, …"
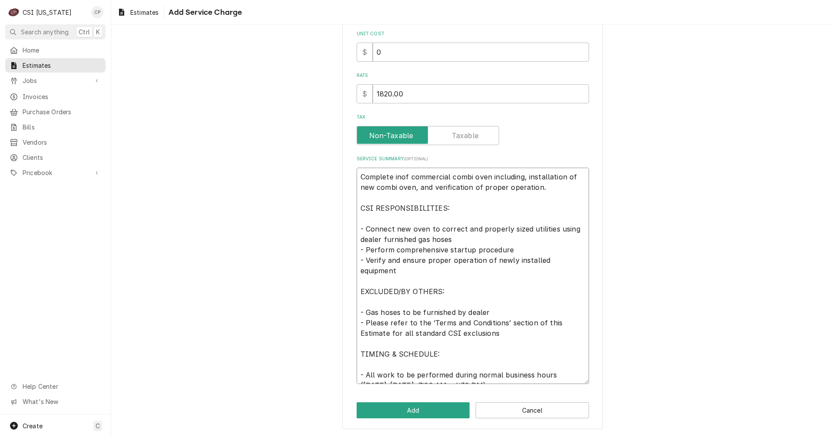
type textarea "x"
type textarea "Complete insof commercial combi oven including, installation of new combi oven,…"
type textarea "x"
type textarea "Complete instof commercial combi oven including, installation of new combi oven…"
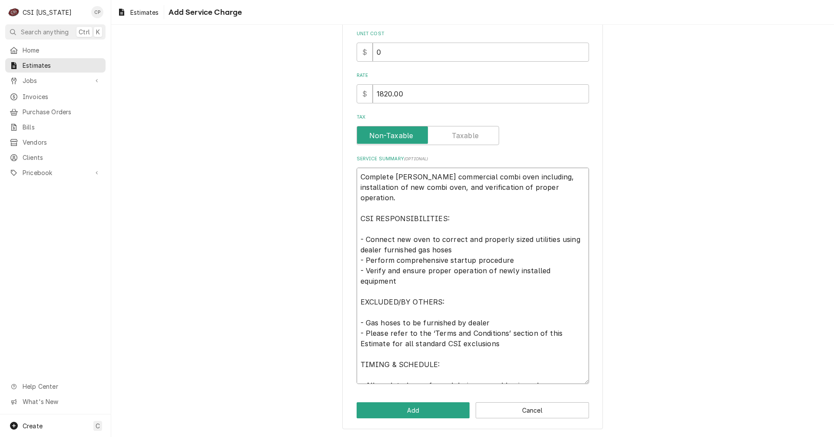
type textarea "x"
type textarea "Complete instaof commercial combi oven including, installation of new combi ove…"
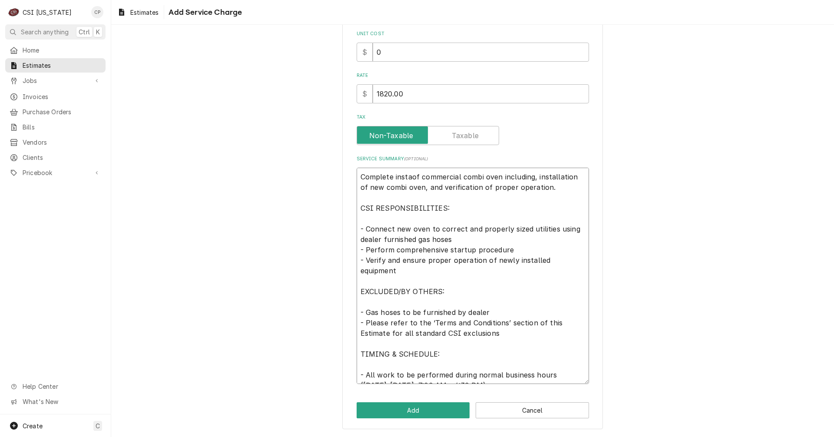
type textarea "x"
type textarea "Complete instalof commercial combi oven including, installation of new combi ov…"
type textarea "x"
type textarea "Complete installof commercial combi oven including, installation of new combi o…"
type textarea "x"
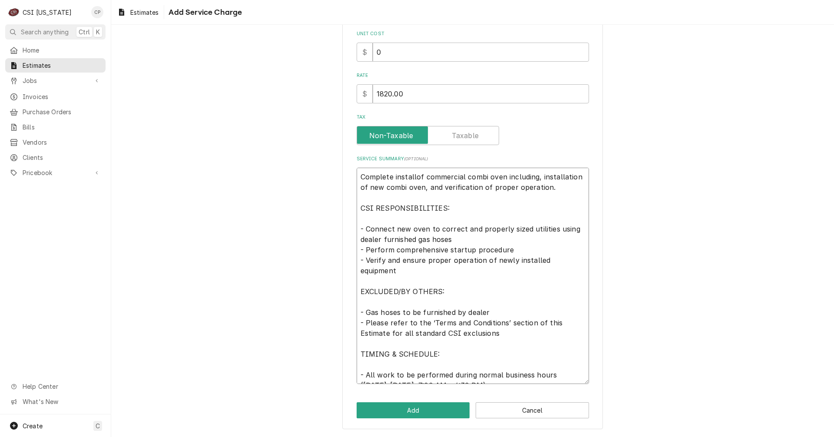
type textarea "Complete installaof commercial combi oven including, installation of new combi …"
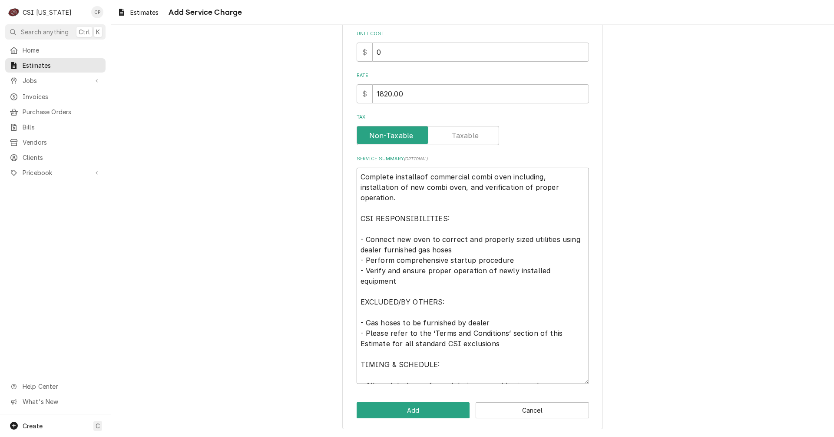
type textarea "x"
type textarea "Complete installatof commercial combi oven including, installation of new combi…"
type textarea "x"
type textarea "Complete installatiof commercial combi oven including, installation of new comb…"
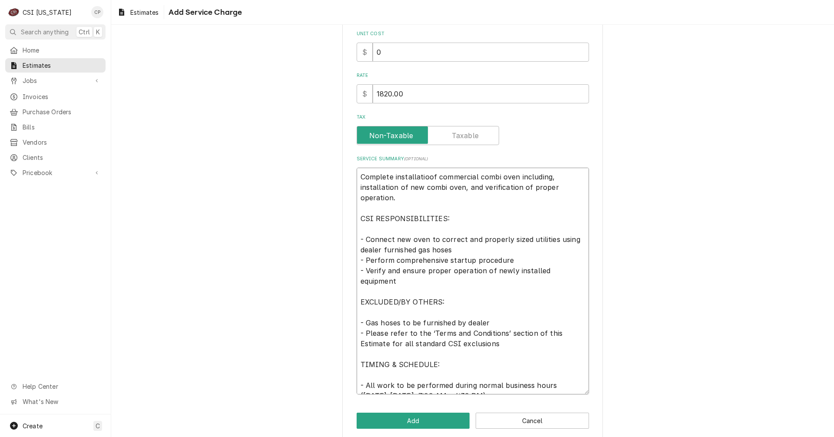
scroll to position [189, 0]
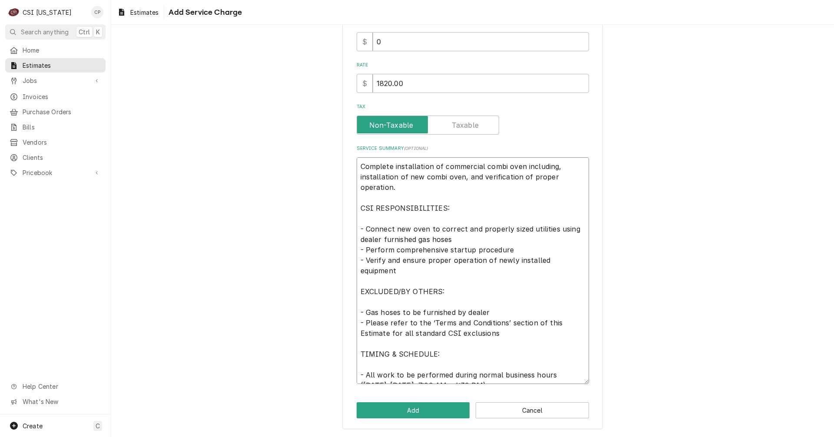
click at [463, 178] on textarea "Complete installation of commercial combi oven including, installation of new c…" at bounding box center [473, 270] width 232 height 227
drag, startPoint x: 357, startPoint y: 248, endPoint x: 519, endPoint y: 248, distance: 162.4
click at [519, 248] on textarea "Complete installation of commercial combi oven including, installation of new c…" at bounding box center [473, 270] width 232 height 227
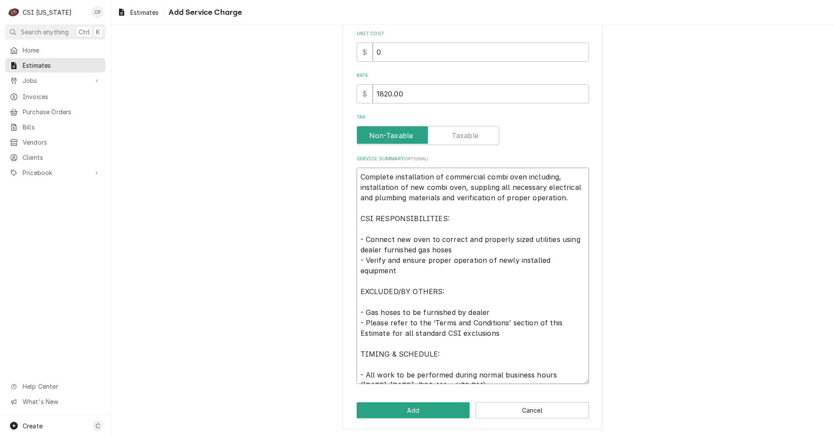
scroll to position [178, 0]
click at [368, 231] on textarea "Complete installation of commercial combi oven including, installation of new c…" at bounding box center [473, 276] width 232 height 216
click at [410, 410] on button "Add" at bounding box center [413, 410] width 113 height 16
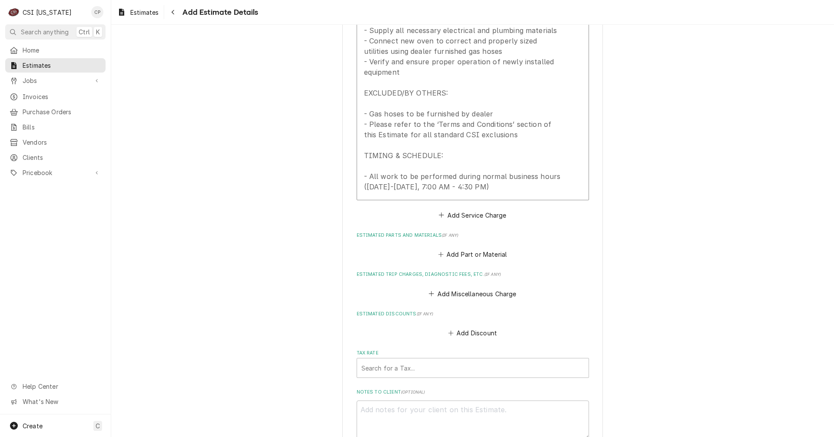
scroll to position [1075, 0]
click at [481, 217] on button "Add Service Charge" at bounding box center [472, 214] width 70 height 12
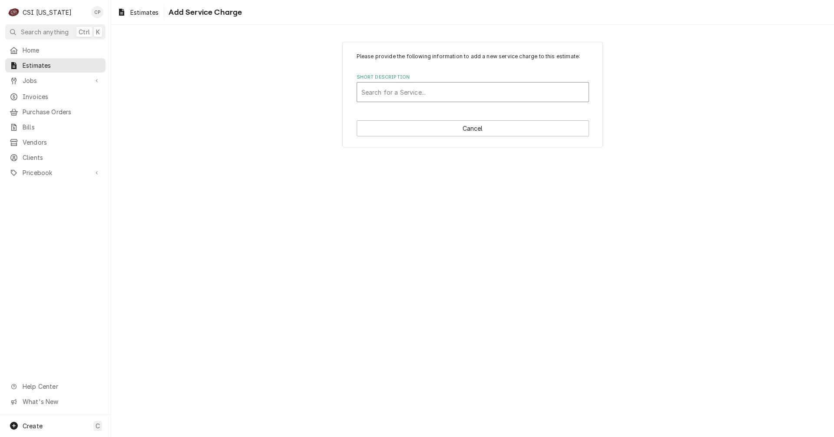
click at [458, 91] on div "Short Description" at bounding box center [472, 92] width 223 height 16
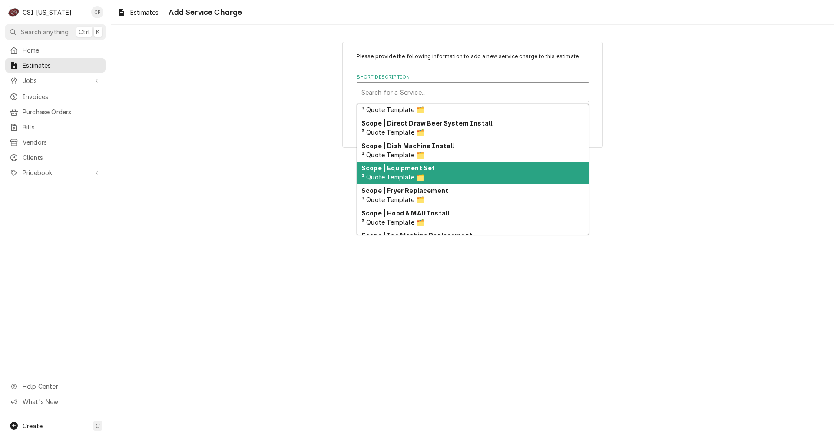
scroll to position [634, 0]
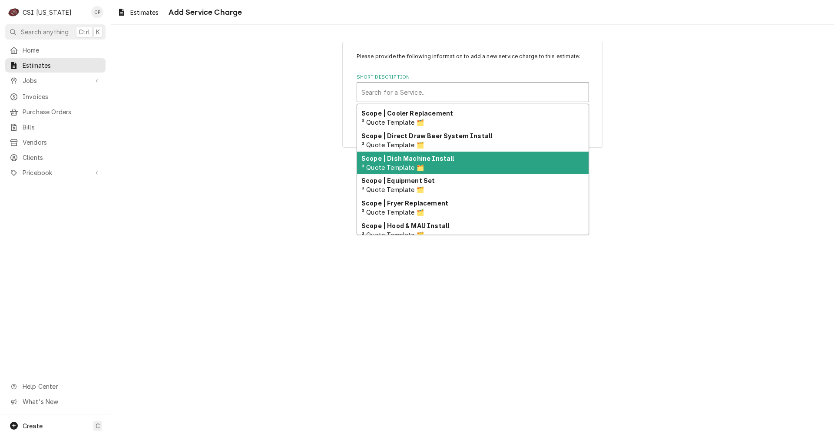
click at [408, 164] on span "³ Quote Template 🗂️" at bounding box center [392, 167] width 63 height 7
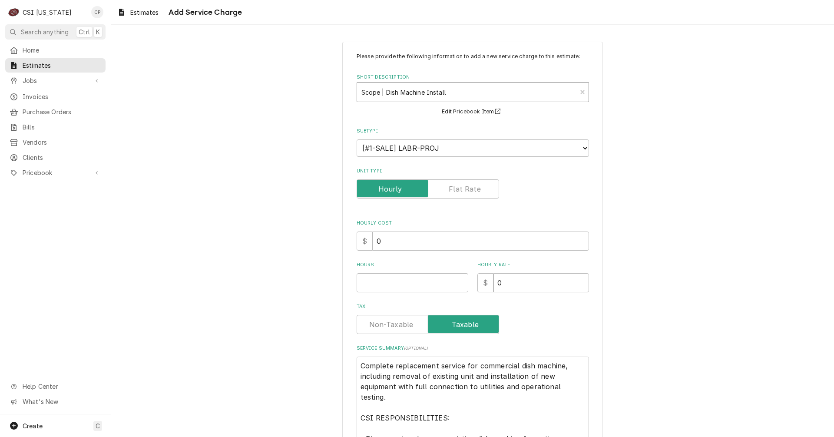
click at [450, 93] on div "Short Description" at bounding box center [466, 92] width 211 height 16
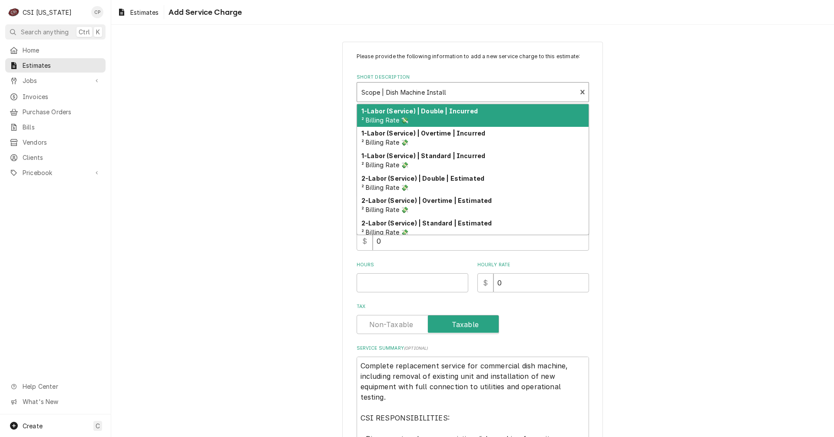
click at [311, 152] on div "Please provide the following information to add a new service charge to this es…" at bounding box center [472, 366] width 723 height 665
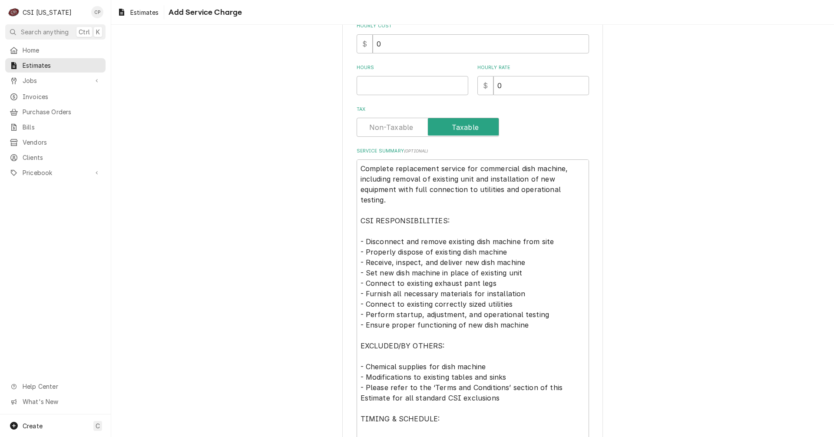
scroll to position [261, 0]
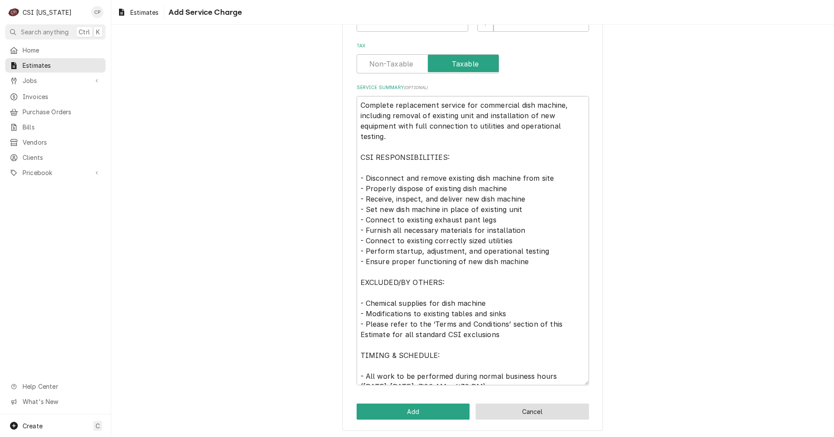
click at [498, 414] on button "Cancel" at bounding box center [532, 411] width 113 height 16
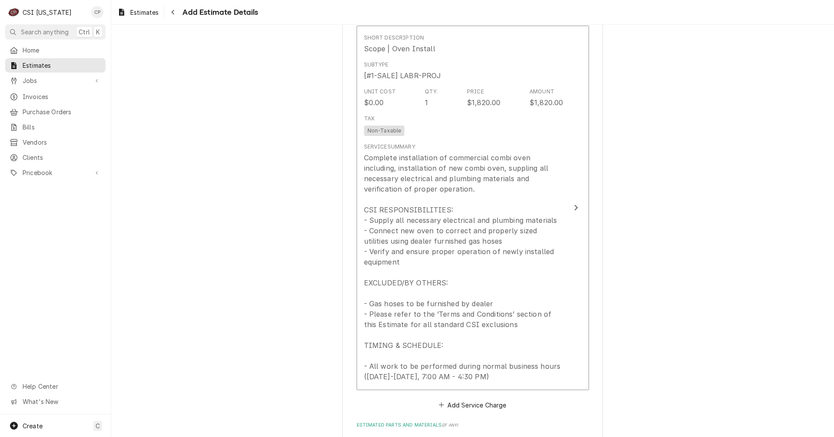
scroll to position [875, 0]
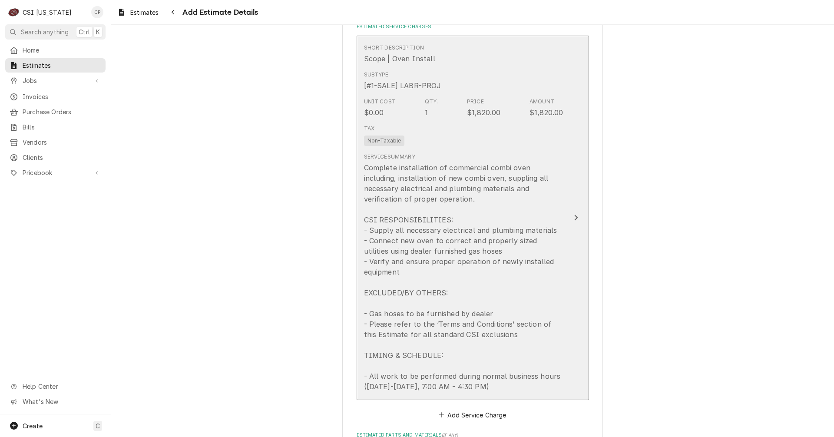
click at [539, 222] on div "Complete installation of commercial combi oven including, installation of new c…" at bounding box center [463, 276] width 199 height 229
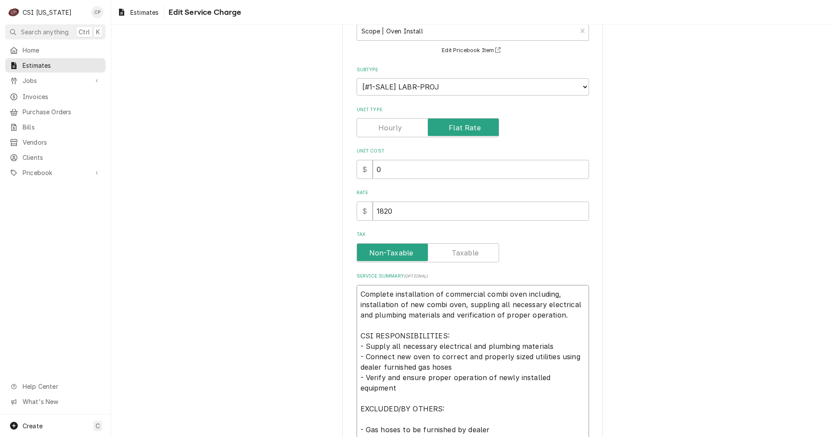
scroll to position [10, 0]
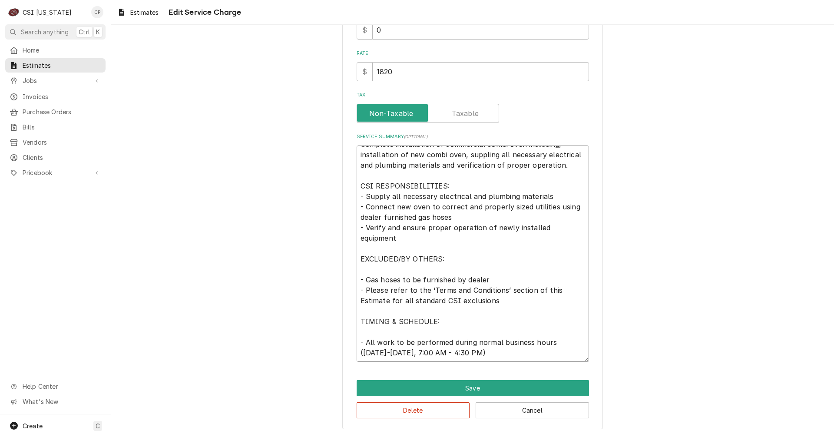
drag, startPoint x: 358, startPoint y: 353, endPoint x: 462, endPoint y: 457, distance: 146.8
click at [462, 436] on html "C CSI Kentucky CP Search anything Ctrl K Home Estimates Jobs Jobs Job Series In…" at bounding box center [417, 218] width 834 height 437
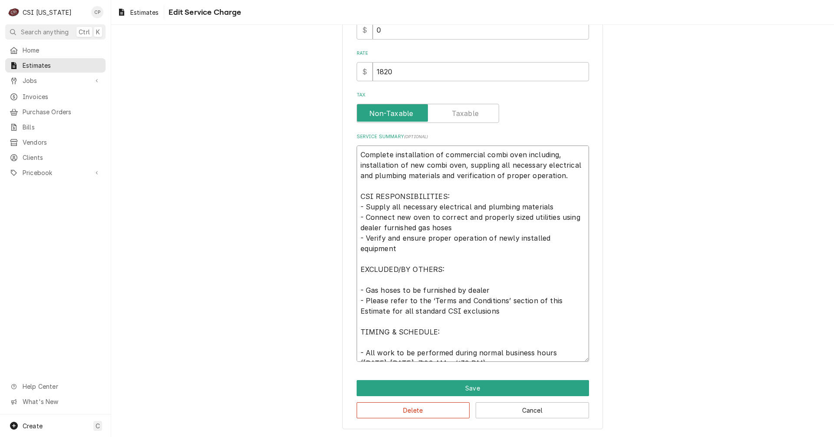
drag, startPoint x: 488, startPoint y: 356, endPoint x: 339, endPoint y: 140, distance: 262.2
click at [342, 140] on div "Use the fields below to edit this service charge Short Description Scope | Oven…" at bounding box center [472, 135] width 261 height 588
click at [509, 409] on button "Cancel" at bounding box center [532, 410] width 113 height 16
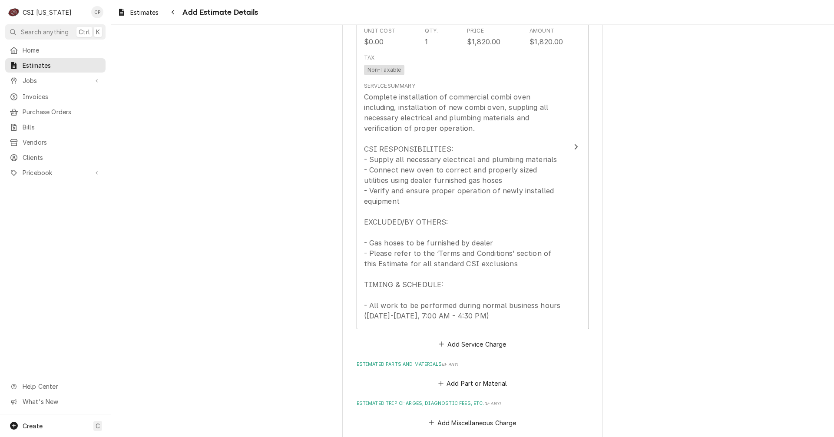
scroll to position [951, 0]
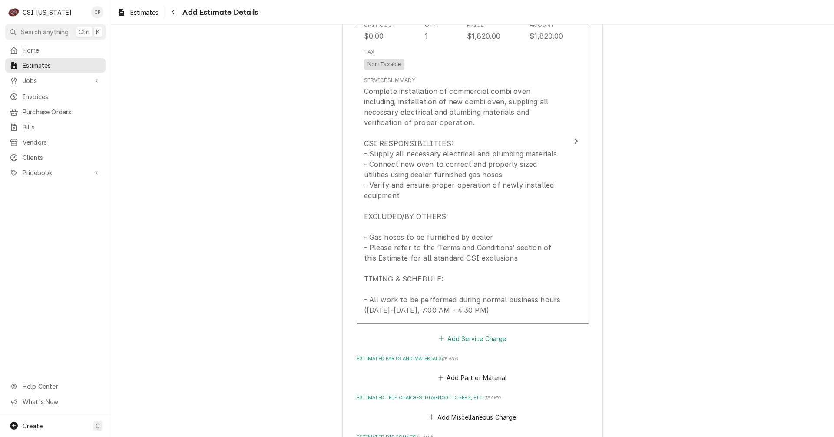
click at [468, 343] on button "Add Service Charge" at bounding box center [472, 338] width 70 height 12
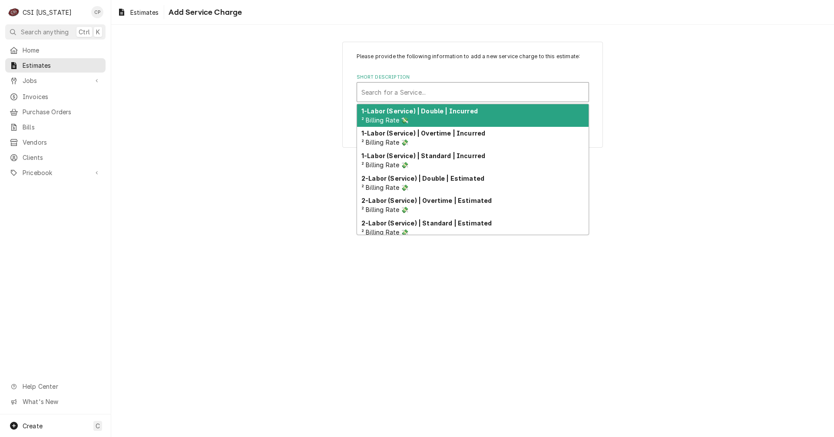
click at [398, 90] on div "Short Description" at bounding box center [472, 92] width 223 height 16
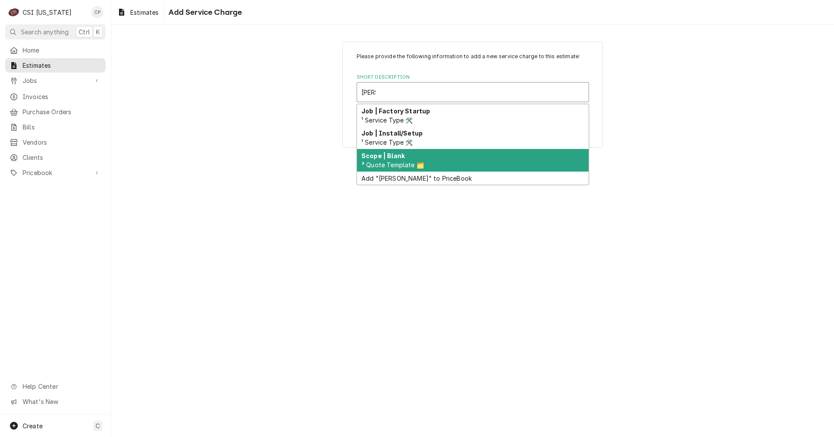
click at [386, 163] on span "³ Quote Template 🗂️" at bounding box center [392, 164] width 63 height 7
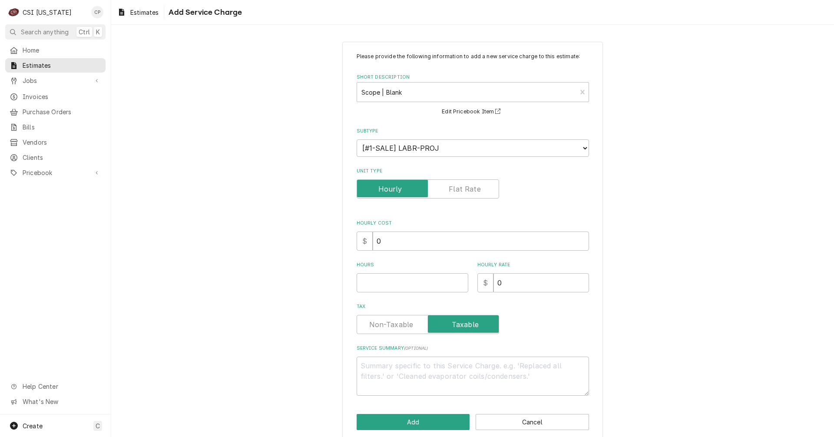
scroll to position [12, 0]
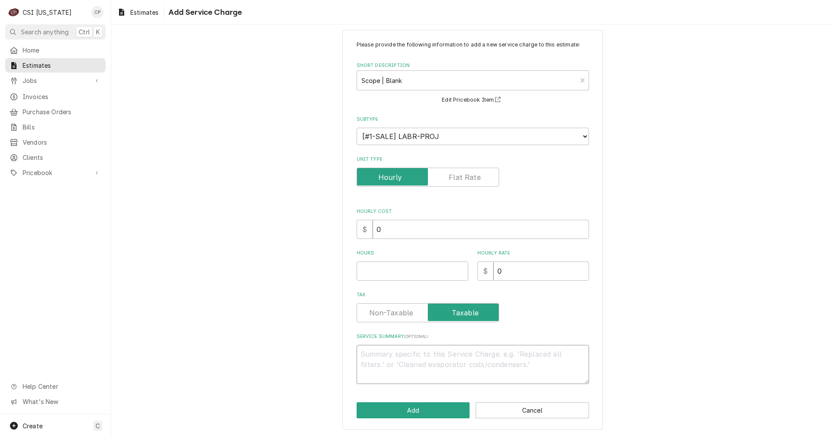
click at [376, 354] on textarea "Service Summary ( optional )" at bounding box center [473, 364] width 232 height 39
paste textarea "Complete installation of commercial combi oven including, installation of new c…"
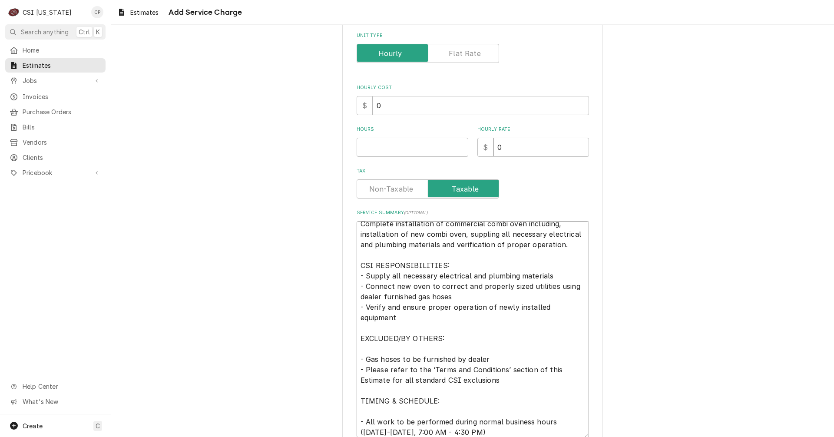
scroll to position [0, 0]
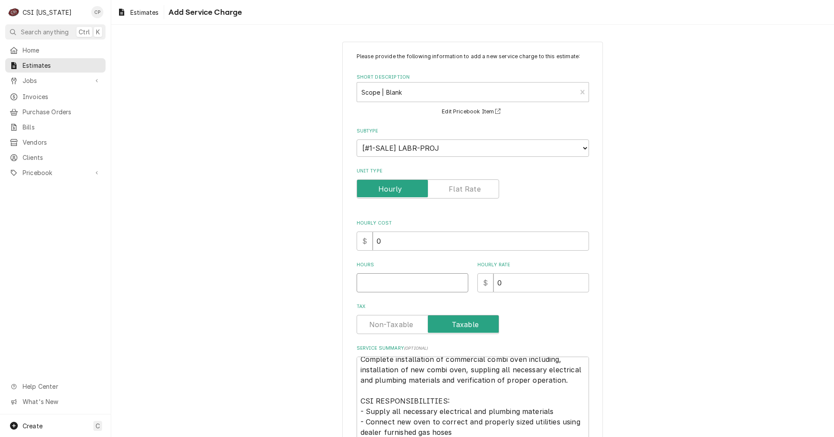
click at [382, 283] on input "Hours" at bounding box center [413, 282] width 112 height 19
click at [477, 190] on label "Unit Type" at bounding box center [428, 188] width 142 height 19
click at [477, 190] on input "Unit Type" at bounding box center [427, 188] width 135 height 19
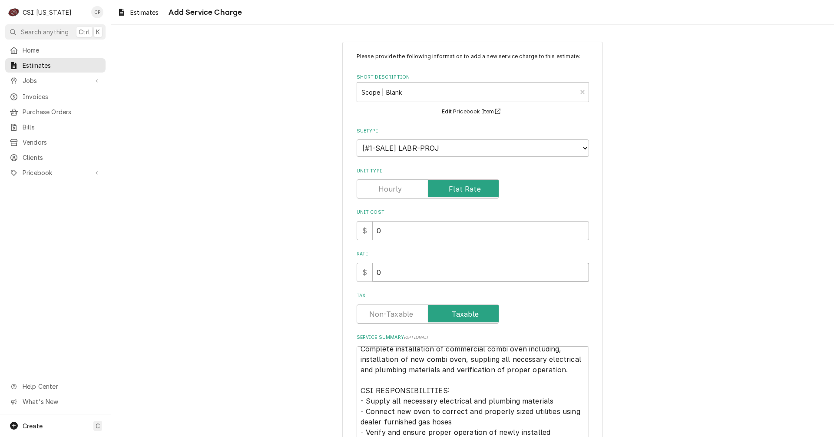
drag, startPoint x: 404, startPoint y: 274, endPoint x: 366, endPoint y: 271, distance: 38.4
click at [368, 273] on div "$ 0" at bounding box center [473, 272] width 232 height 19
click at [404, 316] on label "Tax" at bounding box center [428, 313] width 142 height 19
click at [404, 316] on input "Tax" at bounding box center [427, 313] width 135 height 19
click at [367, 274] on div "$ 1" at bounding box center [473, 272] width 232 height 19
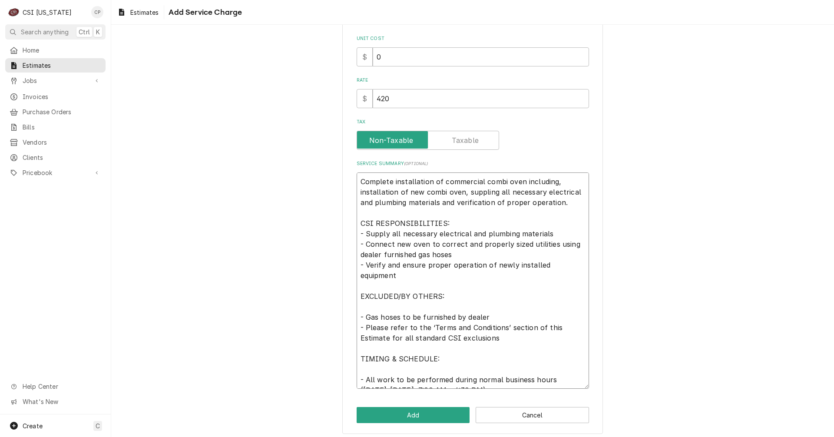
drag, startPoint x: 500, startPoint y: 179, endPoint x: 480, endPoint y: 181, distance: 19.6
click at [480, 181] on textarea "Complete installation of commercial combi oven including, installation of new c…" at bounding box center [473, 280] width 232 height 216
click at [499, 182] on textarea "Complete installation of commercial kettel including, installation of new combi…" at bounding box center [473, 280] width 232 height 216
drag, startPoint x: 402, startPoint y: 190, endPoint x: 383, endPoint y: 193, distance: 18.9
click at [383, 193] on textarea "Complete installation of commercial kettle including, installation of new combi…" at bounding box center [473, 280] width 232 height 216
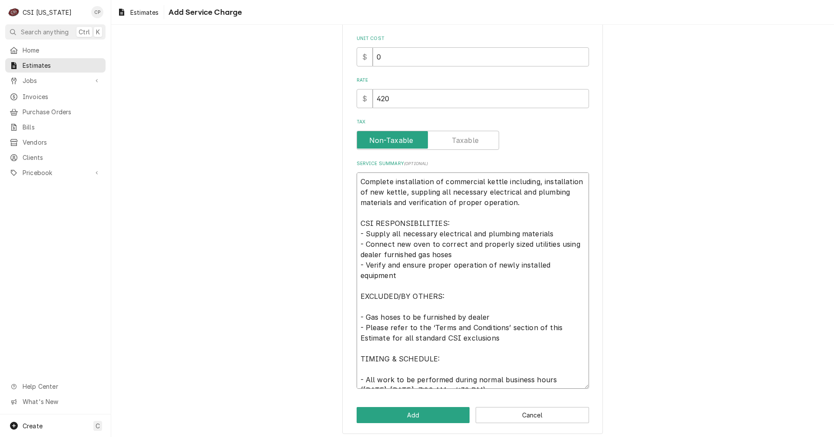
drag, startPoint x: 423, startPoint y: 244, endPoint x: 409, endPoint y: 245, distance: 14.8
click at [409, 245] on textarea "Complete installation of commercial kettle including, installation of new kettl…" at bounding box center [473, 280] width 232 height 216
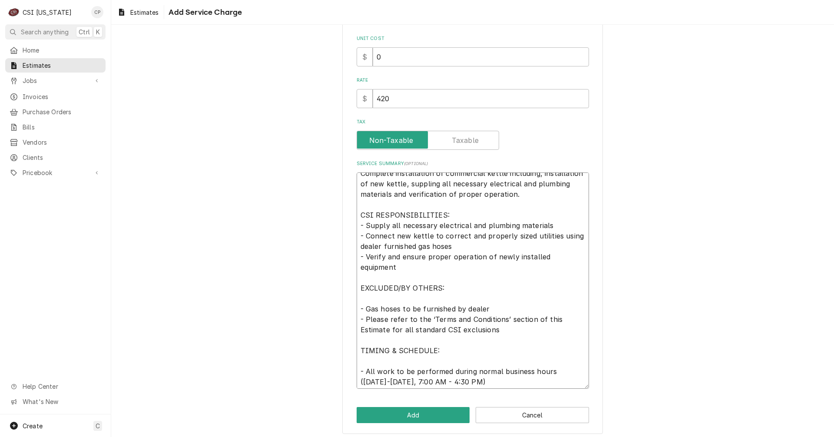
scroll to position [10, 0]
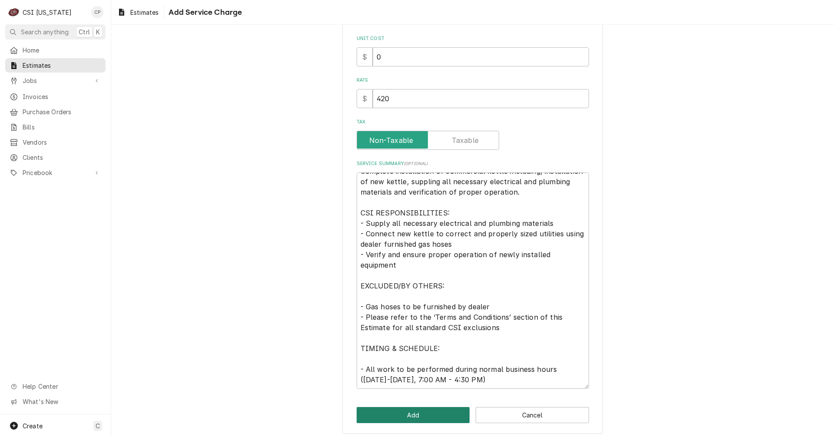
click at [411, 416] on button "Add" at bounding box center [413, 415] width 113 height 16
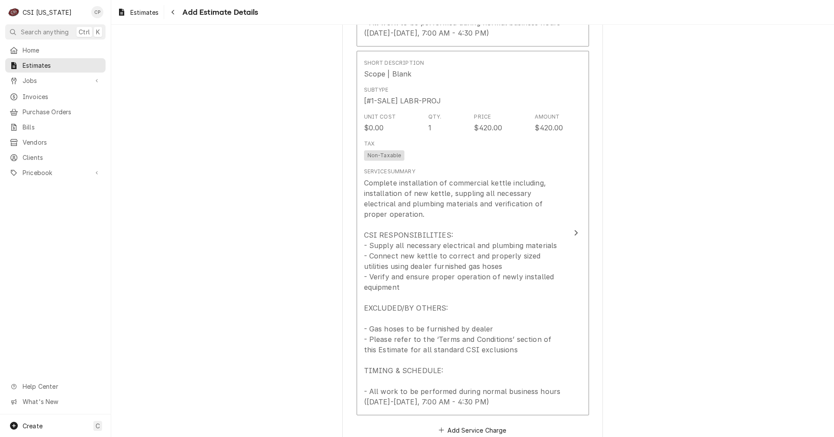
scroll to position [924, 0]
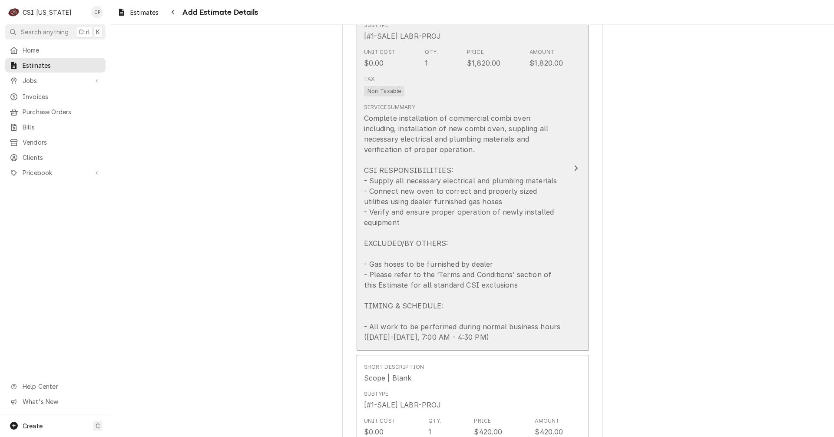
click at [570, 172] on div "Update Line Item" at bounding box center [575, 168] width 11 height 10
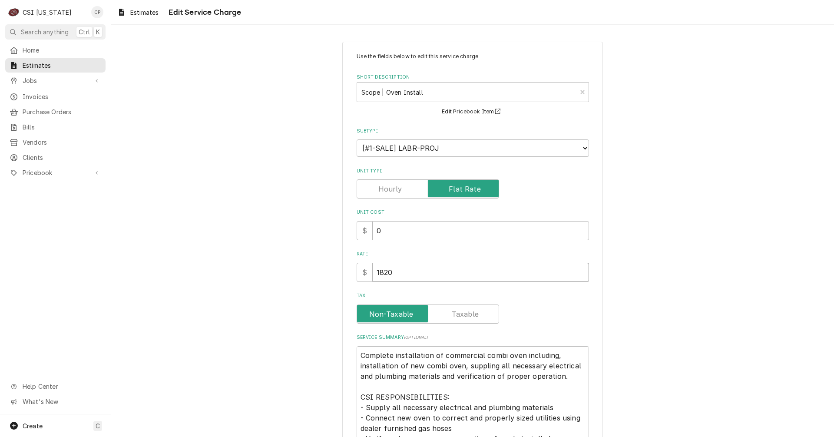
drag, startPoint x: 400, startPoint y: 276, endPoint x: 320, endPoint y: 280, distance: 80.0
click at [322, 281] on div "Use the fields below to edit this service charge Short Description Scope | Oven…" at bounding box center [472, 336] width 723 height 604
click at [311, 293] on div "Use the fields below to edit this service charge Short Description Scope | Oven…" at bounding box center [472, 336] width 723 height 604
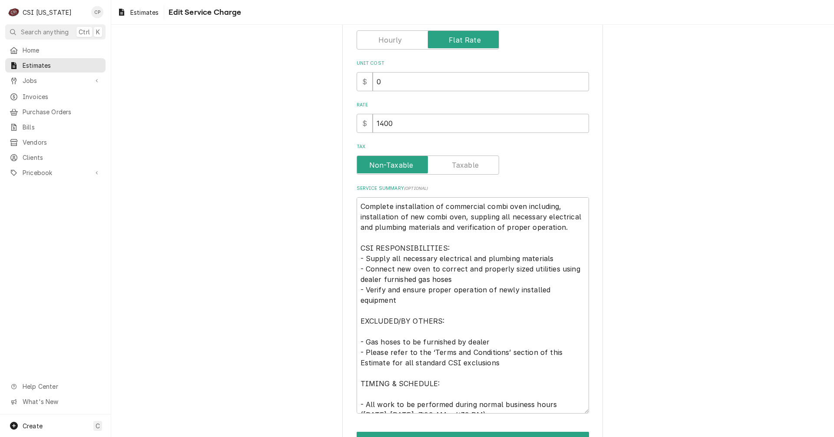
scroll to position [201, 0]
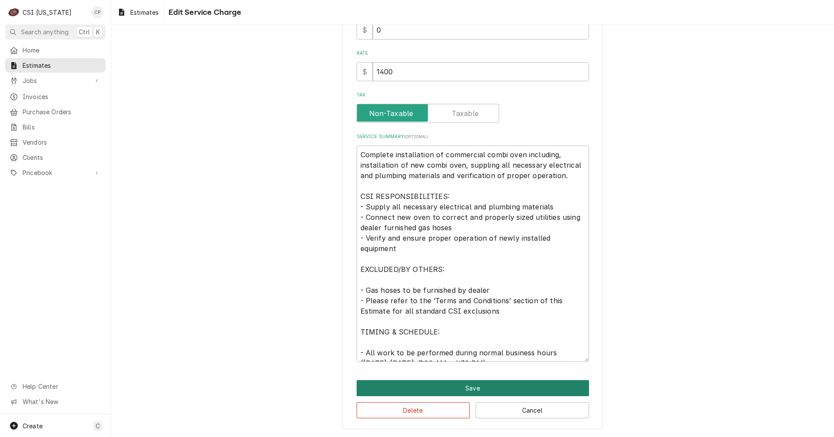
click at [473, 387] on button "Save" at bounding box center [473, 388] width 232 height 16
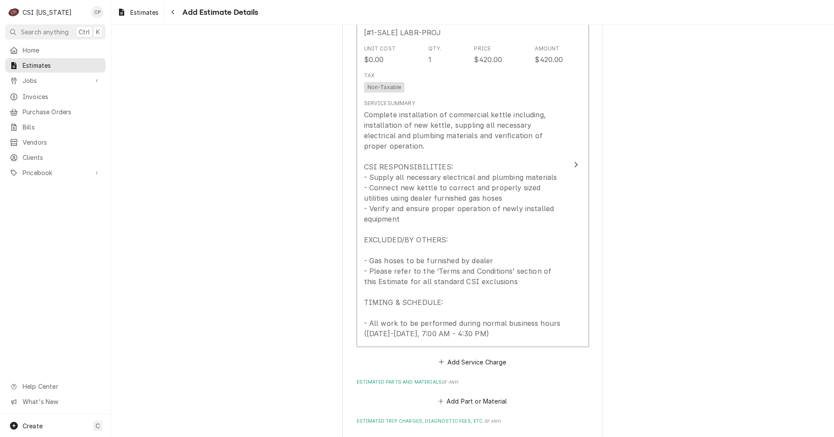
scroll to position [1348, 0]
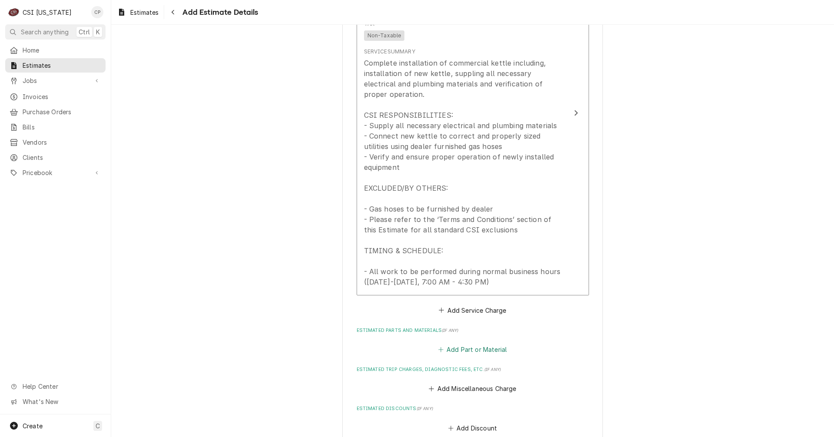
click at [482, 346] on button "Add Part or Material" at bounding box center [472, 350] width 72 height 12
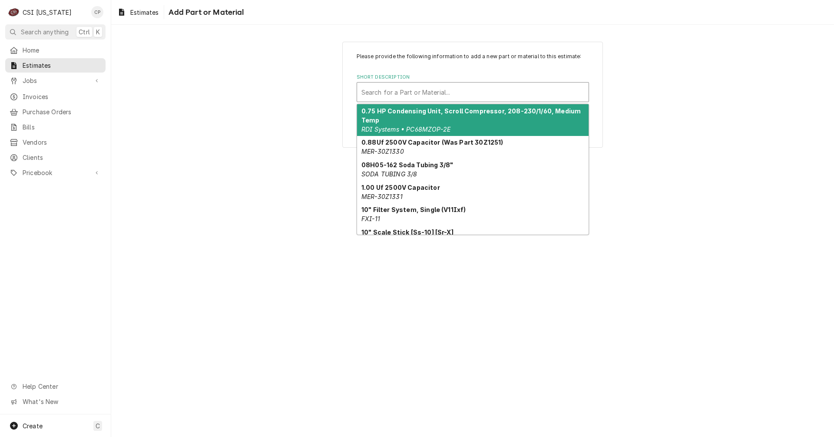
click at [405, 94] on div "Short Description" at bounding box center [472, 92] width 223 height 16
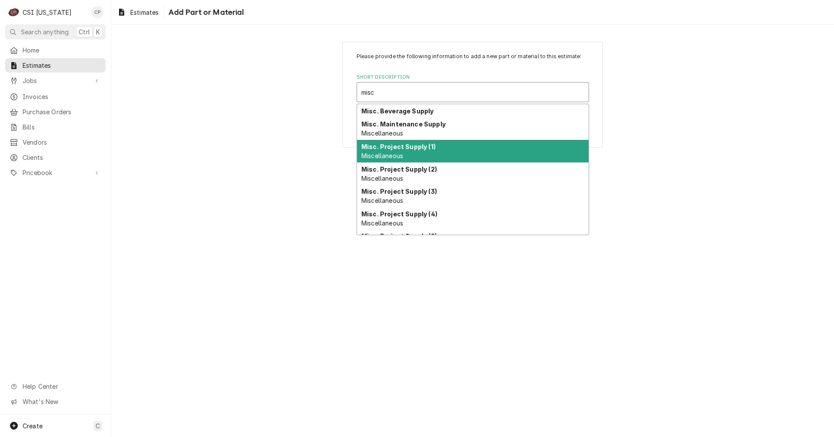
click at [405, 148] on strong "Misc. Project Supply (1)" at bounding box center [398, 146] width 74 height 7
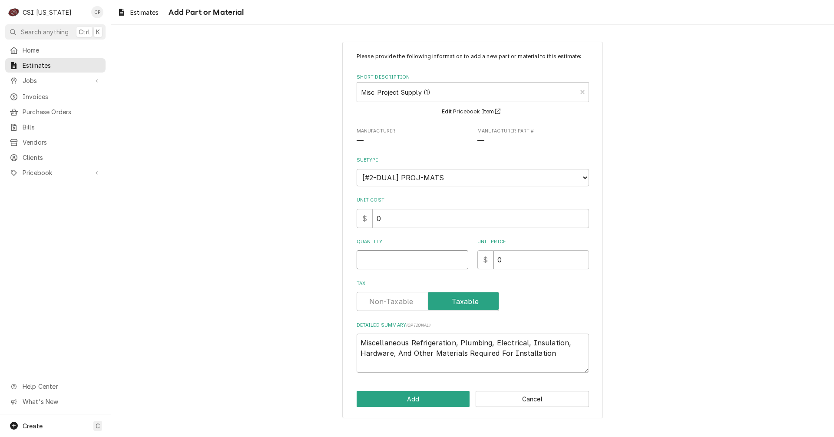
click at [400, 261] on input "Quantity" at bounding box center [413, 259] width 112 height 19
click at [397, 300] on label "Tax" at bounding box center [428, 301] width 142 height 19
click at [397, 300] on input "Tax" at bounding box center [427, 301] width 135 height 19
drag, startPoint x: 456, startPoint y: 344, endPoint x: 415, endPoint y: 334, distance: 42.1
click at [412, 342] on textarea "Miscellaneous Refrigeration, Plumbing, Electrical, Insulation, Hardware, And Ot…" at bounding box center [473, 353] width 232 height 39
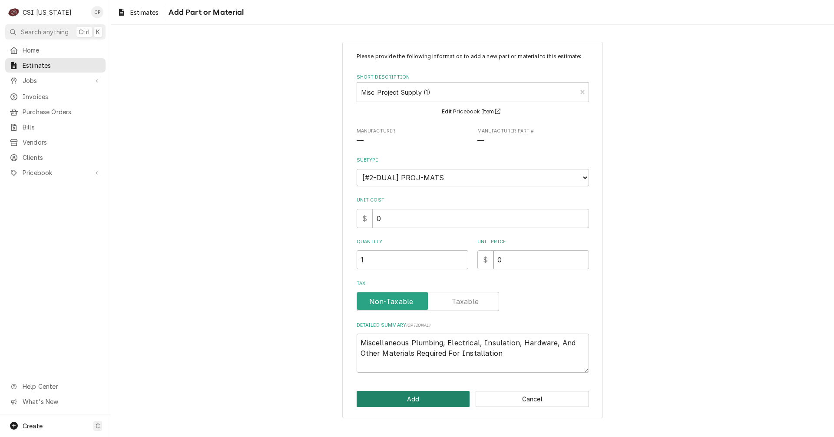
click at [432, 401] on button "Add" at bounding box center [413, 399] width 113 height 16
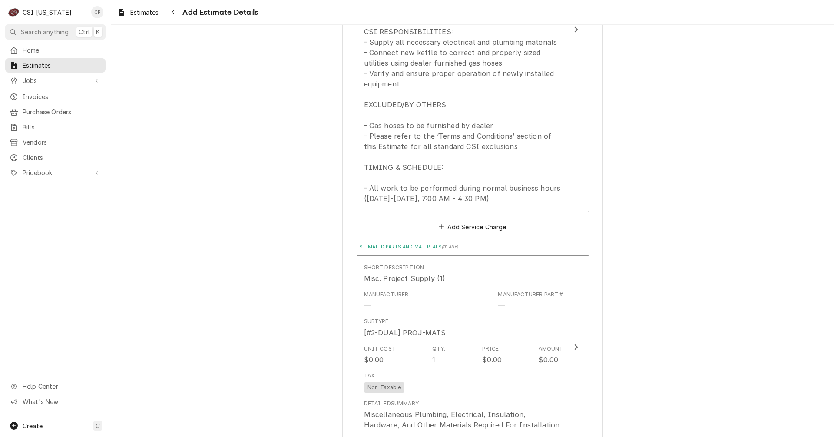
scroll to position [1566, 0]
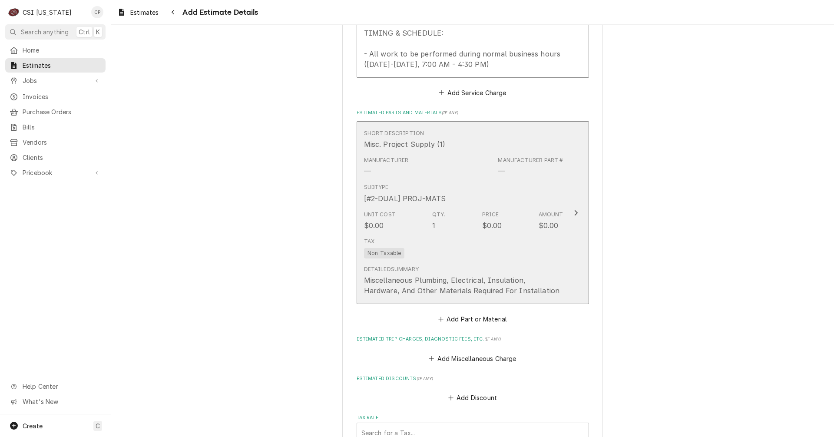
click at [574, 215] on icon "Update Line Item" at bounding box center [576, 212] width 4 height 7
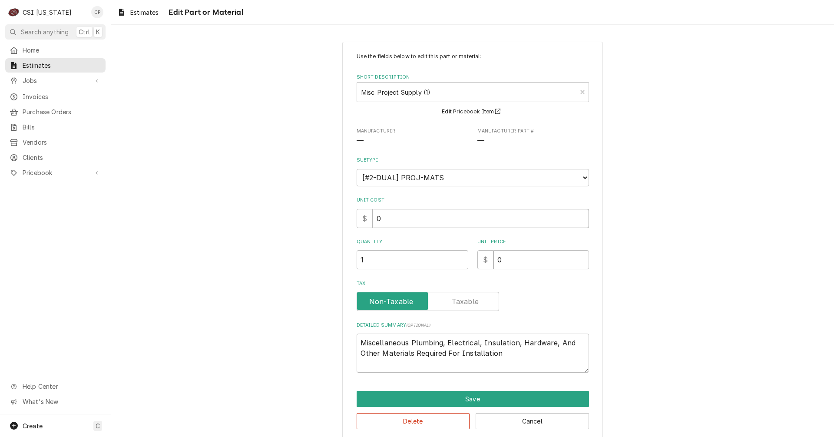
drag, startPoint x: 411, startPoint y: 222, endPoint x: 357, endPoint y: 219, distance: 54.3
click at [357, 219] on div "$ 0" at bounding box center [473, 218] width 232 height 19
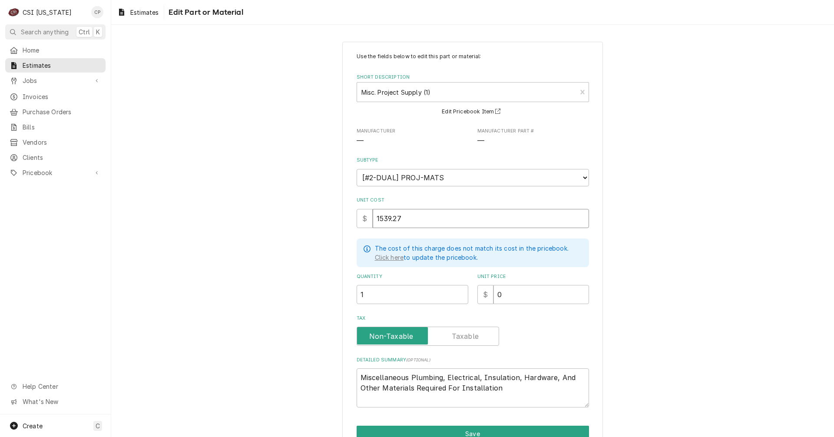
drag, startPoint x: 401, startPoint y: 216, endPoint x: 366, endPoint y: 215, distance: 35.2
click at [366, 215] on div "$ 1539.27" at bounding box center [473, 218] width 232 height 19
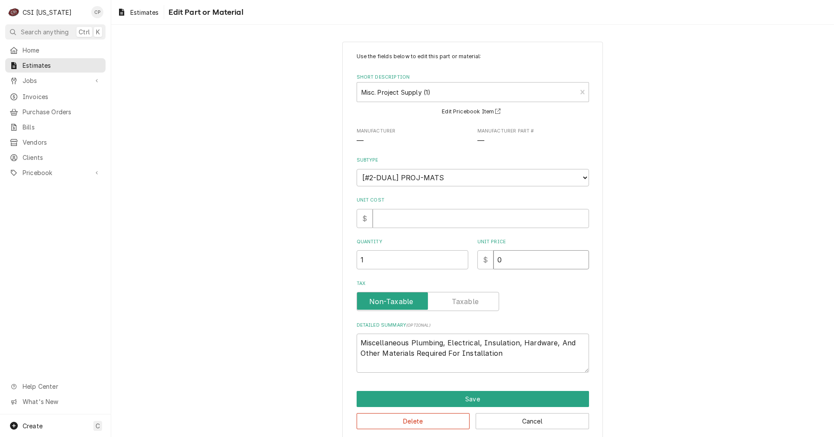
drag, startPoint x: 515, startPoint y: 261, endPoint x: 487, endPoint y: 258, distance: 27.5
click at [487, 258] on div "$ 0" at bounding box center [533, 259] width 112 height 19
paste input "1539.27"
click at [278, 319] on div "Use the fields below to edit this part or material: Short Description Misc. Pro…" at bounding box center [472, 241] width 723 height 414
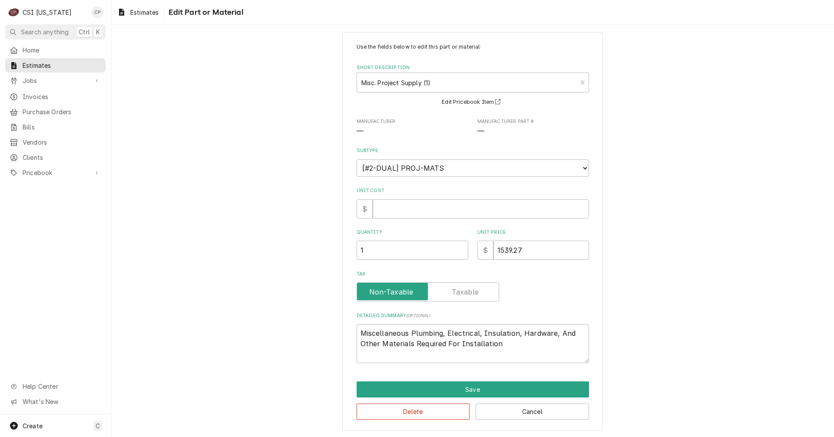
scroll to position [11, 0]
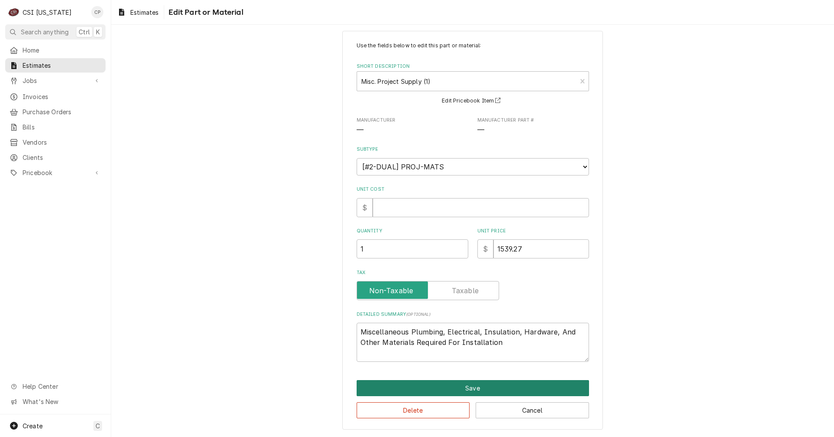
click at [470, 391] on button "Save" at bounding box center [473, 388] width 232 height 16
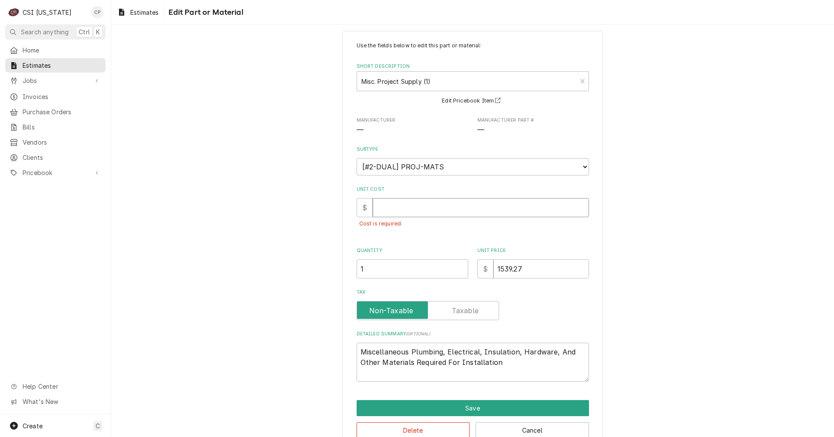
click at [390, 204] on input "Unit Cost" at bounding box center [481, 207] width 216 height 19
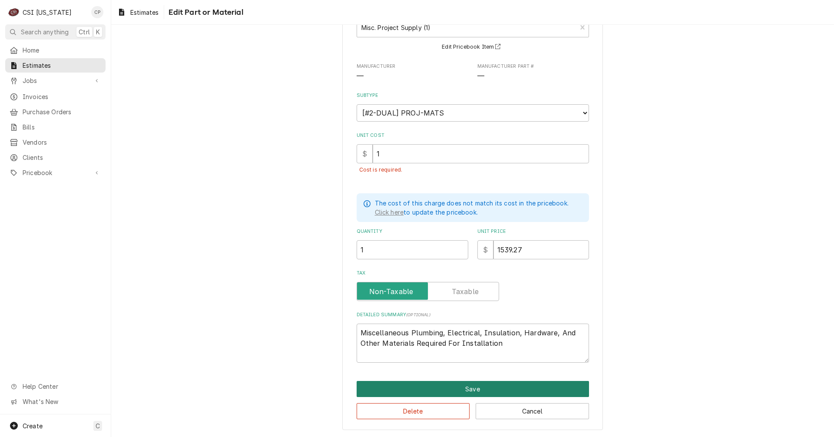
click at [469, 387] on button "Save" at bounding box center [473, 389] width 232 height 16
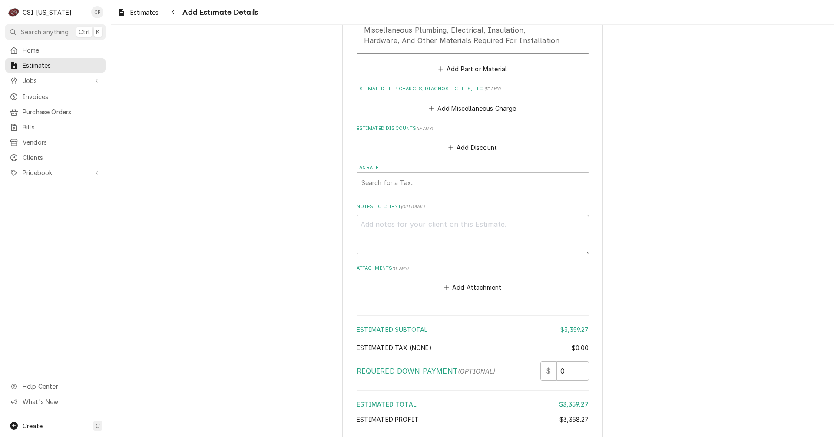
scroll to position [1884, 0]
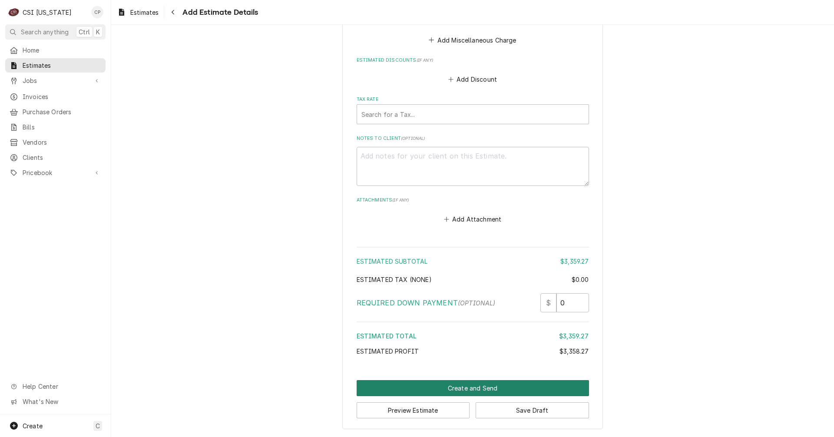
click at [469, 389] on button "Create and Send" at bounding box center [473, 388] width 232 height 16
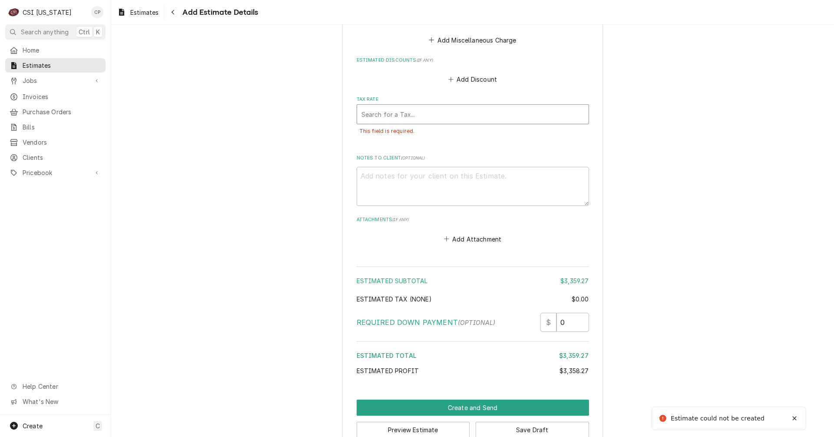
click at [426, 112] on div "Tax Rate" at bounding box center [472, 114] width 223 height 16
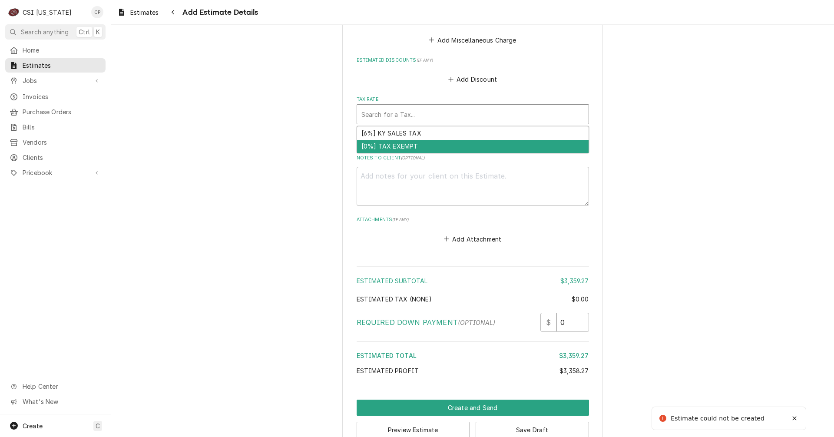
click at [397, 149] on div "[0%] TAX EXEMPT" at bounding box center [472, 146] width 231 height 13
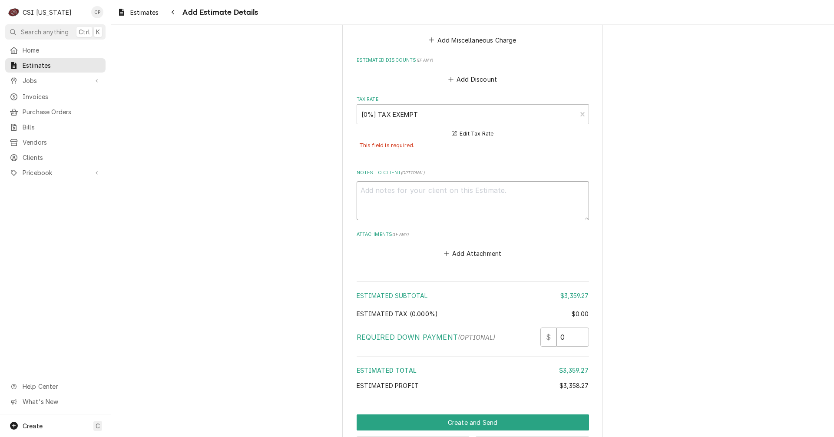
click at [416, 189] on textarea "Notes to Client ( optional )" at bounding box center [473, 200] width 232 height 39
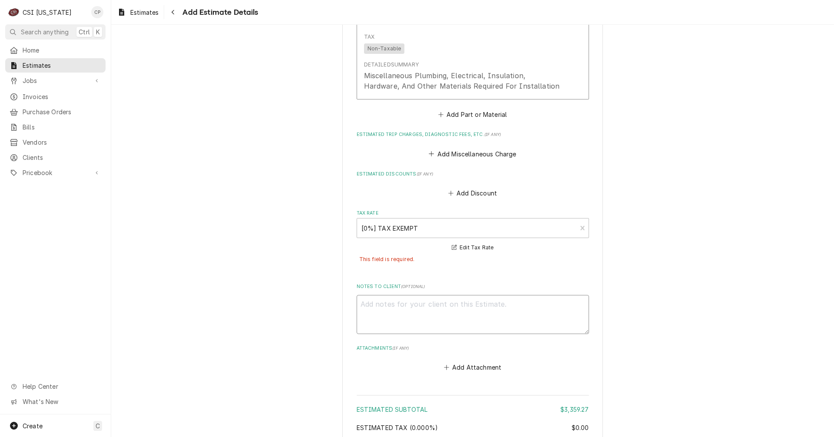
scroll to position [1754, 0]
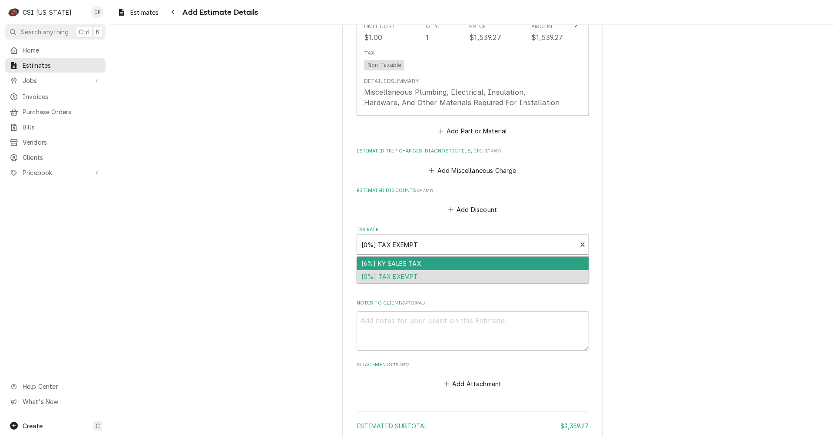
click at [400, 243] on div "Tax Rate" at bounding box center [466, 245] width 211 height 16
click at [393, 264] on div "[6%] KY SALES TAX" at bounding box center [472, 263] width 231 height 13
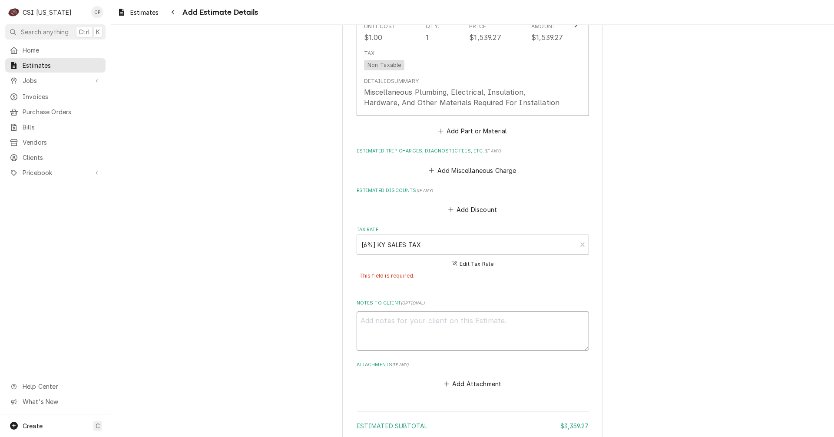
click at [404, 324] on textarea "Notes to Client ( optional )" at bounding box center [473, 330] width 232 height 39
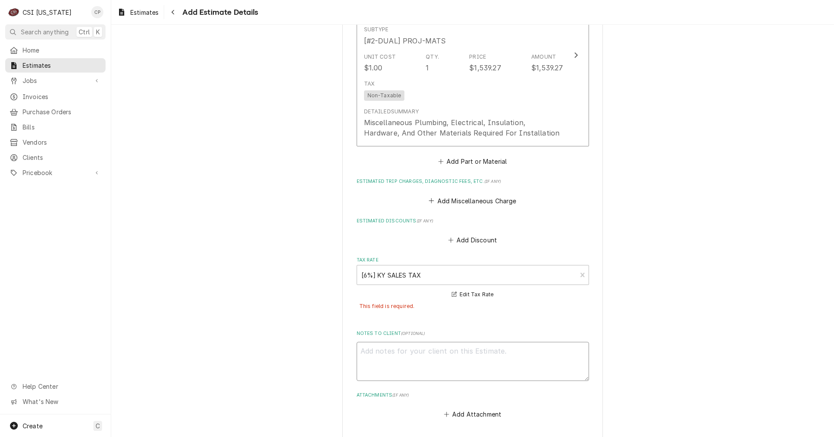
scroll to position [1701, 0]
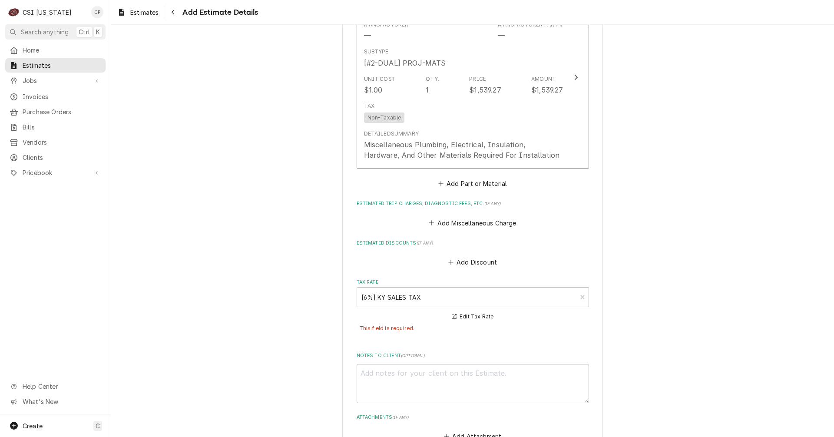
click at [400, 331] on div "This field is required." at bounding box center [473, 328] width 232 height 13
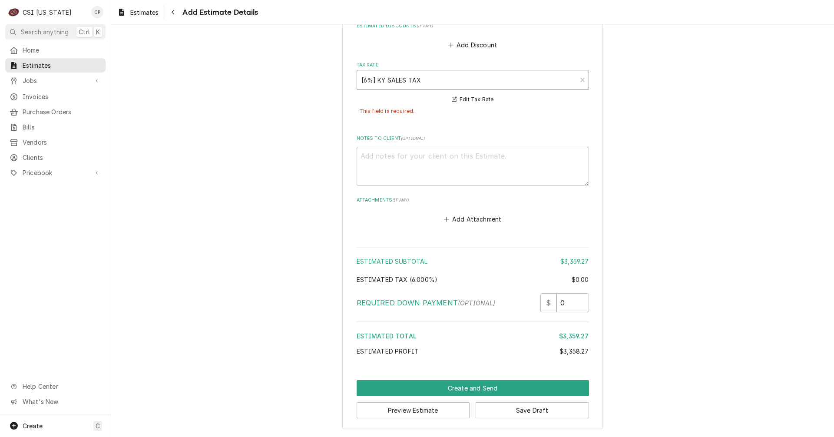
click at [399, 80] on div "Tax Rate" at bounding box center [466, 80] width 211 height 16
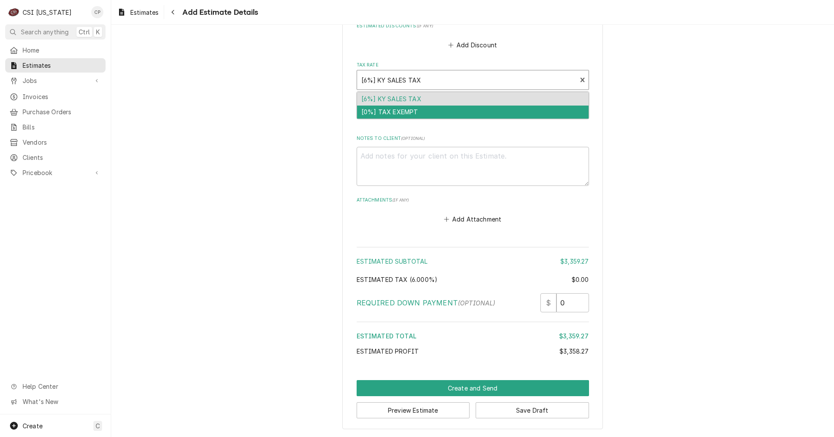
click at [386, 110] on div "[0%] TAX EXEMPT" at bounding box center [472, 112] width 231 height 13
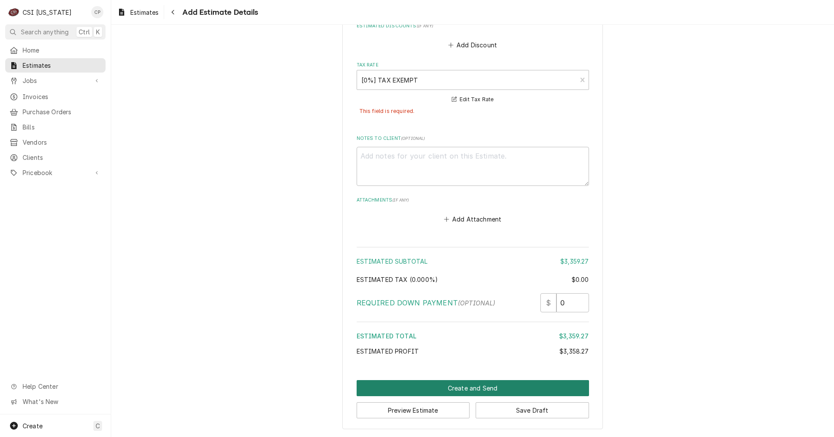
click at [466, 387] on button "Create and Send" at bounding box center [473, 388] width 232 height 16
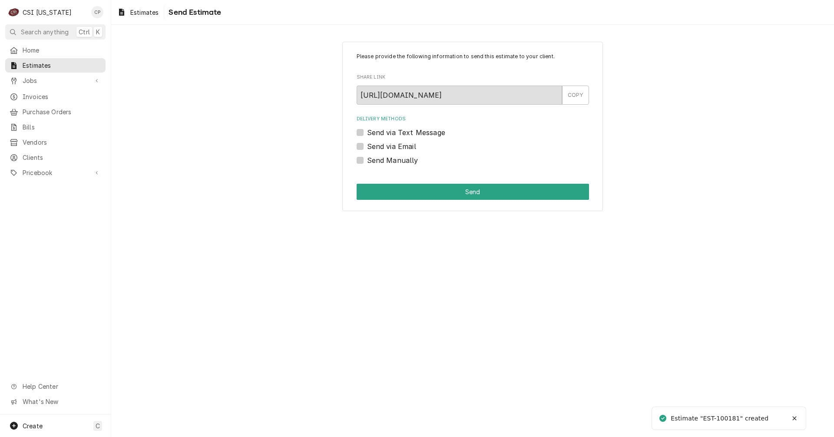
click at [367, 146] on label "Send via Email" at bounding box center [391, 146] width 49 height 10
click at [367, 146] on input "Send via Email" at bounding box center [483, 150] width 232 height 19
checkbox input "true"
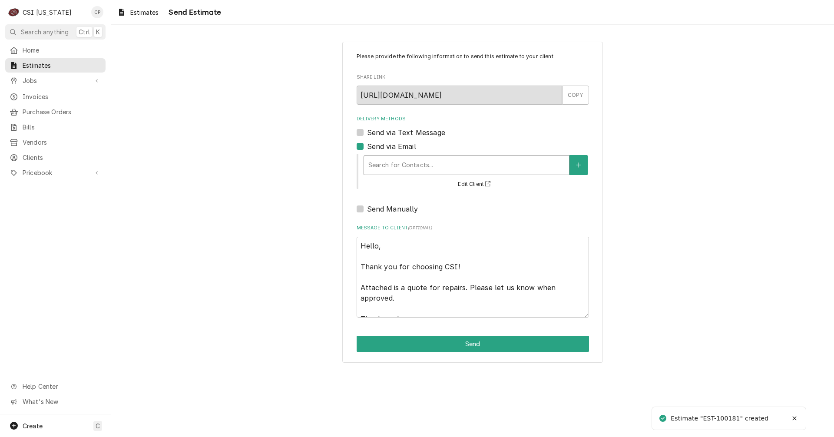
click at [406, 163] on div "Delivery Methods" at bounding box center [466, 165] width 196 height 16
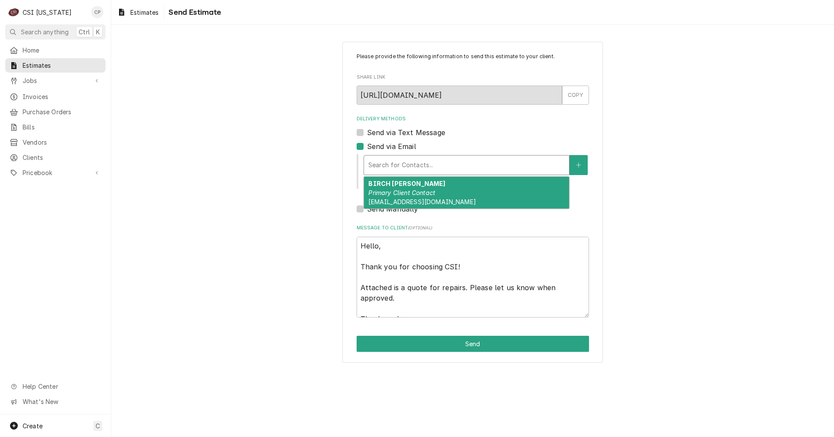
click at [404, 196] on em "Primary Client Contact" at bounding box center [401, 192] width 67 height 7
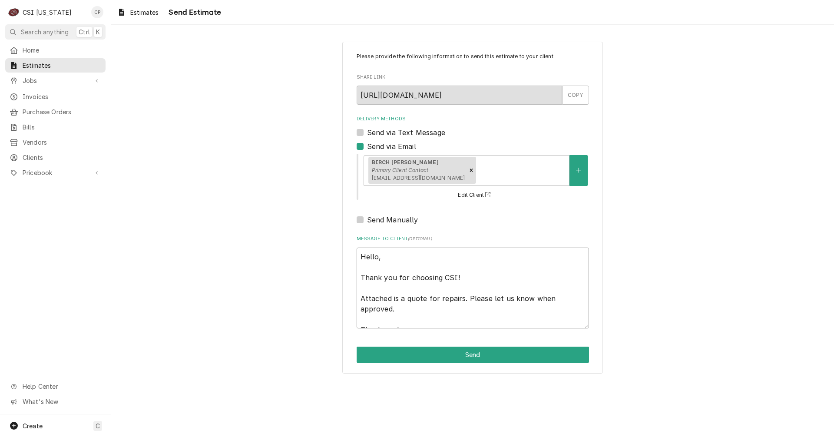
drag, startPoint x: 438, startPoint y: 297, endPoint x: 546, endPoint y: 310, distance: 108.9
click at [545, 310] on textarea "Hello, Thank you for choosing CSI! Attached is a quote for repairs. Please let …" at bounding box center [473, 288] width 232 height 81
type textarea "x"
type textarea "Hello, Thank you for choosing CSI! Attached is a quote for t Thank you!"
type textarea "x"
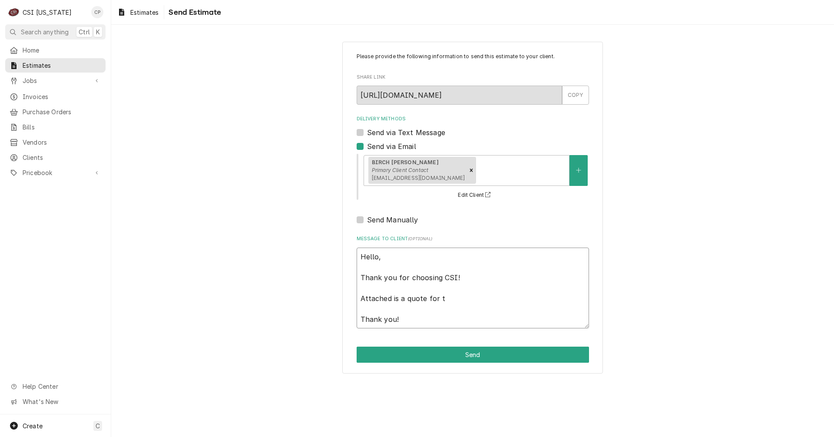
type textarea "Hello, Thank you for choosing CSI! Attached is a quote for th Thank you!"
type textarea "x"
type textarea "Hello, Thank you for choosing CSI! Attached is a quote for the Thank you!"
type textarea "x"
type textarea "Hello, Thank you for choosing CSI! Attached is a quote for the Thank you!"
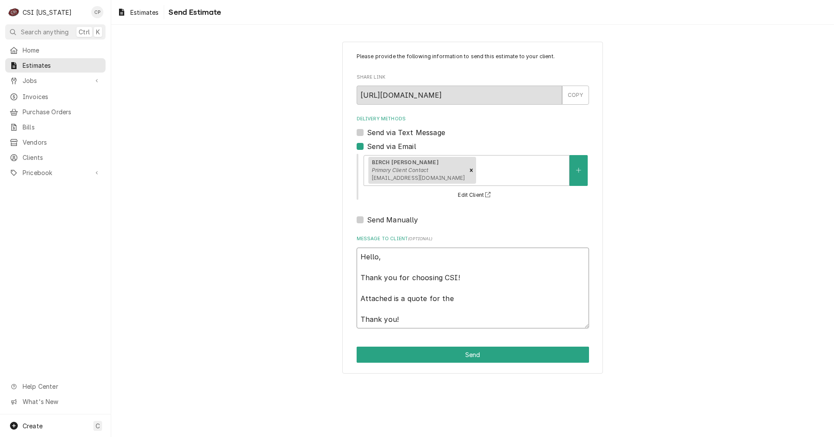
type textarea "x"
type textarea "Hello, Thank you for choosing CSI! Attached is a quote for the i Thank you!"
type textarea "x"
type textarea "Hello, Thank you for choosing CSI! Attached is a quote for the in Thank you!"
type textarea "x"
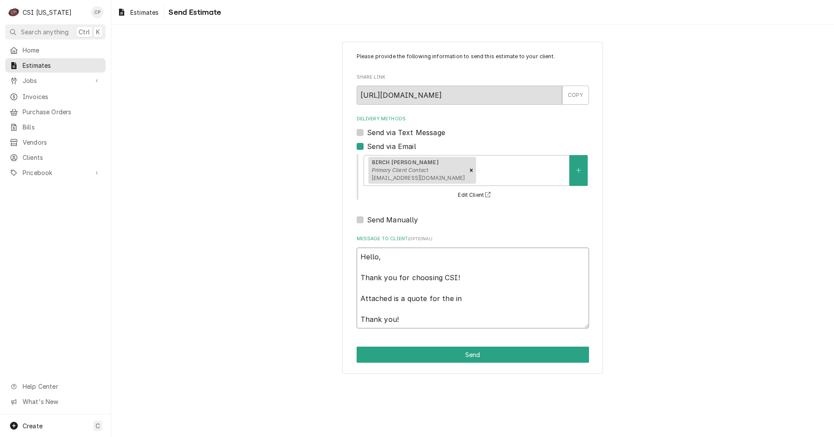
type textarea "Hello, Thank you for choosing CSI! Attached is a quote for the ins Thank you!"
type textarea "x"
type textarea "Hello, Thank you for choosing CSI! Attached is a quote for the inst Thank you!"
type textarea "x"
type textarea "Hello, Thank you for choosing CSI! Attached is a quote for the insta Thank you!"
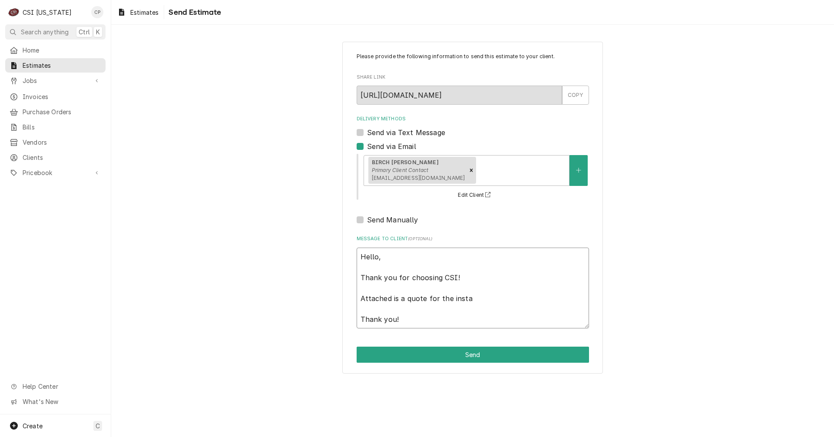
type textarea "x"
type textarea "Hello, Thank you for choosing CSI! Attached is a quote for the instal Thank you!"
type textarea "x"
type textarea "Hello, Thank you for choosing CSI! Attached is a quote for the install Thank yo…"
type textarea "x"
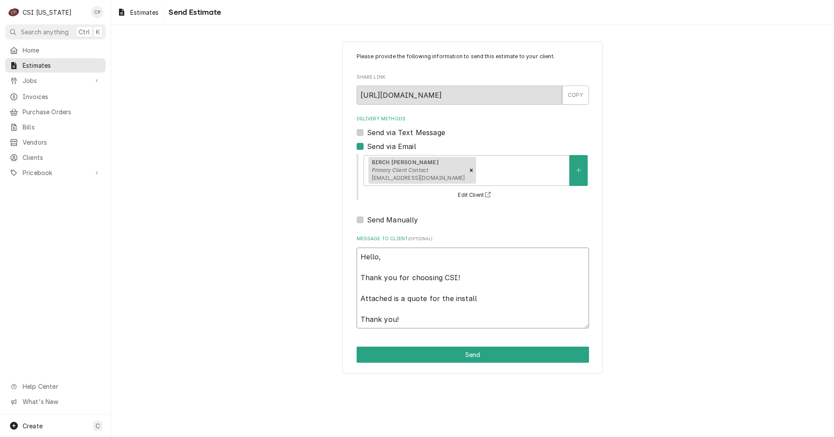
type textarea "Hello, Thank you for choosing CSI! Attached is a quote for the install Thank yo…"
type textarea "x"
type textarea "Hello, Thank you for choosing CSI! Attached is a quote for the install f Thank …"
type textarea "x"
type textarea "Hello, Thank you for choosing CSI! Attached is a quote for the install fo Thank…"
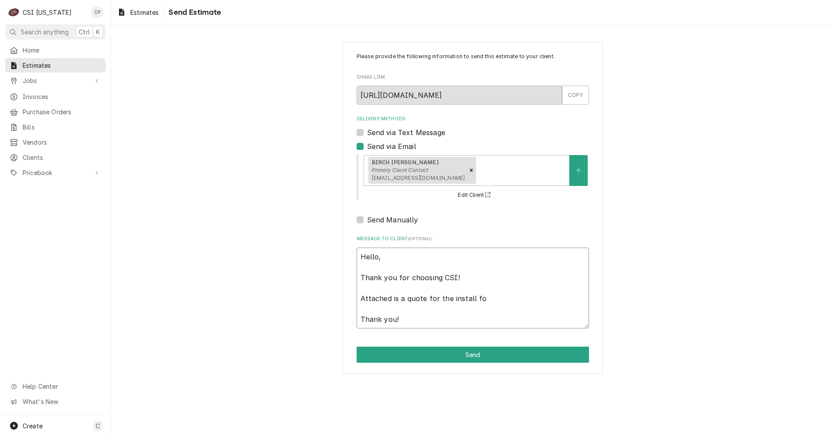
type textarea "x"
type textarea "Hello, Thank you for choosing CSI! Attached is a quote for the install for Than…"
type textarea "x"
type textarea "Hello, Thank you for choosing CSI! Attached is a quote for the install for Than…"
type textarea "x"
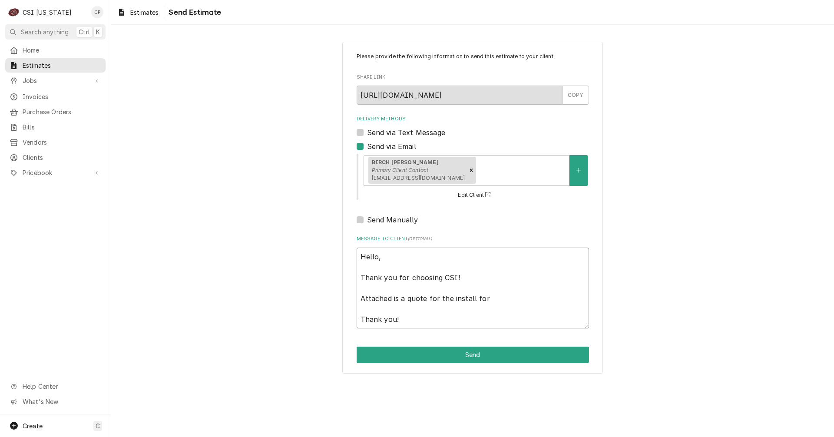
type textarea "Hello, Thank you for choosing CSI! Attached is a quote for the install for t Th…"
type textarea "x"
type textarea "Hello, Thank you for choosing CSI! Attached is a quote for the install for th T…"
type textarea "x"
type textarea "Hello, Thank you for choosing CSI! Attached is a quote for the install for the …"
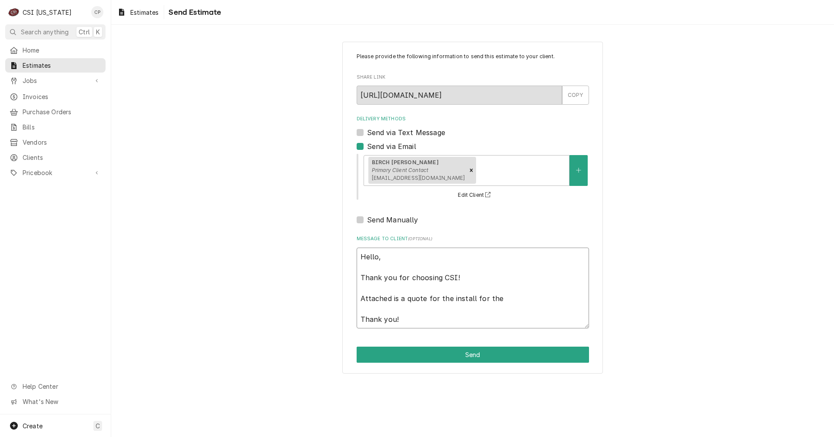
type textarea "x"
type textarea "Hello, Thank you for choosing CSI! Attached is a quote for the install for the …"
type textarea "x"
type textarea "Hello, Thank you for choosing CSI! Attached is a quote for the install for the …"
type textarea "x"
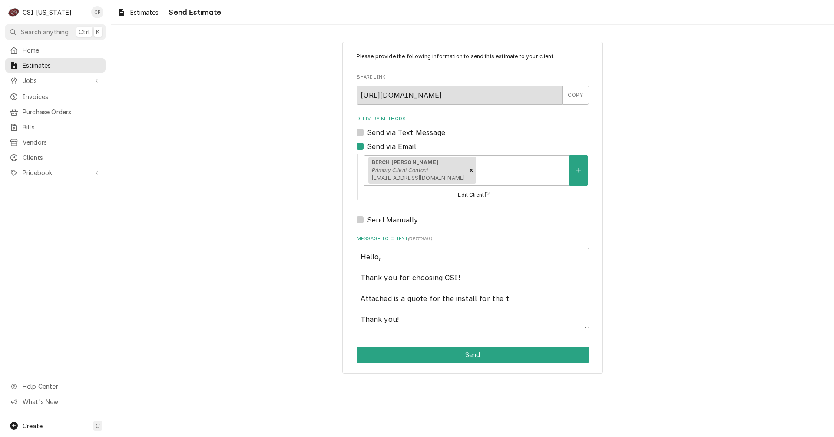
type textarea "Hello, Thank you for choosing CSI! Attached is a quote for the install for the …"
type textarea "x"
type textarea "Hello, Thank you for choosing CSI! Attached is a quote for the install for the …"
type textarea "x"
type textarea "Hello, Thank you for choosing CSI! Attached is a quote for the install for the …"
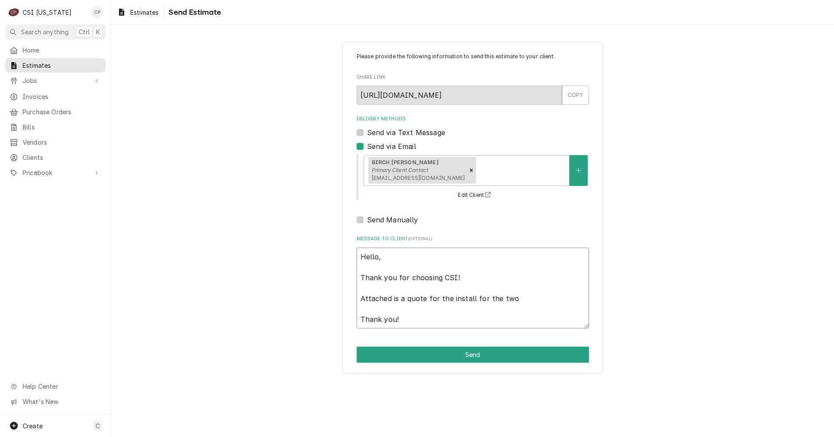
type textarea "x"
type textarea "Hello, Thank you for choosing CSI! Attached is a quote for the install for the …"
type textarea "x"
type textarea "Hello, Thank you for choosing CSI! Attached is a quote for the install for the …"
type textarea "x"
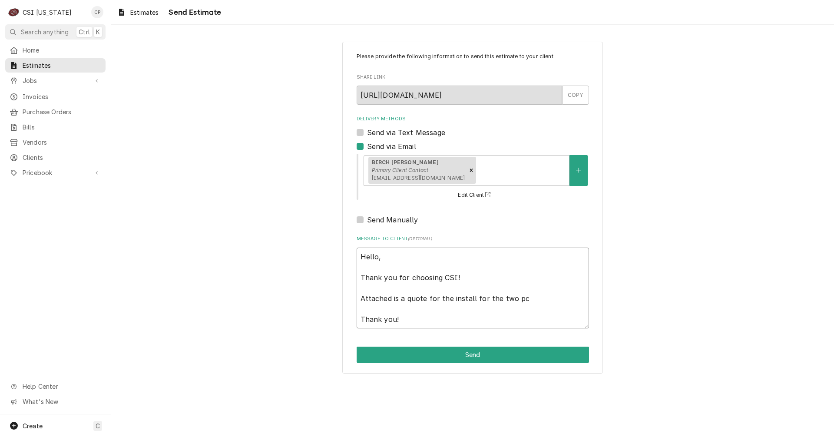
type textarea "Hello, Thank you for choosing CSI! Attached is a quote for the install for the …"
type textarea "x"
type textarea "Hello, Thank you for choosing CSI! Attached is a quote for the install for the …"
type textarea "x"
type textarea "Hello, Thank you for choosing CSI! Attached is a quote for the install for the …"
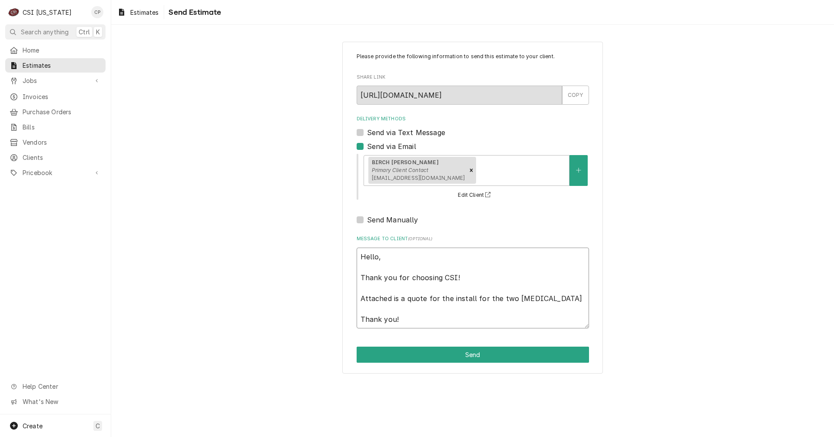
type textarea "x"
type textarea "Hello, Thank you for choosing CSI! Attached is a quote for the install for the …"
type textarea "x"
type textarea "Hello, Thank you for choosing CSI! Attached is a quote for the install for the …"
type textarea "x"
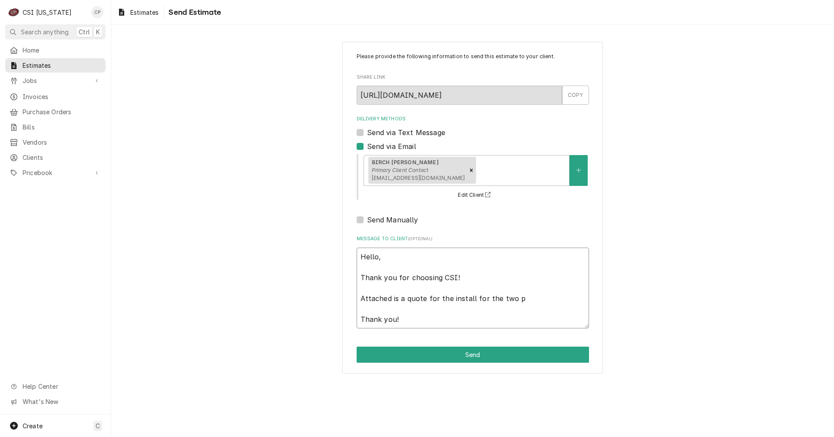
type textarea "Hello, Thank you for choosing CSI! Attached is a quote for the install for the …"
type textarea "x"
type textarea "Hello, Thank you for choosing CSI! Attached is a quote for the install for the …"
type textarea "x"
type textarea "Hello, Thank you for choosing CSI! Attached is a quote for the install for the …"
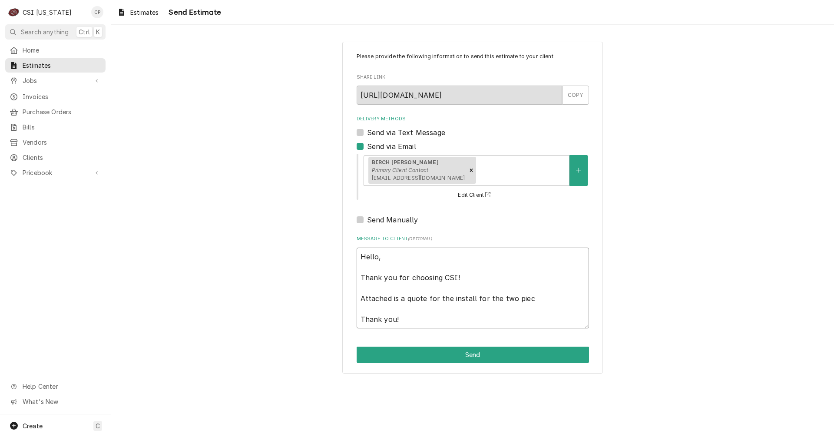
type textarea "x"
type textarea "Hello, Thank you for choosing CSI! Attached is a quote for the install for the …"
type textarea "x"
type textarea "Hello, Thank you for choosing CSI! Attached is a quote for the install for the …"
type textarea "x"
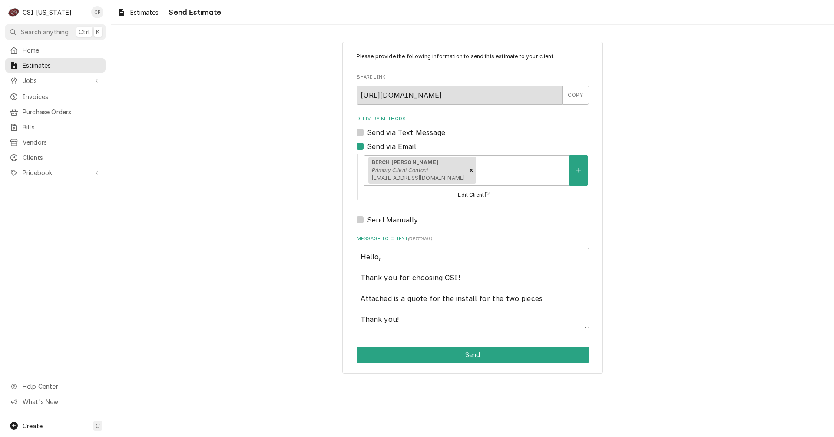
type textarea "Hello, Thank you for choosing CSI! Attached is a quote for the install for the …"
type textarea "x"
type textarea "Hello, Thank you for choosing CSI! Attached is a quote for the install for the …"
type textarea "x"
type textarea "Hello, Thank you for choosing CSI! Attached is a quote for the install for the …"
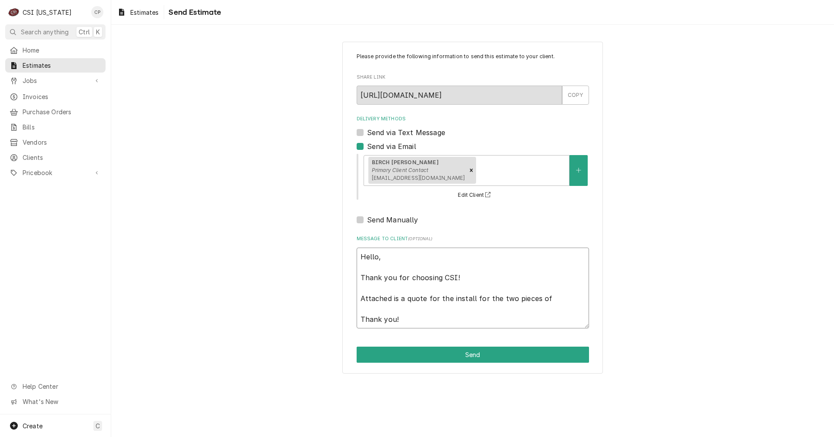
type textarea "x"
type textarea "Hello, Thank you for choosing CSI! Attached is a quote for the install for the …"
type textarea "x"
type textarea "Hello, Thank you for choosing CSI! Attached is a quote for the install for the …"
type textarea "x"
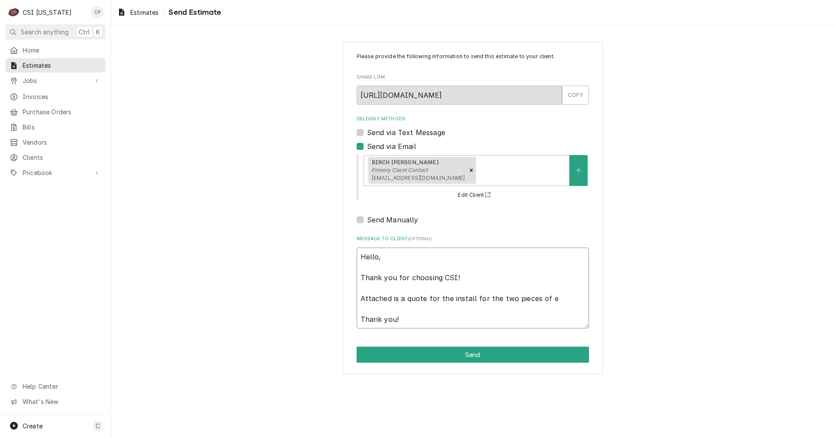
type textarea "Hello, Thank you for choosing CSI! Attached is a quote for the install for the …"
type textarea "x"
type textarea "Hello, Thank you for choosing CSI! Attached is a quote for the install for the …"
type textarea "x"
type textarea "Hello, Thank you for choosing CSI! Attached is a quote for the install for the …"
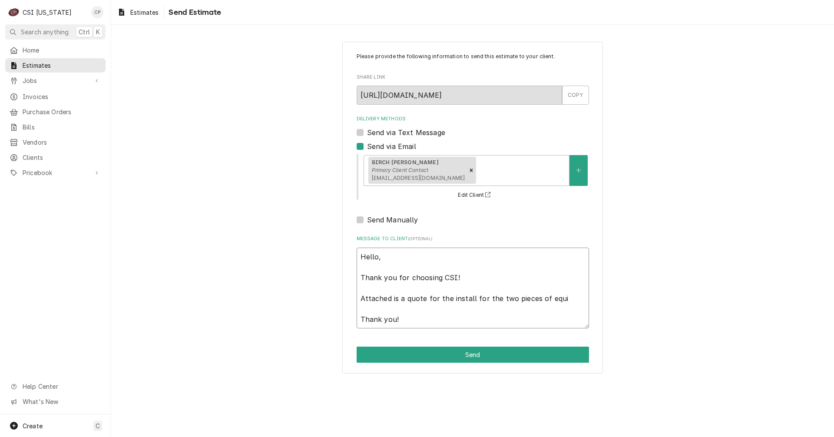
type textarea "x"
type textarea "Hello, Thank you for choosing CSI! Attached is a quote for the install for the …"
type textarea "x"
type textarea "Hello, Thank you for choosing CSI! Attached is a quote for the install for the …"
type textarea "x"
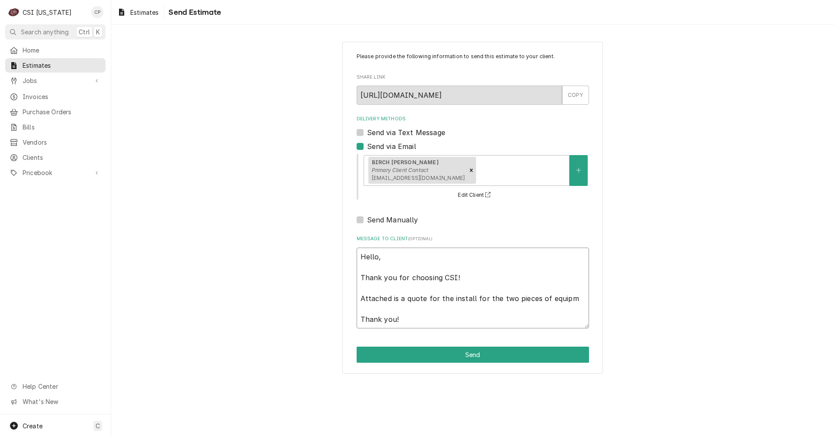
type textarea "Hello, Thank you for choosing CSI! Attached is a quote for the install for the …"
type textarea "x"
type textarea "Hello, Thank you for choosing CSI! Attached is a quote for the install for the …"
type textarea "x"
type textarea "Hello, Thank you for choosing CSI! Attached is a quote for the install for the …"
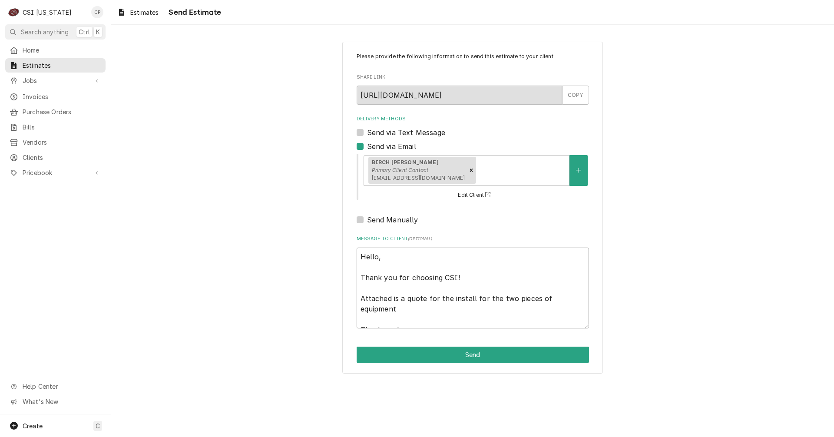
type textarea "x"
type textarea "Hello, Thank you for choosing CSI! Attached is a quote for the install for the …"
type textarea "x"
type textarea "Hello, Thank you for choosing CSI! Attached is a quote for the install for the …"
type textarea "x"
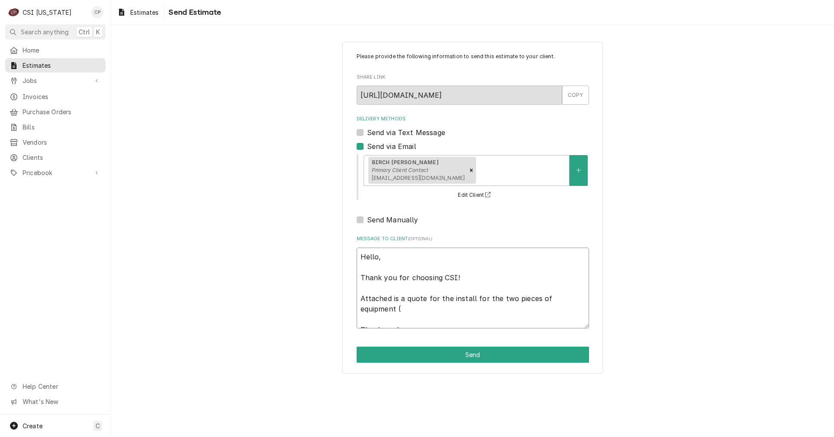
type textarea "Hello, Thank you for choosing CSI! Attached is a quote for the install for the …"
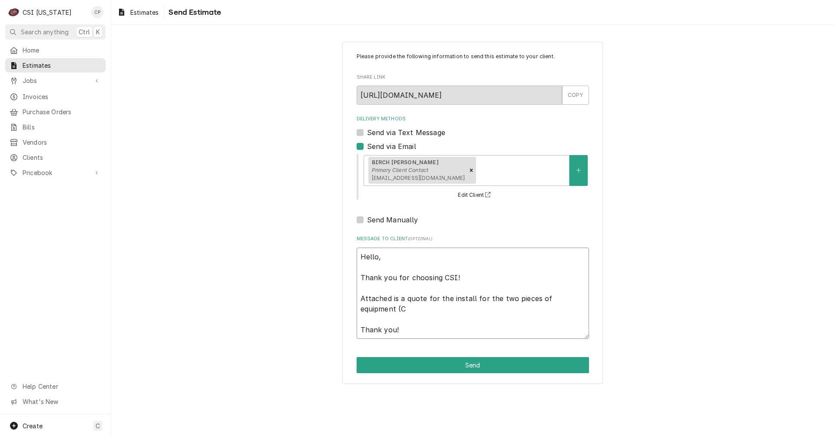
type textarea "x"
type textarea "Hello, Thank you for choosing CSI! Attached is a quote for the install for the …"
type textarea "x"
type textarea "Hello, Thank you for choosing CSI! Attached is a quote for the install for the …"
type textarea "x"
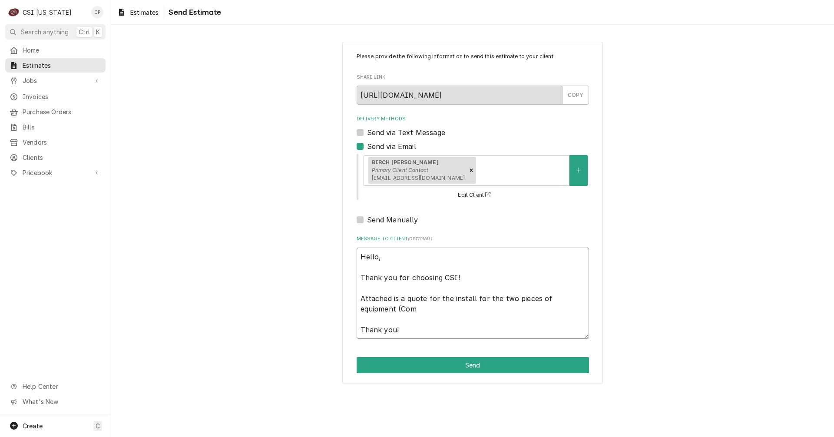
type textarea "Hello, Thank you for choosing CSI! Attached is a quote for the install for the …"
type textarea "x"
type textarea "Hello, Thank you for choosing CSI! Attached is a quote for the install for the …"
type textarea "x"
type textarea "Hello, Thank you for choosing CSI! Attached is a quote for the install for the …"
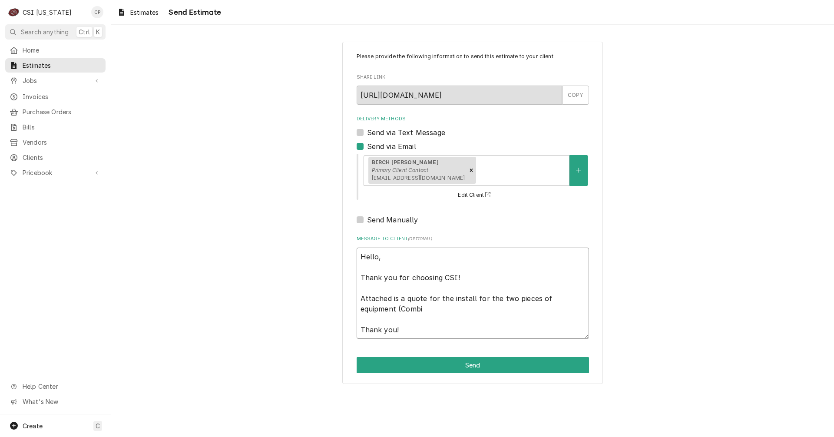
type textarea "x"
type textarea "Hello, Thank you for choosing CSI! Attached is a quote for the install for the …"
type textarea "x"
type textarea "Hello, Thank you for choosing CSI! Attached is a quote for the install for the …"
type textarea "x"
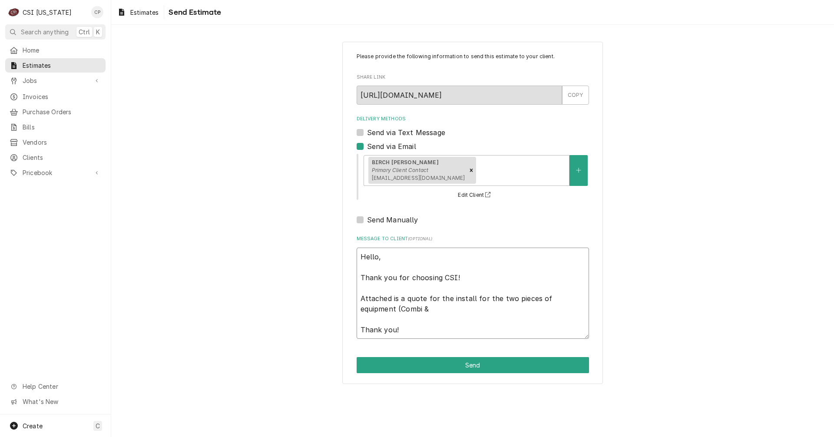
type textarea "Hello, Thank you for choosing CSI! Attached is a quote for the install for the …"
type textarea "x"
type textarea "Hello, Thank you for choosing CSI! Attached is a quote for the install for the …"
type textarea "x"
type textarea "Hello, Thank you for choosing CSI! Attached is a quote for the install for the …"
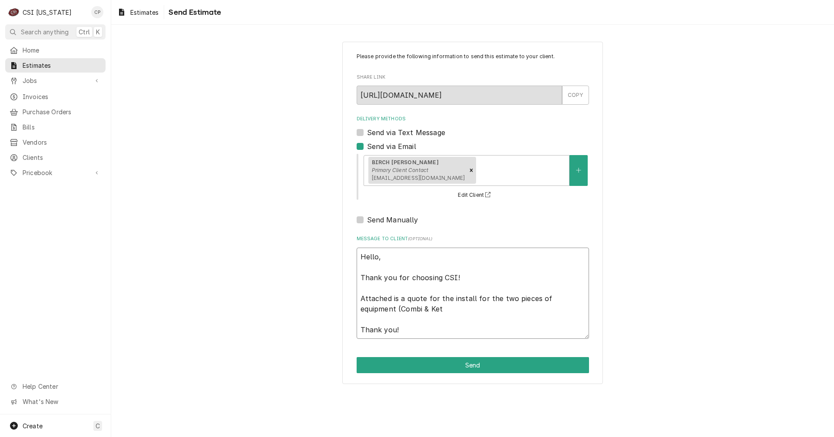
type textarea "x"
type textarea "Hello, Thank you for choosing CSI! Attached is a quote for the install for the …"
type textarea "x"
type textarea "Hello, Thank you for choosing CSI! Attached is a quote for the install for the …"
type textarea "x"
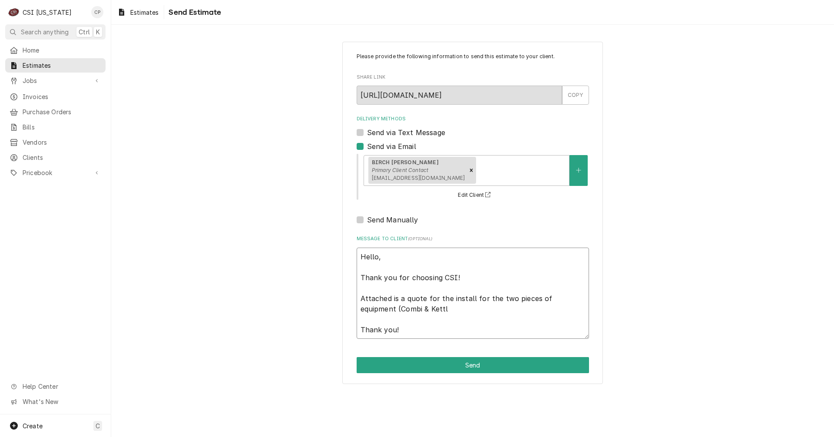
type textarea "Hello, Thank you for choosing CSI! Attached is a quote for the install for the …"
type textarea "x"
type textarea "Hello, Thank you for choosing CSI! Attached is a quote for the install for the …"
type textarea "x"
type textarea "Hello, Thank you for choosing CSI! Attached is a quote for the install for the …"
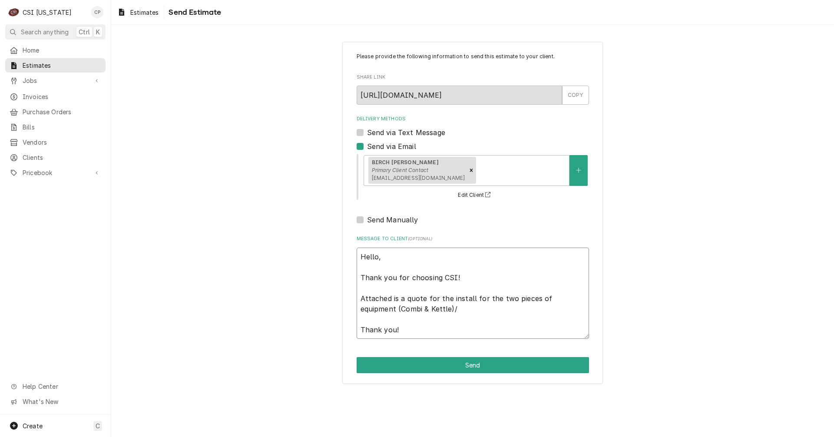
type textarea "x"
type textarea "Hello, Thank you for choosing CSI! Attached is a quote for the install for the …"
type textarea "x"
type textarea "Hello, Thank you for choosing CSI! Attached is a quote for the install for the …"
type textarea "x"
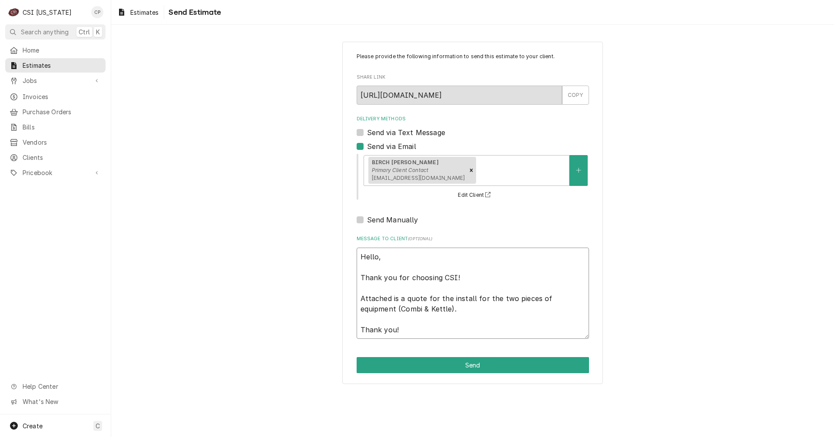
type textarea "Hello, Thank you for choosing CSI! Attached is a quote for the install for the …"
type textarea "x"
type textarea "Hello, Thank you for choosing CSI! Attached is a quote for the install for the …"
type textarea "x"
type textarea "Hello, Thank you for choosing CSI! Attached is a quote for the install for the …"
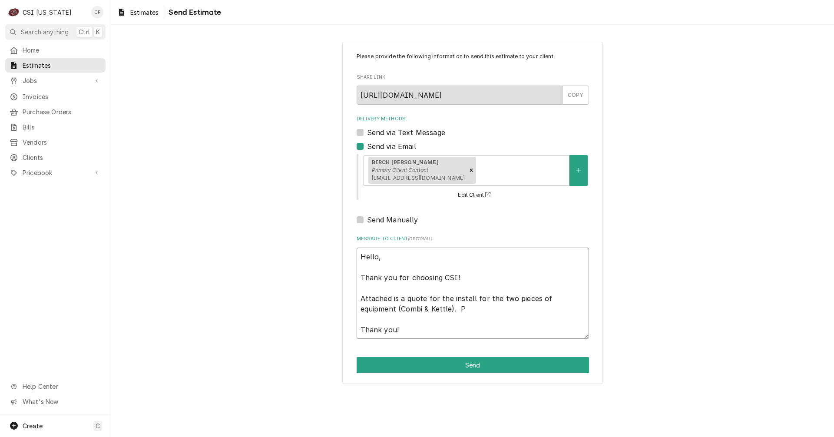
type textarea "x"
type textarea "Hello, Thank you for choosing CSI! Attached is a quote for the install for the …"
type textarea "x"
type textarea "Hello, Thank you for choosing CSI! Attached is a quote for the install for the …"
type textarea "x"
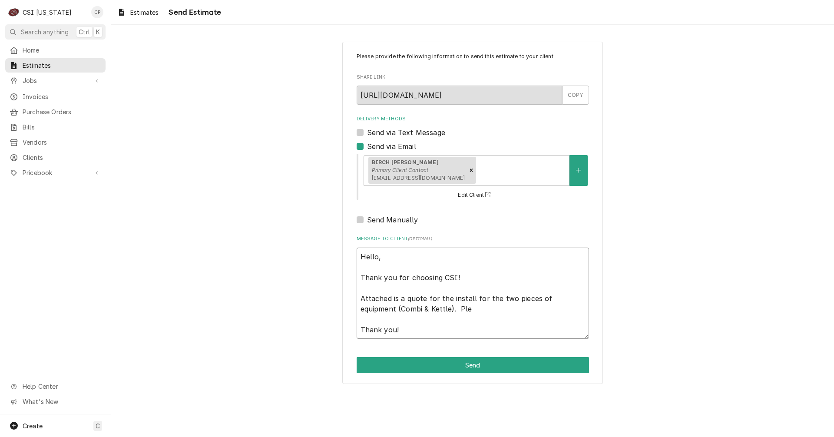
type textarea "Hello, Thank you for choosing CSI! Attached is a quote for the install for the …"
type textarea "x"
type textarea "Hello, Thank you for choosing CSI! Attached is a quote for the install for the …"
type textarea "x"
type textarea "Hello, Thank you for choosing CSI! Attached is a quote for the install for the …"
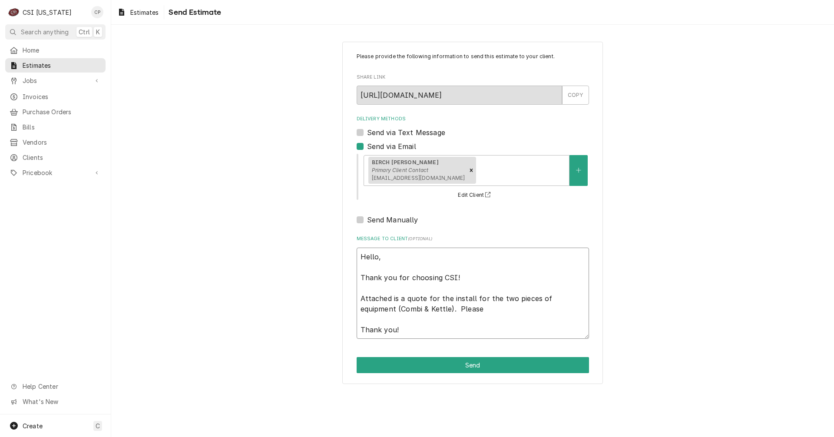
type textarea "x"
type textarea "Hello, Thank you for choosing CSI! Attached is a quote for the install for the …"
type textarea "x"
type textarea "Hello, Thank you for choosing CSI! Attached is a quote for the install for the …"
type textarea "x"
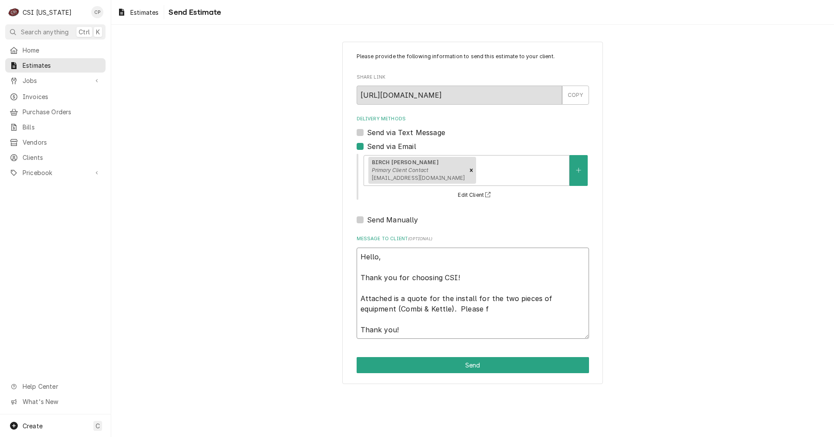
type textarea "Hello, Thank you for choosing CSI! Attached is a quote for the install for the …"
type textarea "x"
type textarea "Hello, Thank you for choosing CSI! Attached is a quote for the install for the …"
type textarea "x"
type textarea "Hello, Thank you for choosing CSI! Attached is a quote for the install for the …"
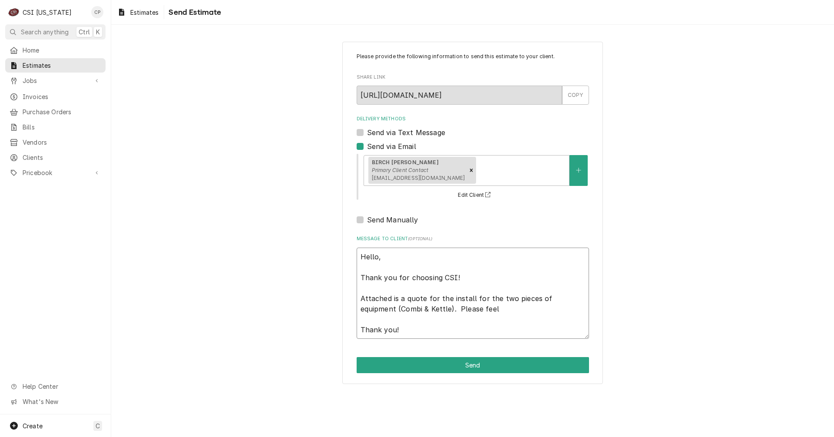
type textarea "x"
type textarea "Hello, Thank you for choosing CSI! Attached is a quote for the install for the …"
type textarea "x"
type textarea "Hello, Thank you for choosing CSI! Attached is a quote for the install for the …"
type textarea "x"
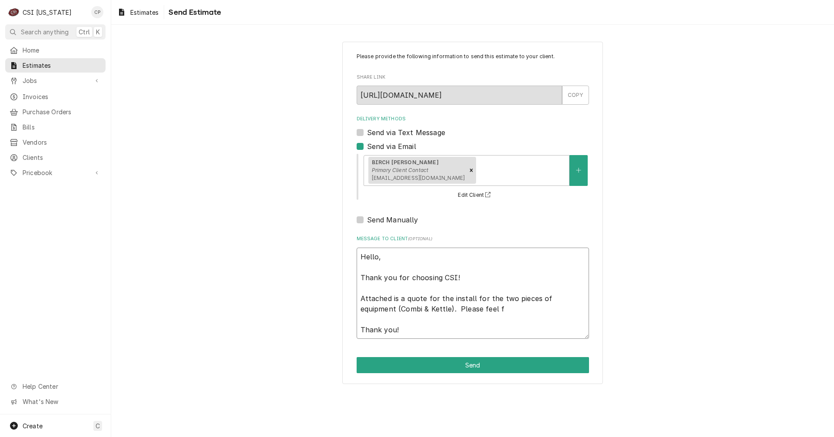
type textarea "Hello, Thank you for choosing CSI! Attached is a quote for the install for the …"
type textarea "x"
type textarea "Hello, Thank you for choosing CSI! Attached is a quote for the install for the …"
type textarea "x"
type textarea "Hello, Thank you for choosing CSI! Attached is a quote for the install for the …"
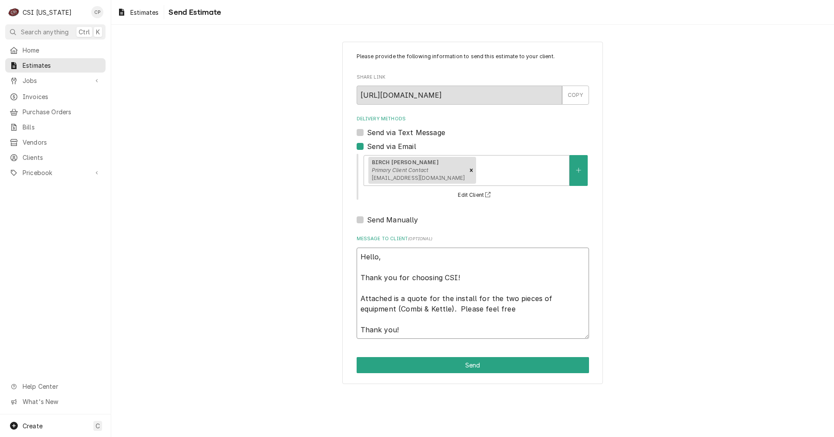
type textarea "x"
type textarea "Hello, Thank you for choosing CSI! Attached is a quote for the install for the …"
type textarea "x"
type textarea "Hello, Thank you for choosing CSI! Attached is a quote for the install for the …"
type textarea "x"
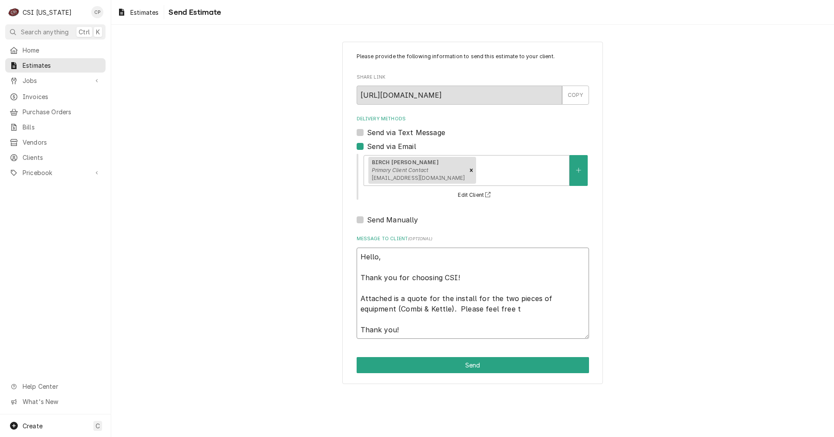
type textarea "Hello, Thank you for choosing CSI! Attached is a quote for the install for the …"
type textarea "x"
type textarea "Hello, Thank you for choosing CSI! Attached is a quote for the install for the …"
type textarea "x"
type textarea "Hello, Thank you for choosing CSI! Attached is a quote for the install for the …"
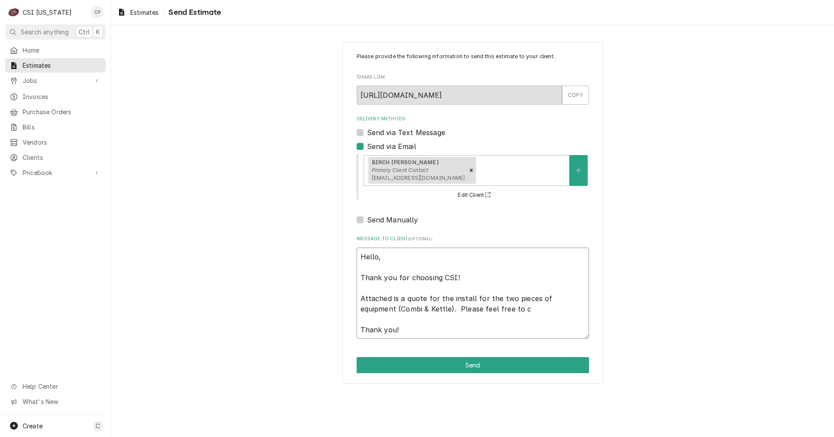
type textarea "x"
type textarea "Hello, Thank you for choosing CSI! Attached is a quote for the install for the …"
type textarea "x"
type textarea "Hello, Thank you for choosing CSI! Attached is a quote for the install for the …"
type textarea "x"
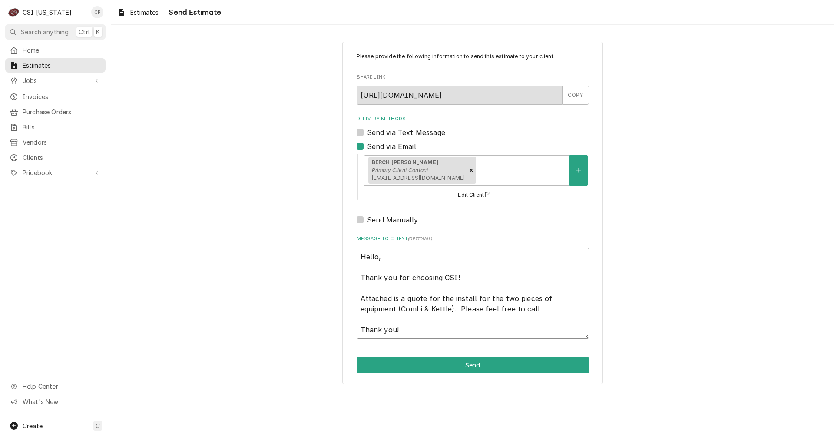
type textarea "Hello, Thank you for choosing CSI! Attached is a quote for the install for the …"
type textarea "x"
type textarea "Hello, Thank you for choosing CSI! Attached is a quote for the install for the …"
type textarea "x"
type textarea "Hello, Thank you for choosing CSI! Attached is a quote for the install for the …"
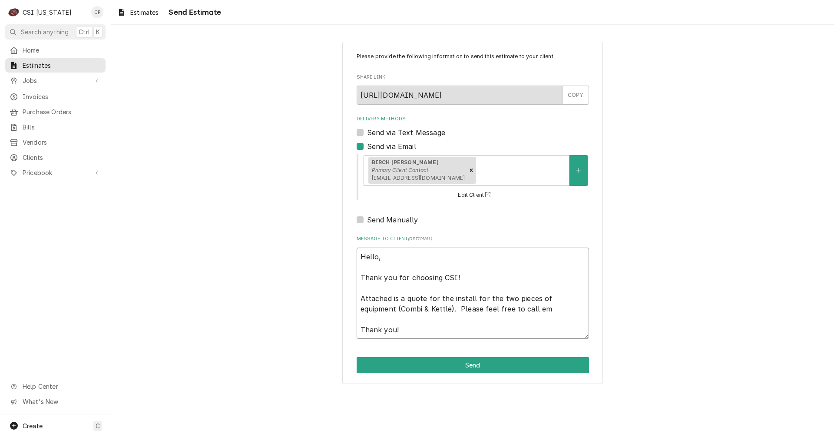
type textarea "x"
type textarea "Hello, Thank you for choosing CSI! Attached is a quote for the install for the …"
type textarea "x"
type textarea "Hello, Thank you for choosing CSI! Attached is a quote for the install for the …"
type textarea "x"
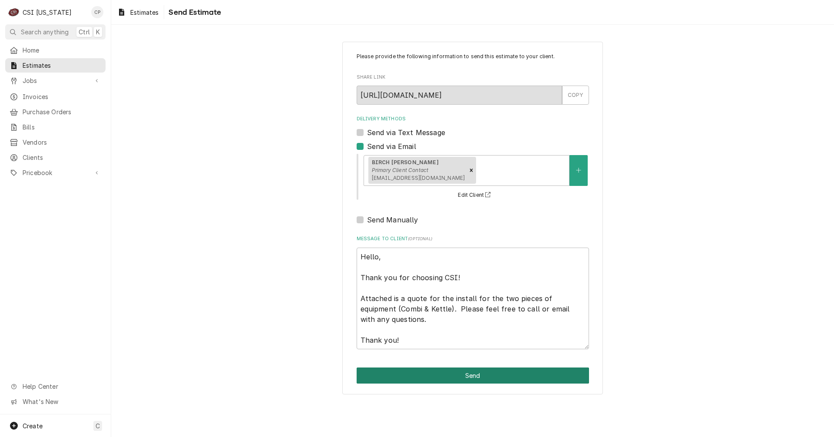
click at [474, 377] on button "Send" at bounding box center [473, 375] width 232 height 16
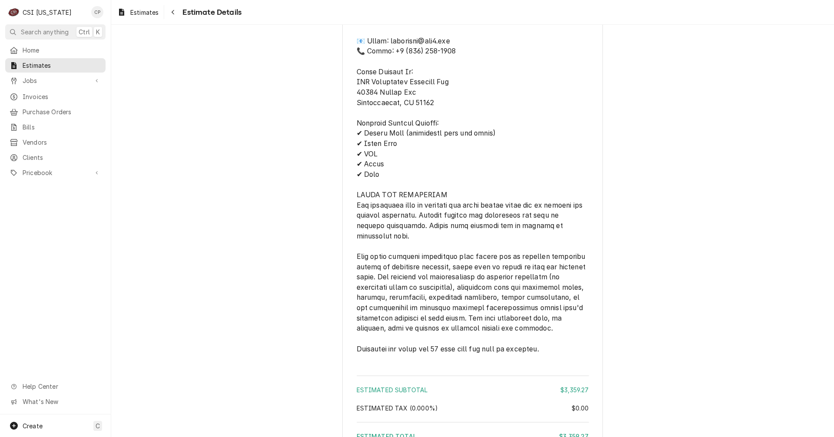
scroll to position [1563, 0]
